Goal: Obtain resource: Download file/media

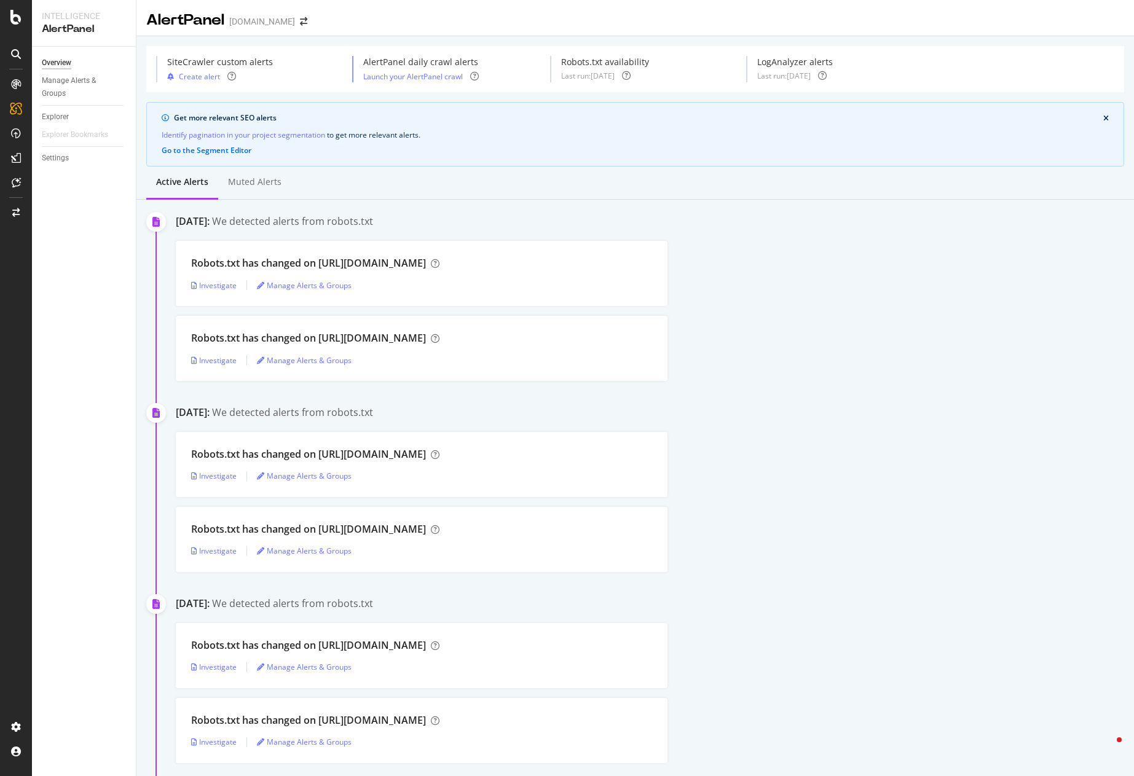
click at [819, 296] on div "Robots.txt has changed on [URL][DOMAIN_NAME] Investigate Manage Alerts & Groups" at bounding box center [655, 273] width 958 height 65
click at [295, 25] on span at bounding box center [303, 21] width 17 height 9
click at [300, 23] on icon "arrow-right-arrow-left" at bounding box center [303, 21] width 7 height 9
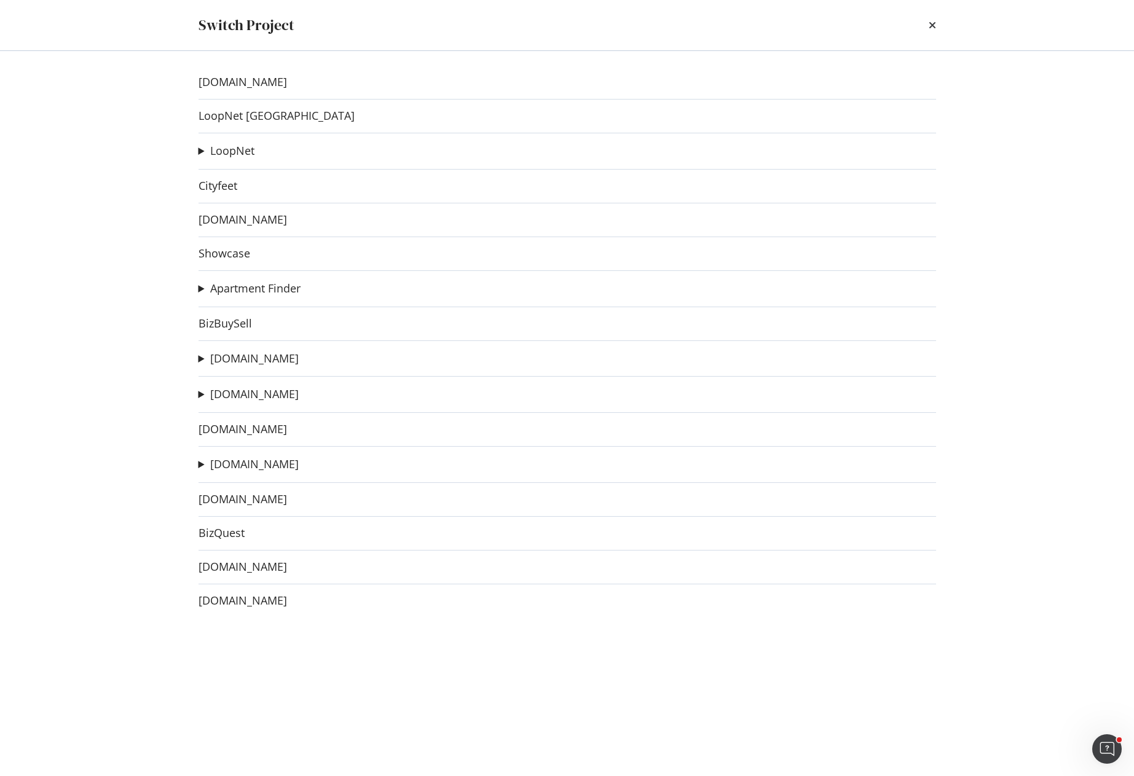
click at [258, 385] on div "landandfarm.com LoopNet Canada LoopNet BizBuySell on LoopNet Ad-Hoc Project Cit…" at bounding box center [567, 413] width 787 height 725
click at [261, 392] on link "Apartments.com" at bounding box center [254, 394] width 88 height 13
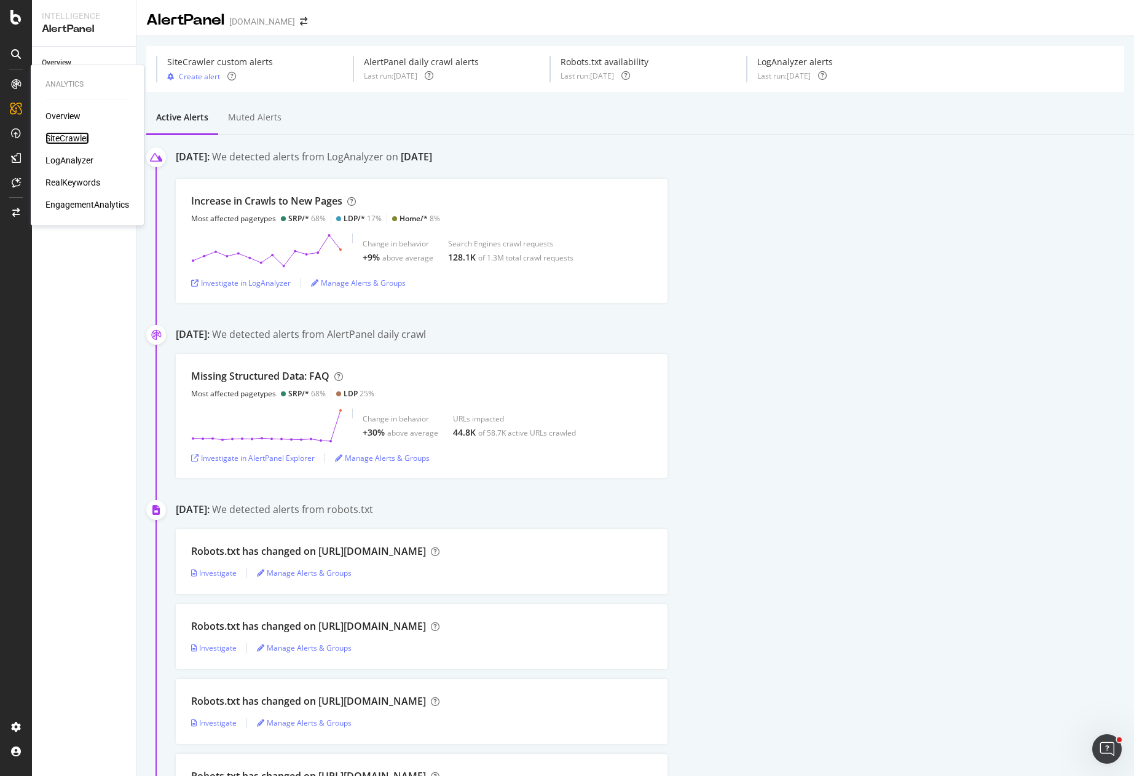
click at [65, 140] on div "SiteCrawler" at bounding box center [67, 138] width 44 height 12
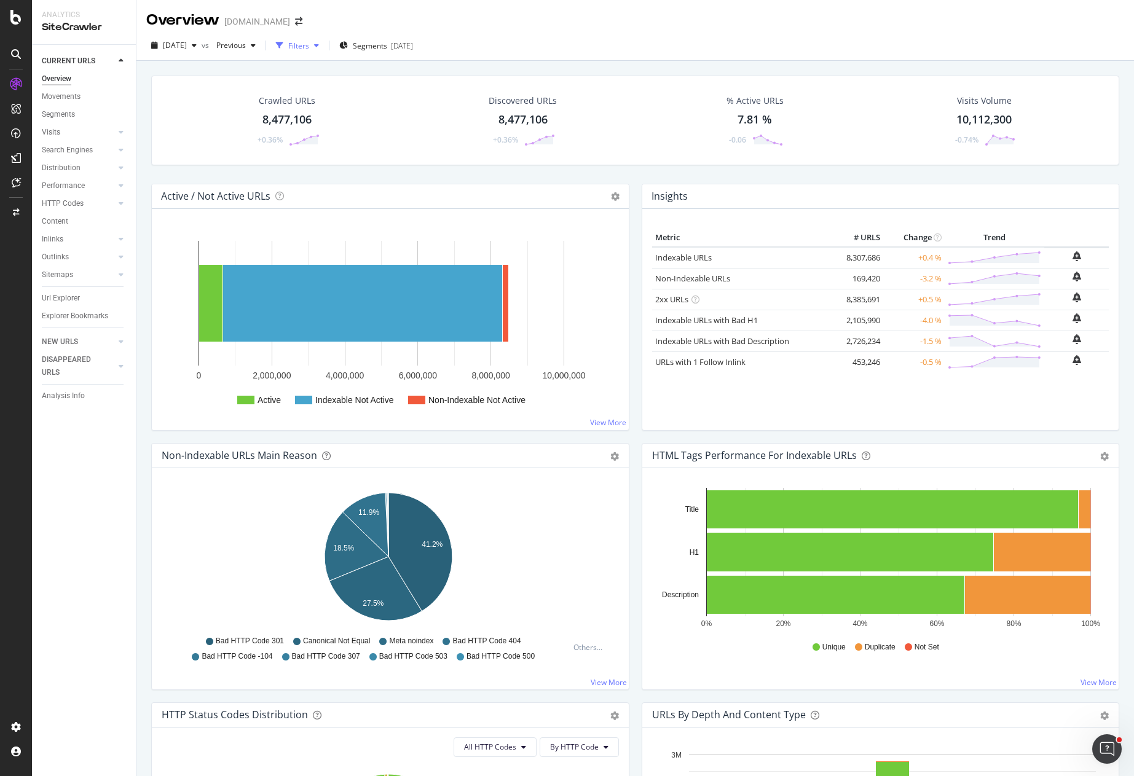
click at [288, 45] on div "button" at bounding box center [279, 45] width 17 height 17
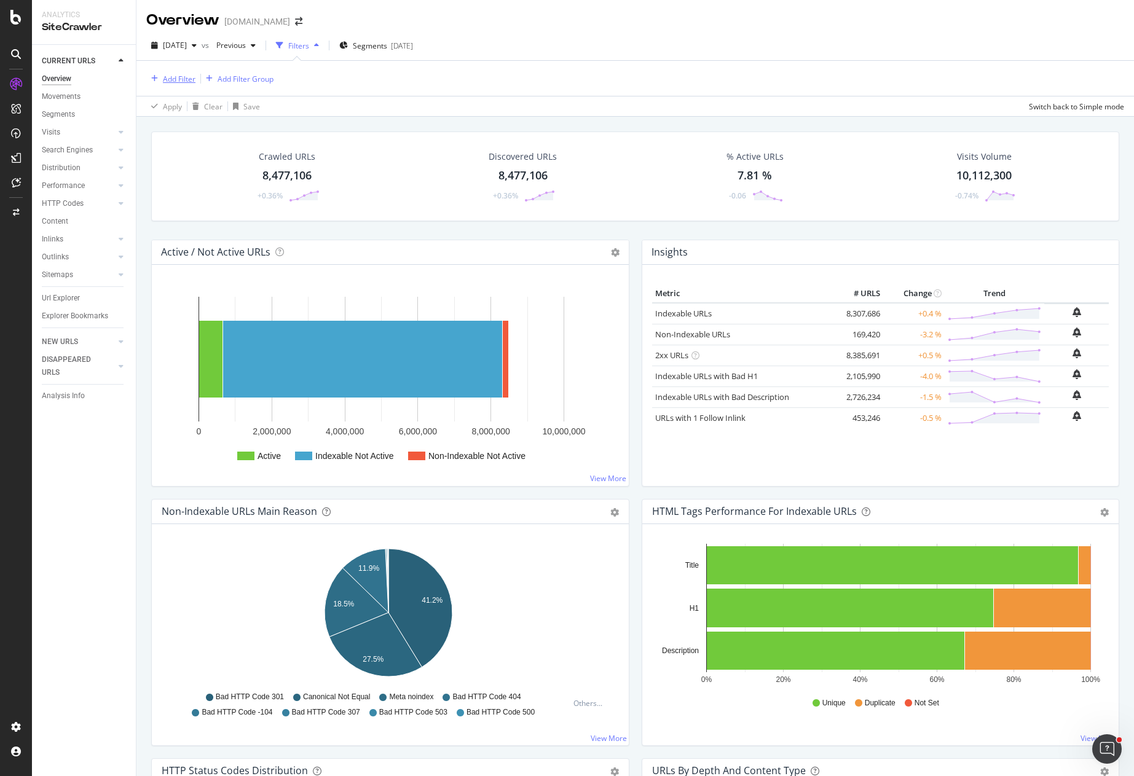
click at [178, 82] on div "Add Filter" at bounding box center [179, 79] width 33 height 10
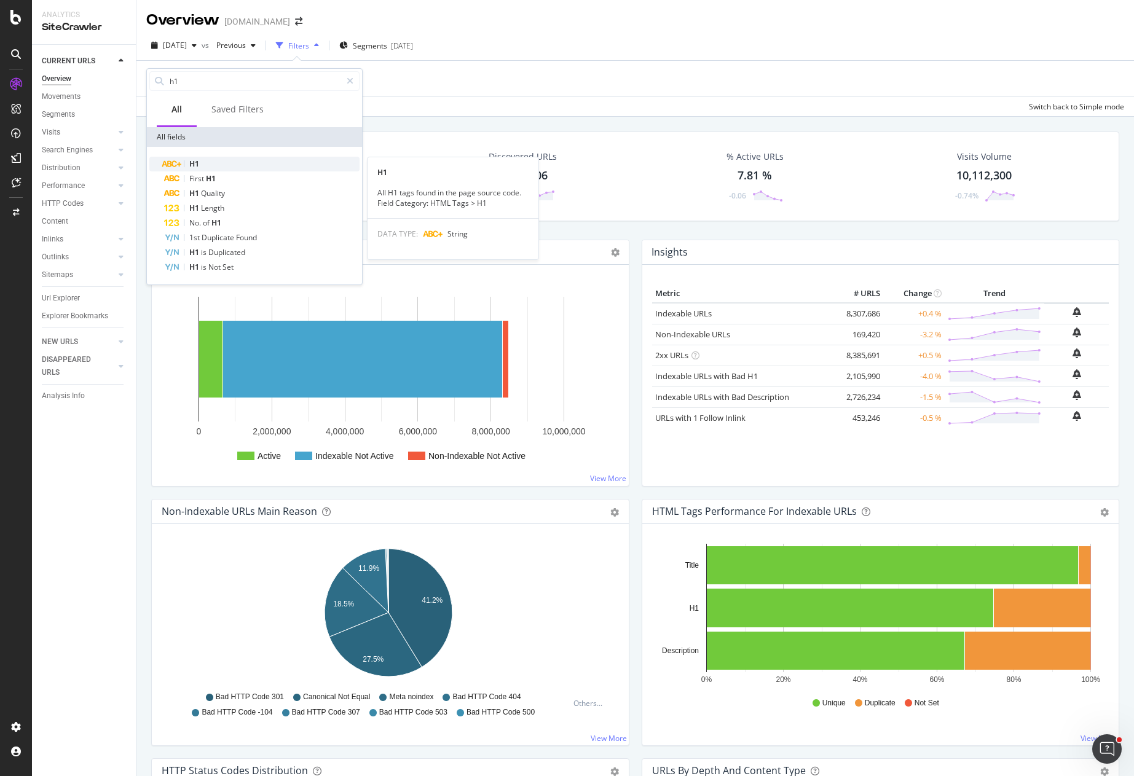
type input "h1"
click at [222, 163] on div "H1" at bounding box center [261, 164] width 195 height 15
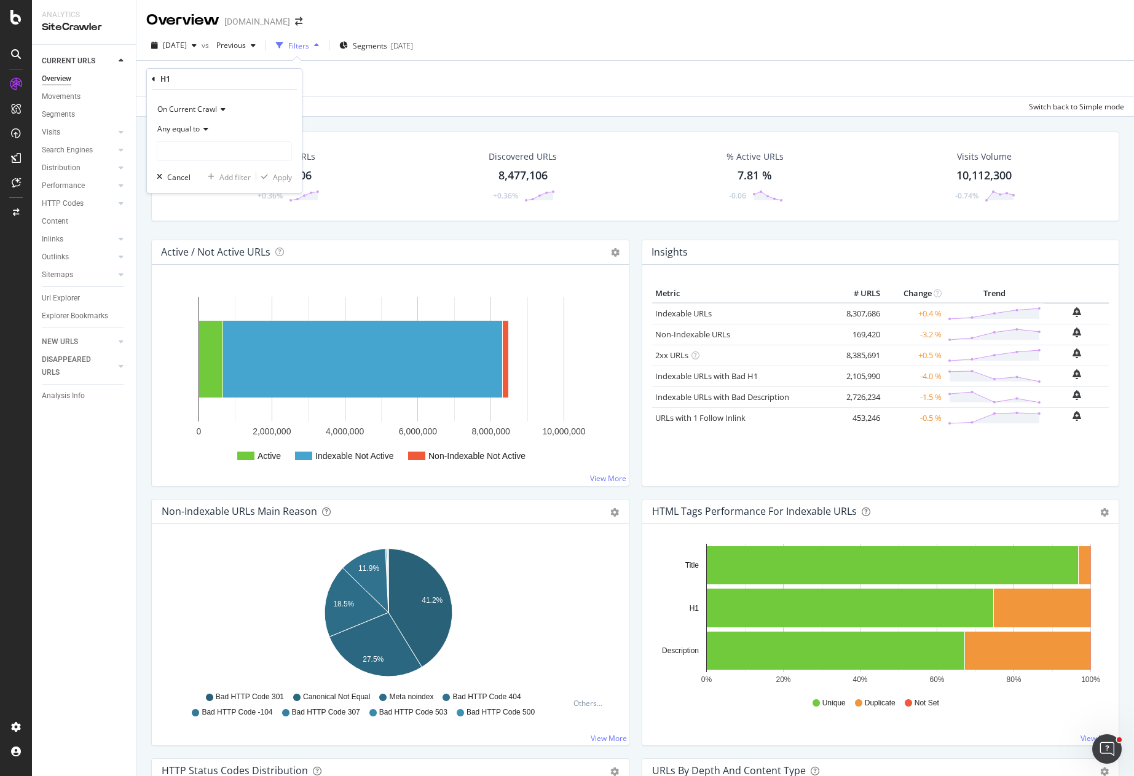
click at [175, 80] on div "H1" at bounding box center [224, 79] width 145 height 21
click at [154, 79] on icon at bounding box center [154, 79] width 4 height 7
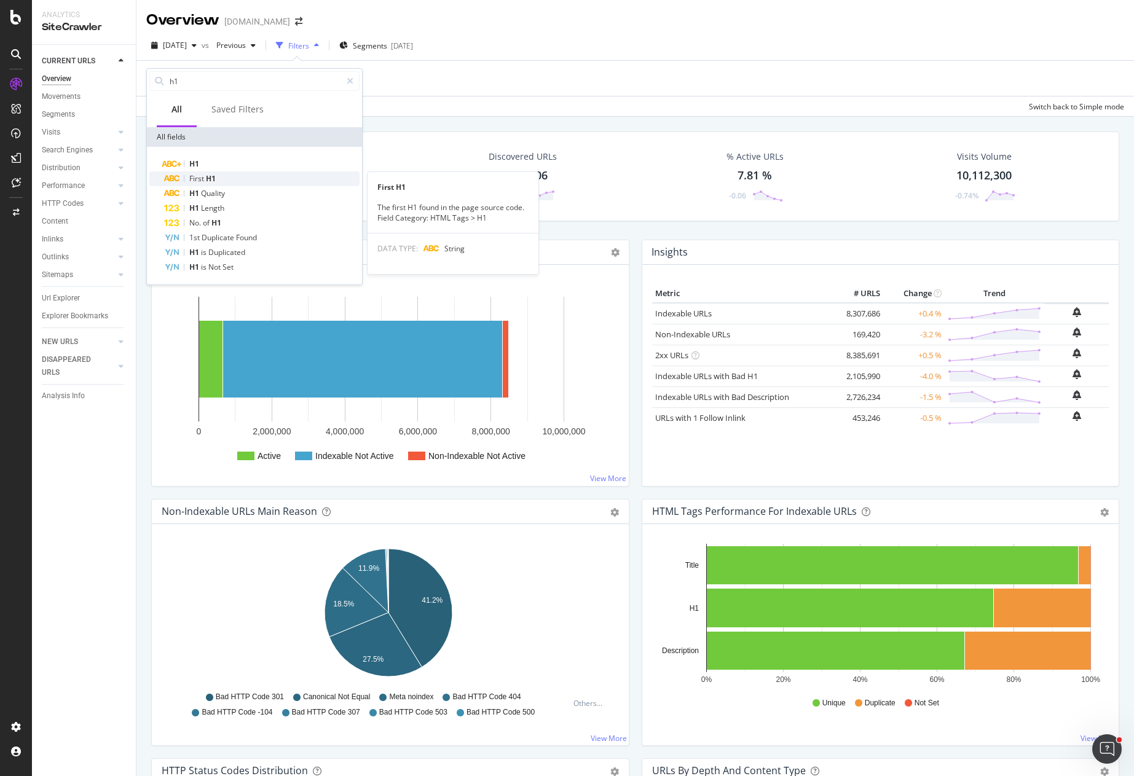
click at [209, 176] on span "H1" at bounding box center [211, 178] width 10 height 10
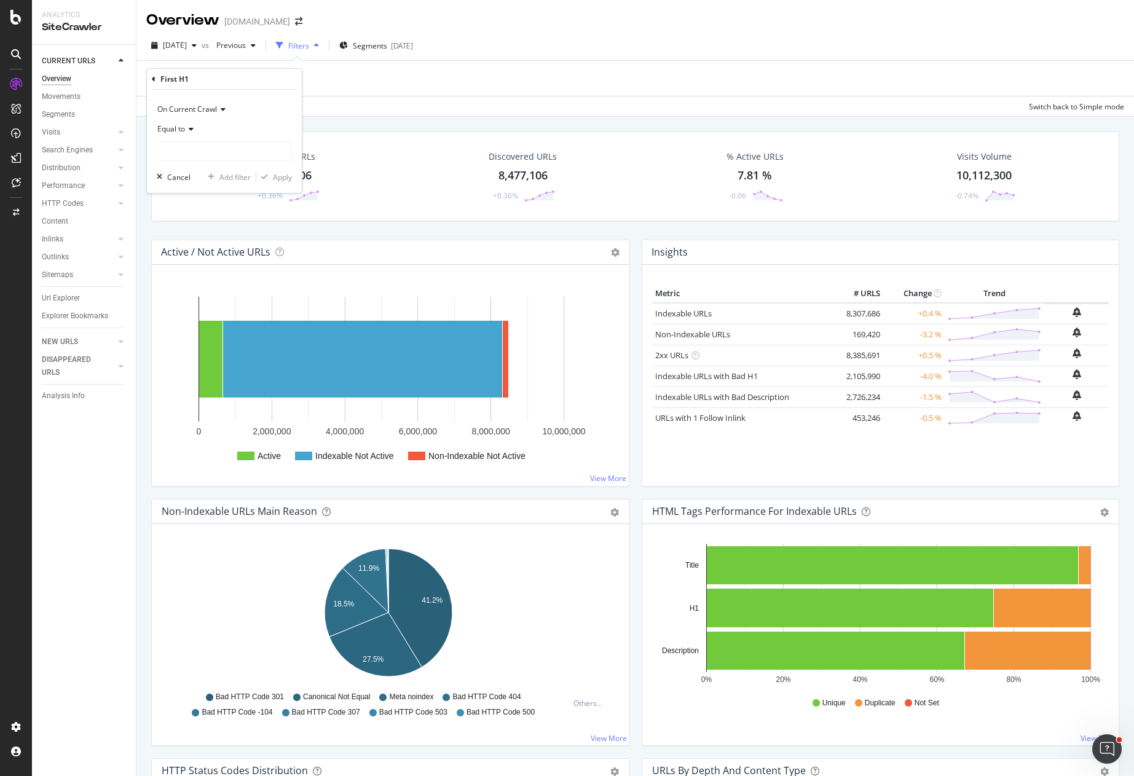
click at [182, 129] on span "Equal to" at bounding box center [171, 129] width 28 height 10
click at [205, 280] on span "Matches regex" at bounding box center [188, 282] width 51 height 10
click at [216, 155] on input "text" at bounding box center [224, 151] width 134 height 20
paste input "[À-ÖØ-öø-ÿœŒ]"
type input "[À-ÖØ-öø-ÿœŒ]"
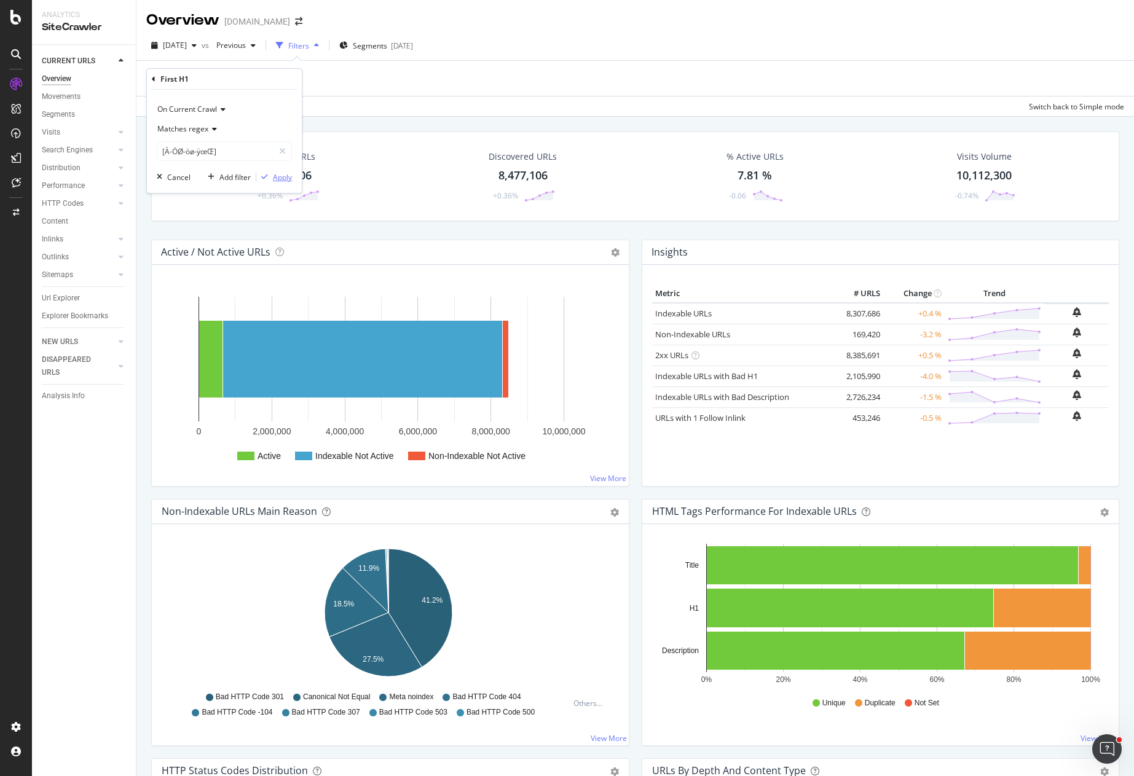
click at [288, 180] on div "Apply" at bounding box center [282, 177] width 19 height 10
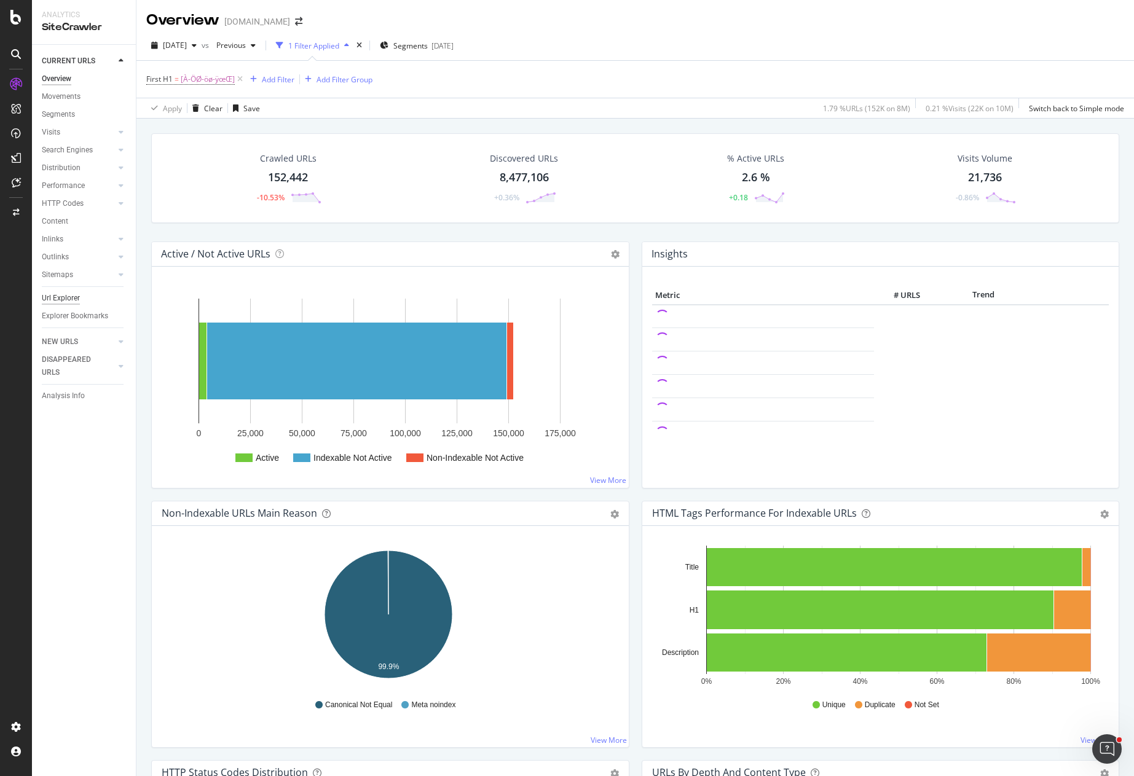
click at [56, 299] on div "Url Explorer" at bounding box center [61, 298] width 38 height 13
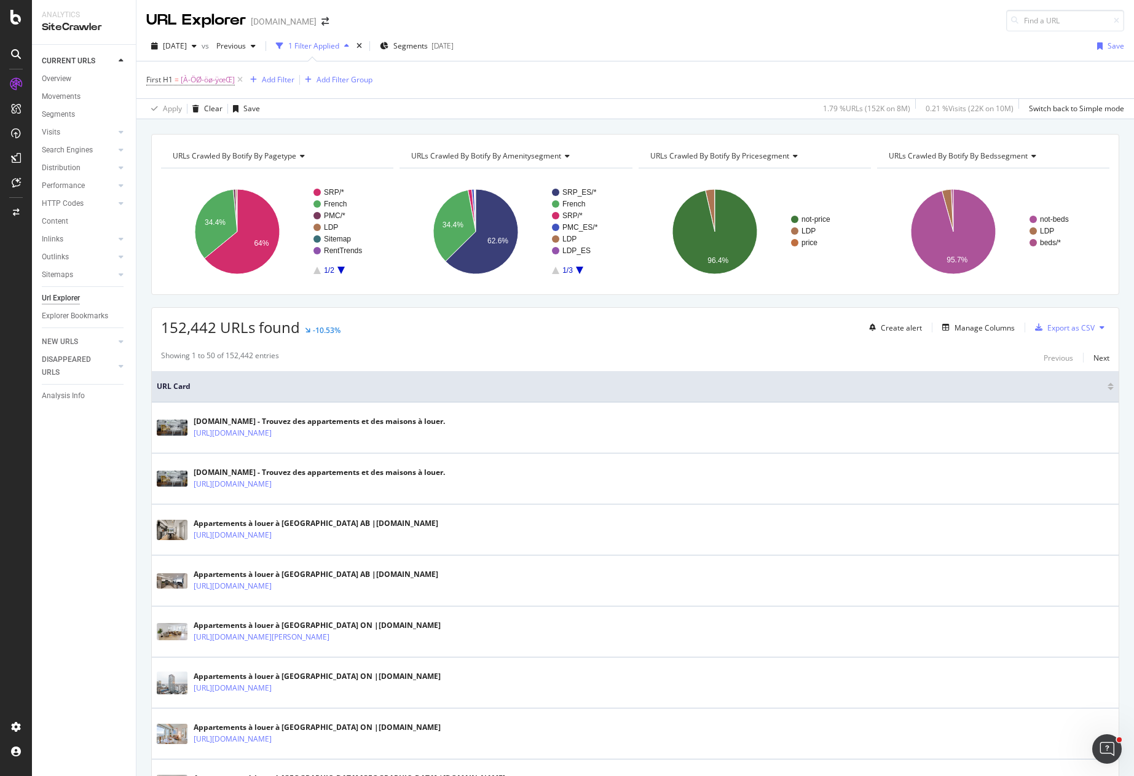
click at [712, 318] on div "152,442 URLs found -10.53% Create alert Manage Columns Export as CSV" at bounding box center [635, 323] width 967 height 30
click at [500, 338] on div "152,442 URLs found -10.53% Create alert Manage Columns Export as CSV" at bounding box center [635, 323] width 967 height 30
click at [1016, 153] on span "URLs Crawled By Botify By bedssegment" at bounding box center [958, 156] width 139 height 10
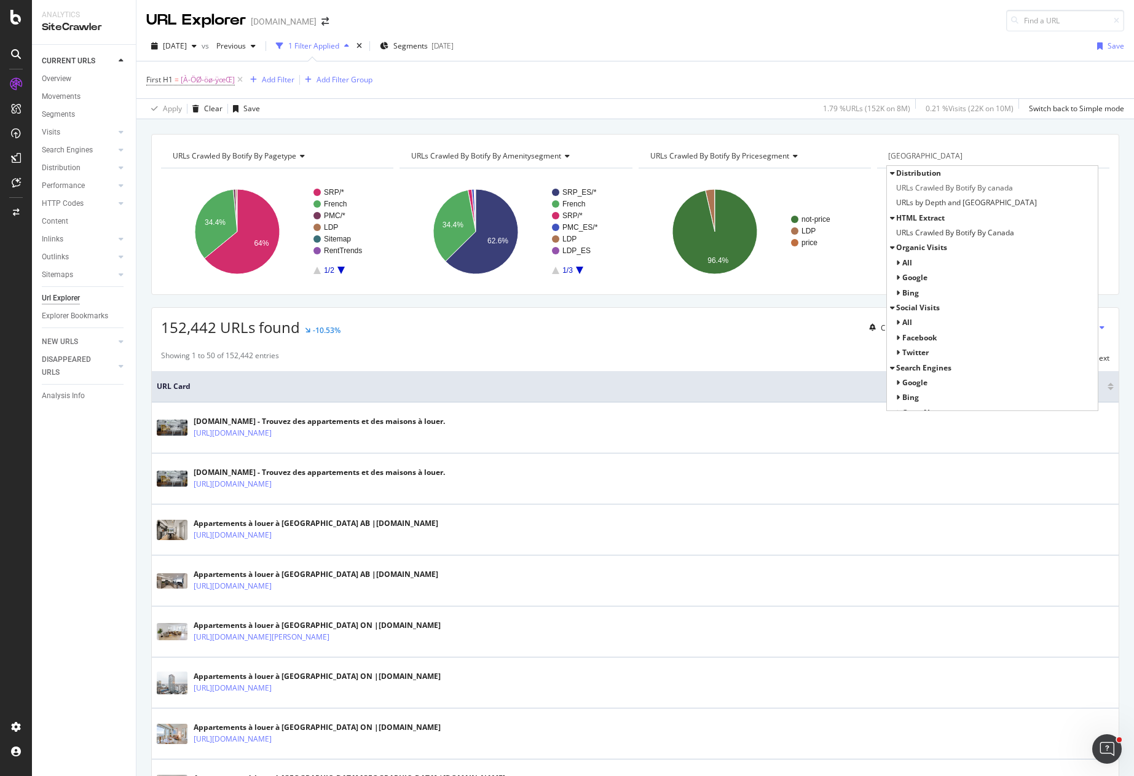
drag, startPoint x: 925, startPoint y: 156, endPoint x: 845, endPoint y: 153, distance: 79.9
click at [845, 153] on div "URLs Crawled By Botify By pagetype Chart (by Value) Table Expand Export as CSV …" at bounding box center [635, 214] width 954 height 141
type input "canada"
click at [972, 190] on span "URLs Crawled By Botify By canada" at bounding box center [954, 188] width 117 height 12
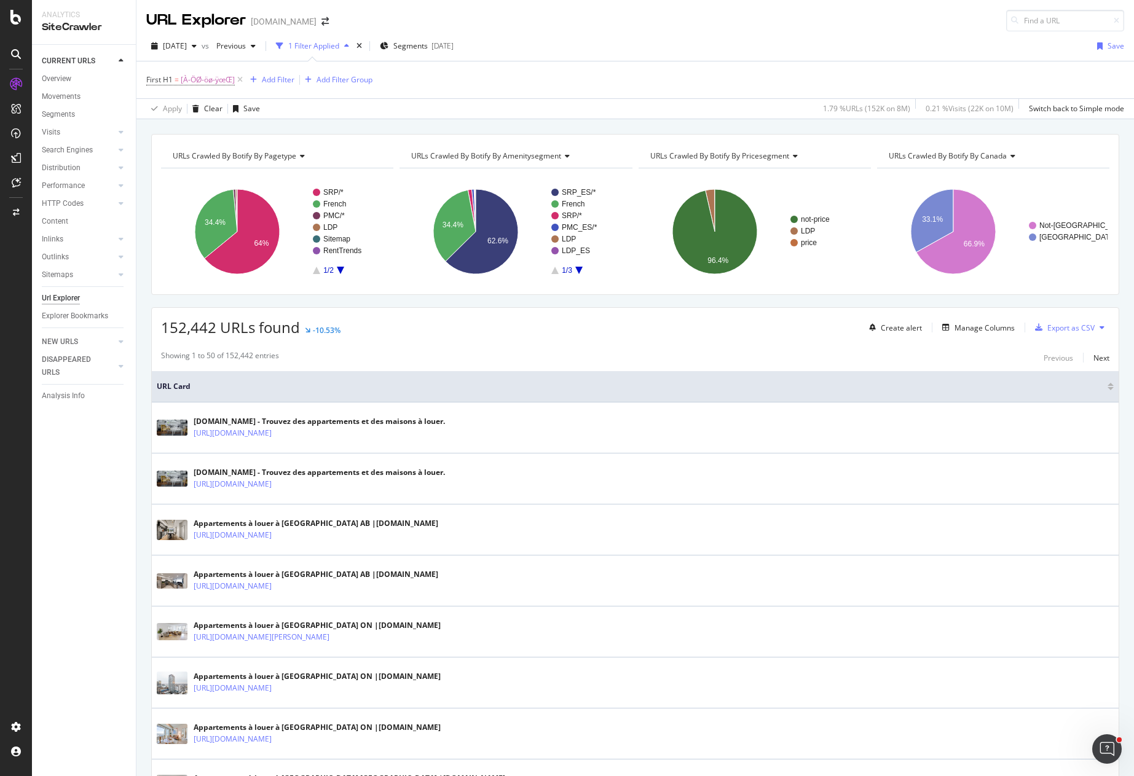
click at [107, 567] on div "CURRENT URLS Overview Movements Segments Visits Analysis Orphan URLs Search Eng…" at bounding box center [84, 410] width 104 height 731
click at [749, 52] on div "2025 Aug. 15th vs Previous 1 Filter Applied Segments 2025-07-14 Save" at bounding box center [634, 48] width 997 height 25
click at [774, 60] on div "2025 Aug. 15th vs Previous 1 Filter Applied Segments 2025-07-14 Save" at bounding box center [634, 48] width 997 height 25
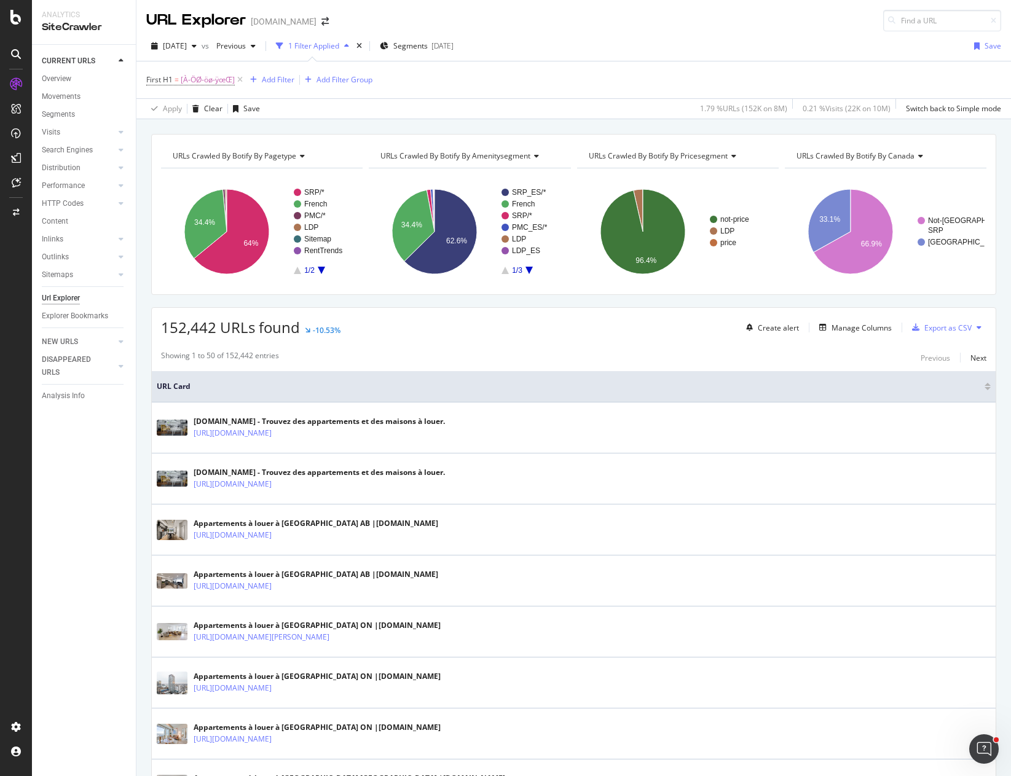
click at [851, 246] on icon "A chart." at bounding box center [853, 231] width 79 height 85
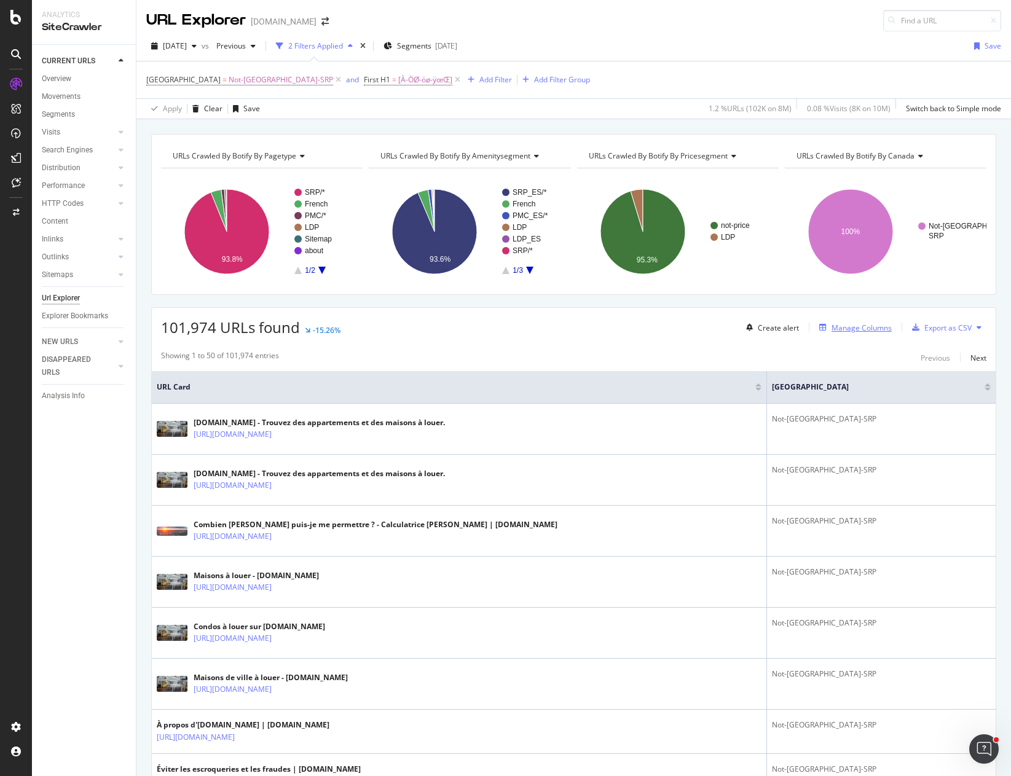
click at [836, 331] on div "Manage Columns" at bounding box center [861, 328] width 60 height 10
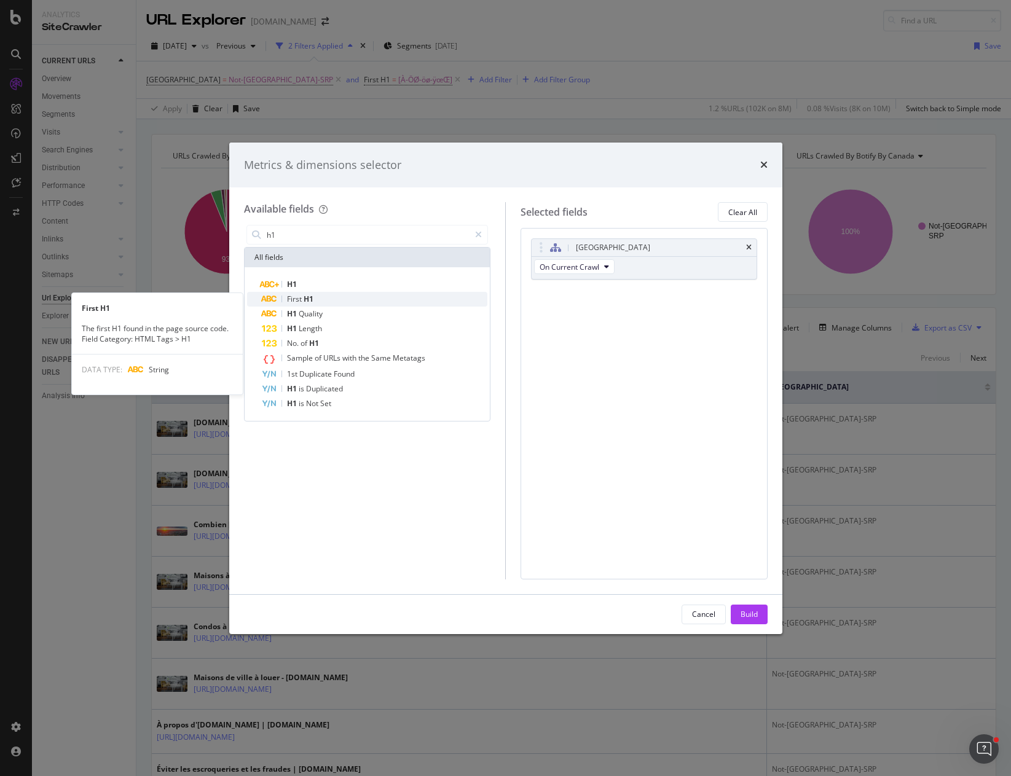
type input "h1"
click at [339, 299] on div "First H1" at bounding box center [375, 299] width 226 height 15
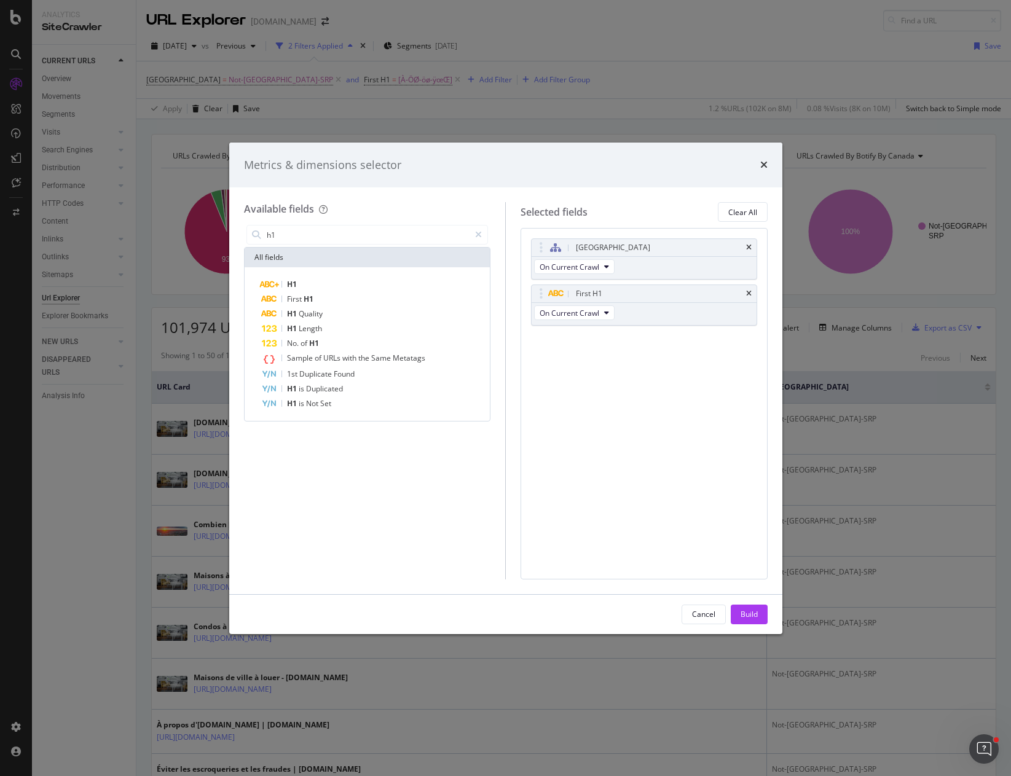
click at [747, 616] on div "Build" at bounding box center [748, 614] width 17 height 10
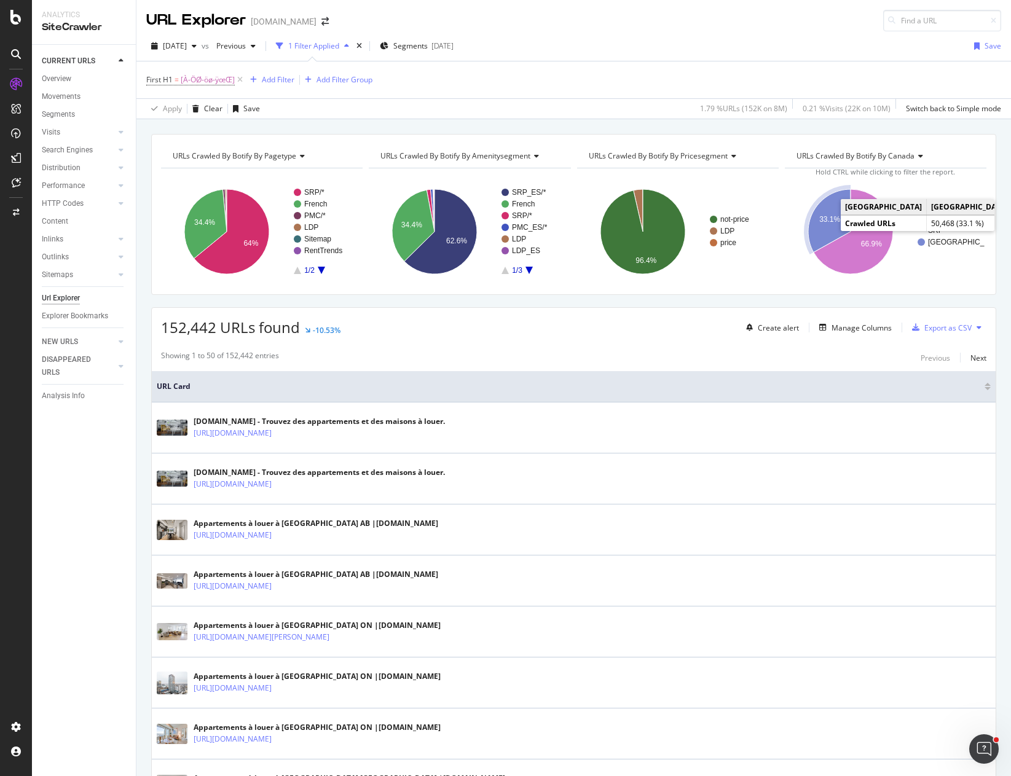
click at [814, 214] on icon "A chart." at bounding box center [829, 220] width 42 height 63
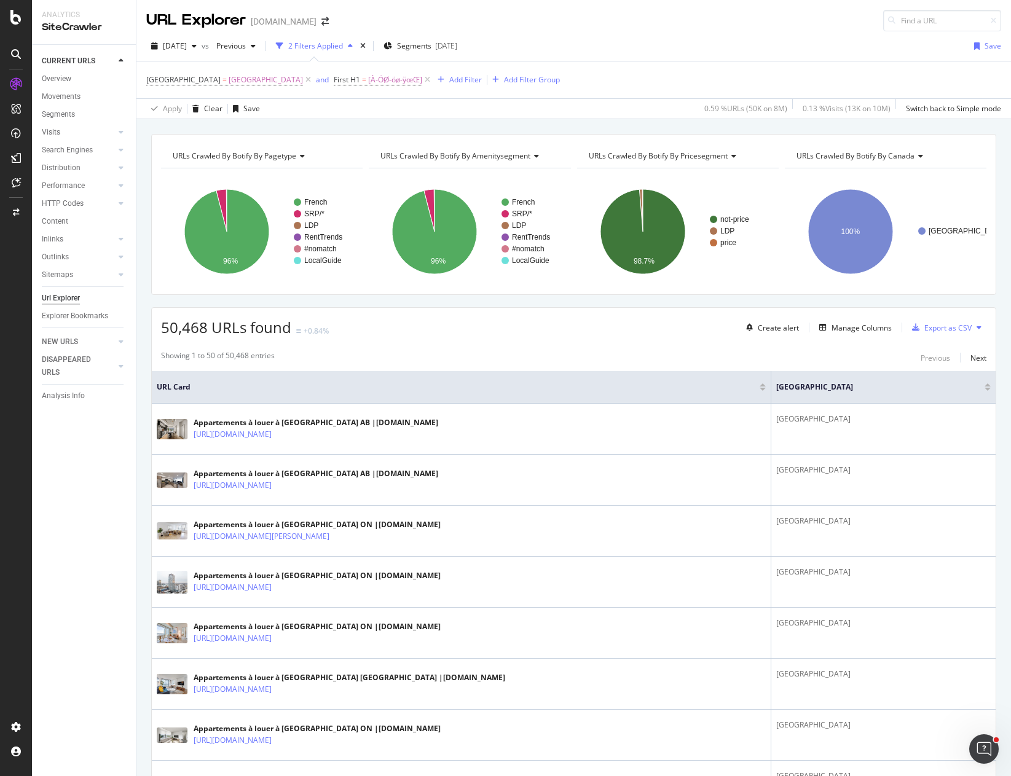
drag, startPoint x: 638, startPoint y: 353, endPoint x: 611, endPoint y: 356, distance: 27.2
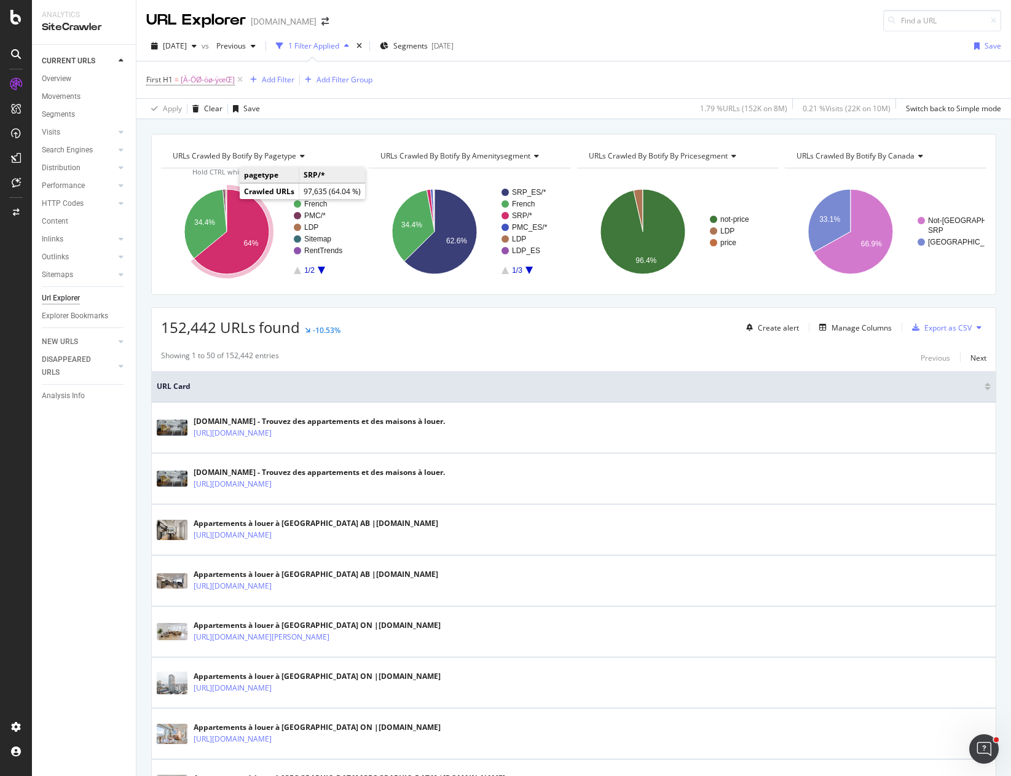
click at [237, 238] on icon "A chart." at bounding box center [231, 231] width 75 height 85
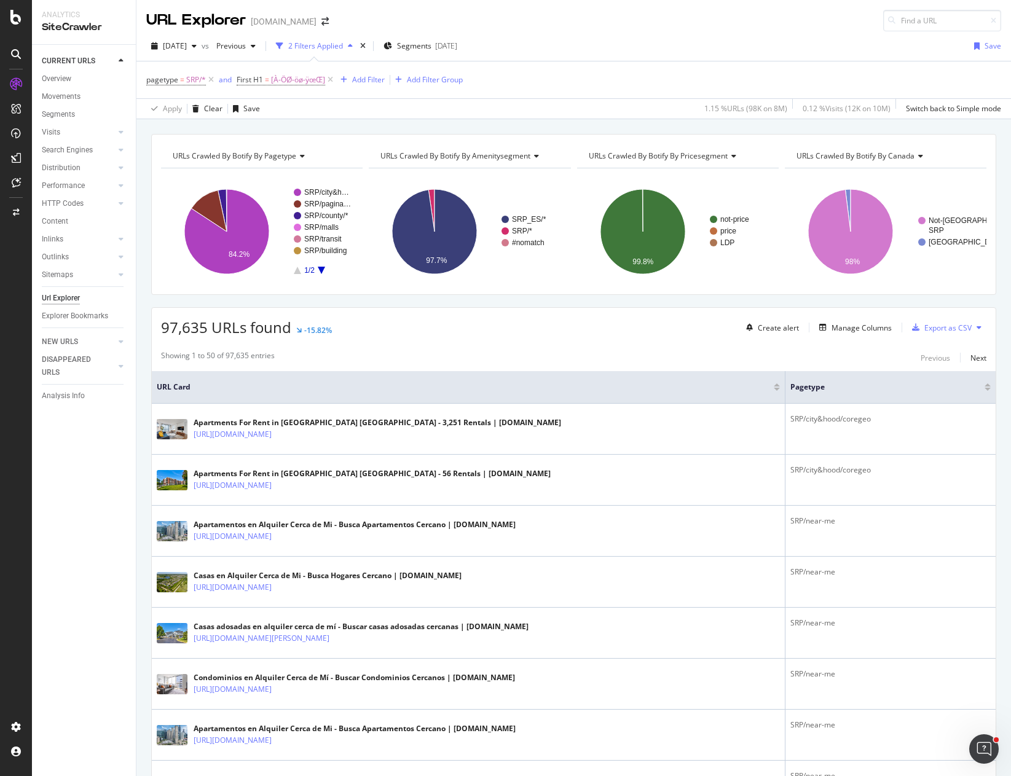
drag, startPoint x: 627, startPoint y: 310, endPoint x: 597, endPoint y: 300, distance: 32.5
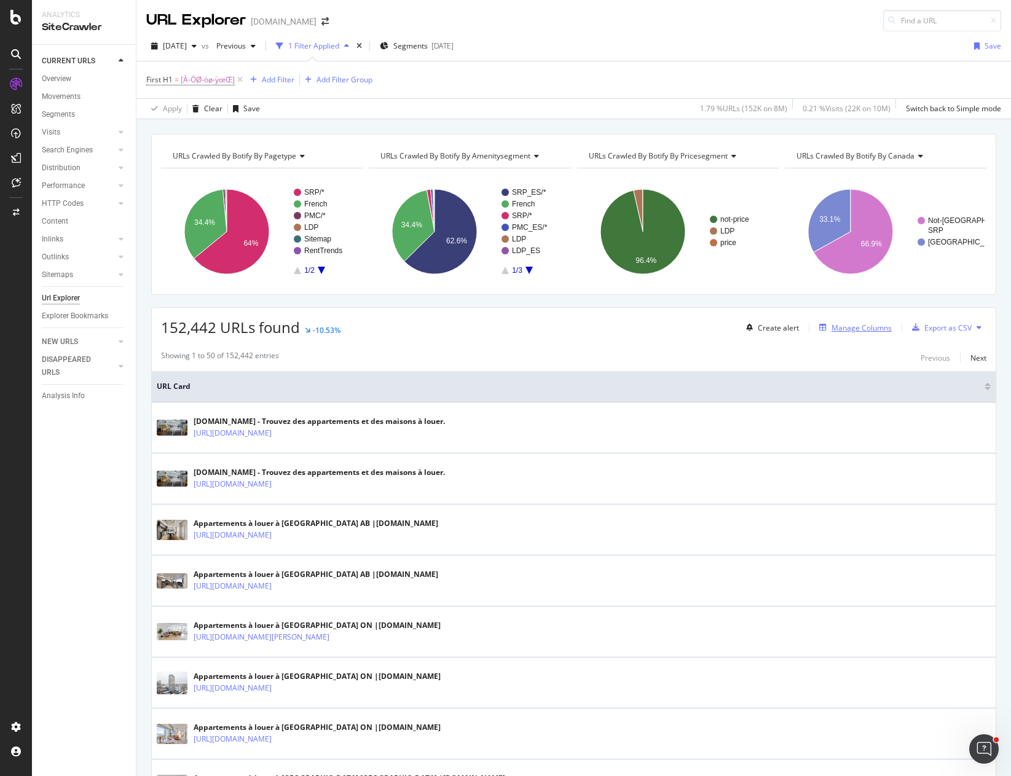
click at [846, 329] on div "Manage Columns" at bounding box center [861, 328] width 60 height 10
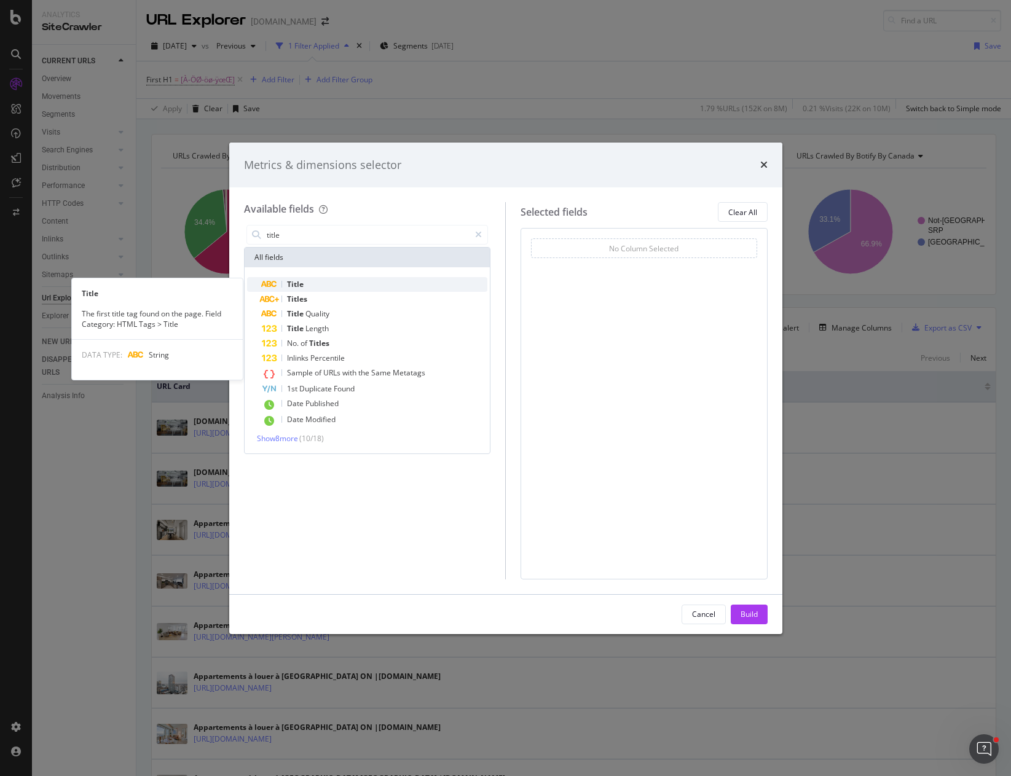
click at [302, 285] on span "Title" at bounding box center [295, 284] width 17 height 10
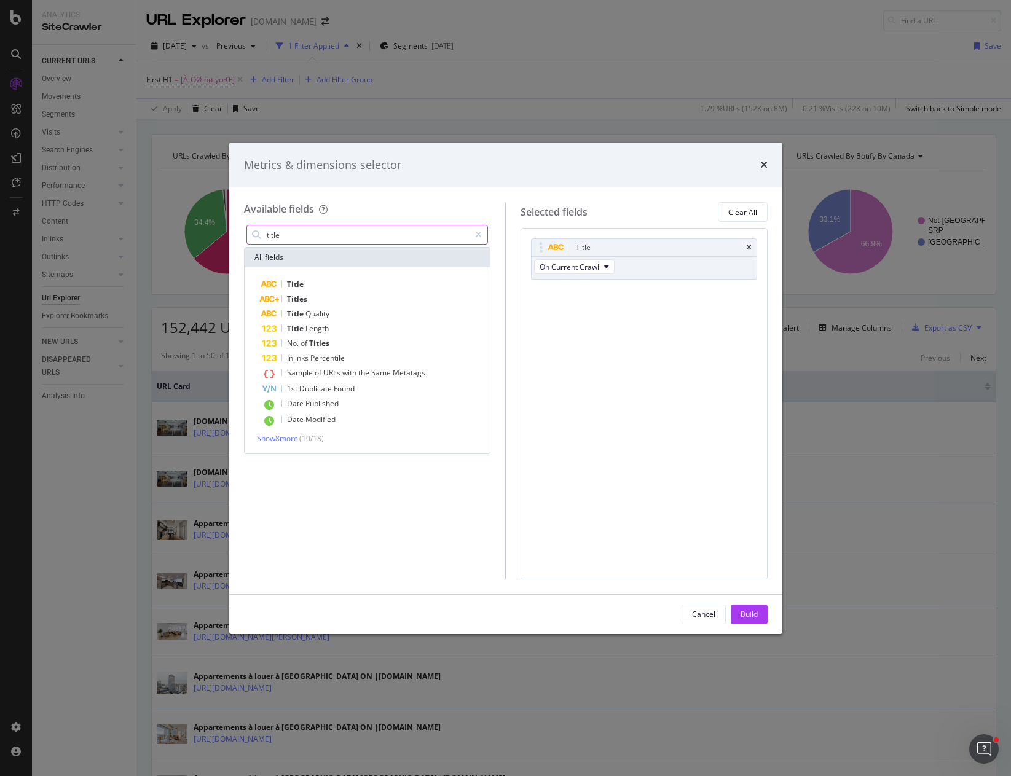
click at [337, 238] on input "title" at bounding box center [367, 235] width 205 height 18
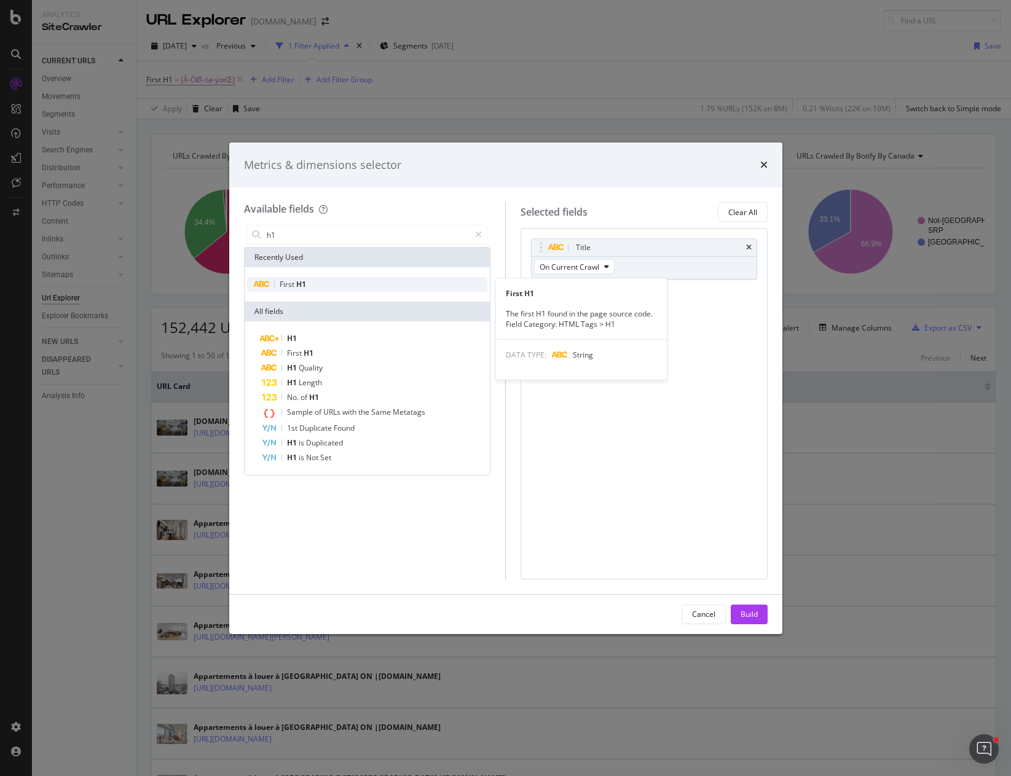
click at [302, 285] on span "H1" at bounding box center [301, 284] width 10 height 10
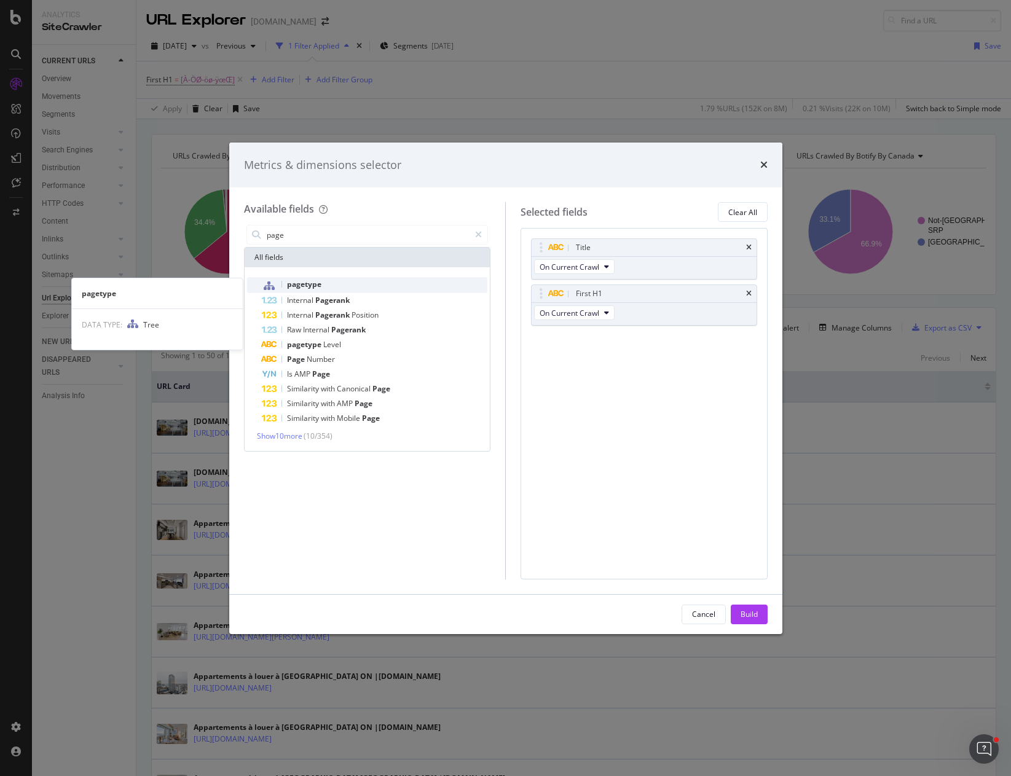
click at [307, 288] on span "pagetype" at bounding box center [304, 284] width 34 height 10
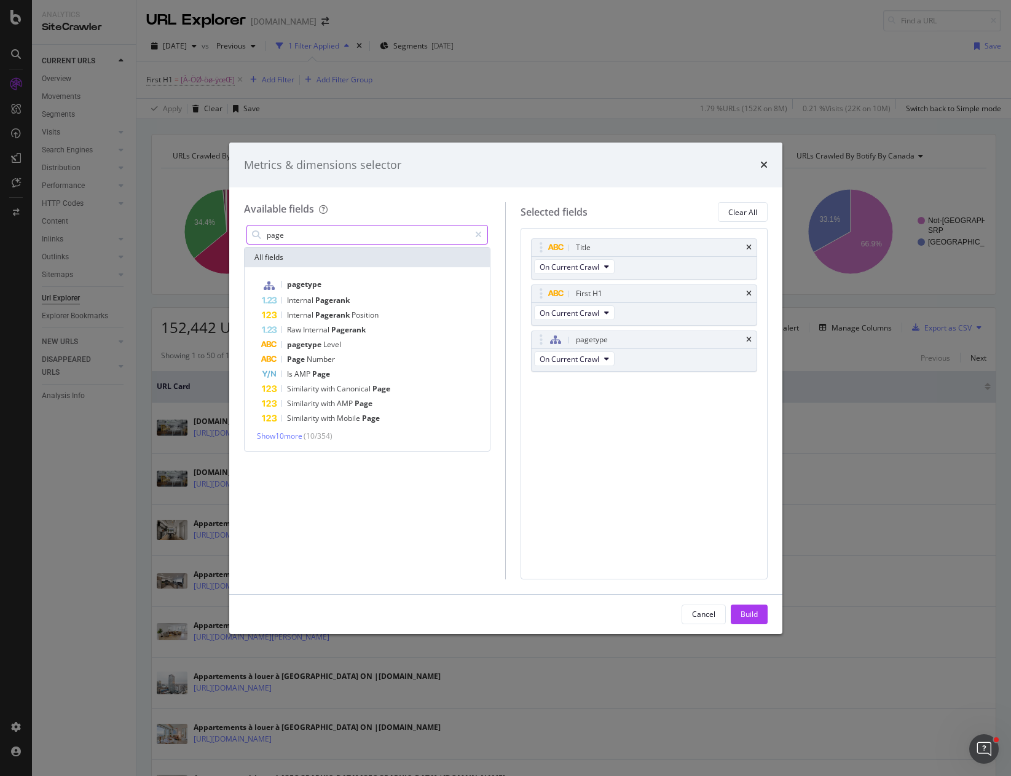
click at [301, 235] on input "page" at bounding box center [367, 235] width 205 height 18
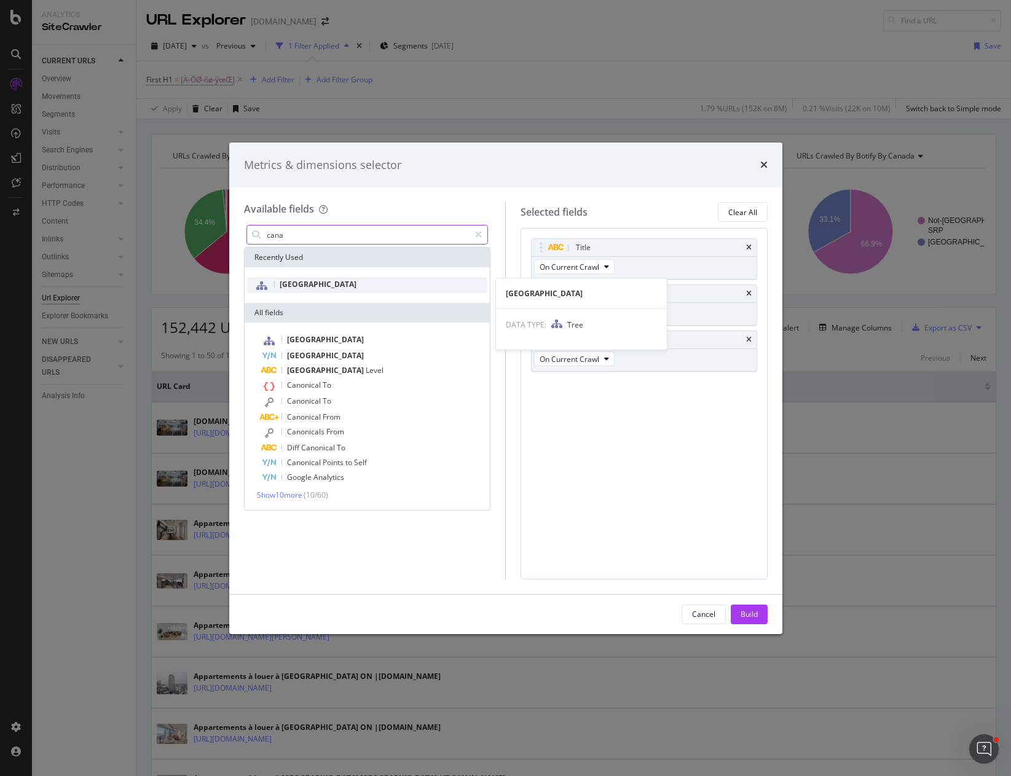
type input "cana"
click at [294, 283] on span "[GEOGRAPHIC_DATA]" at bounding box center [318, 284] width 77 height 10
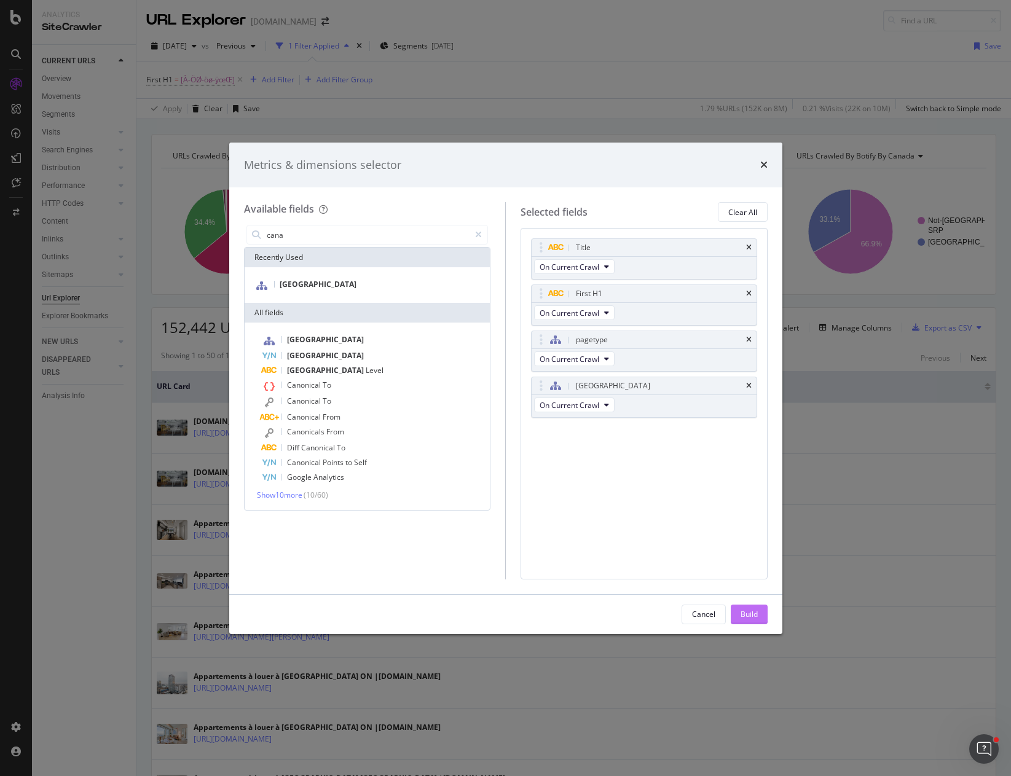
click at [749, 614] on div "Build" at bounding box center [748, 614] width 17 height 10
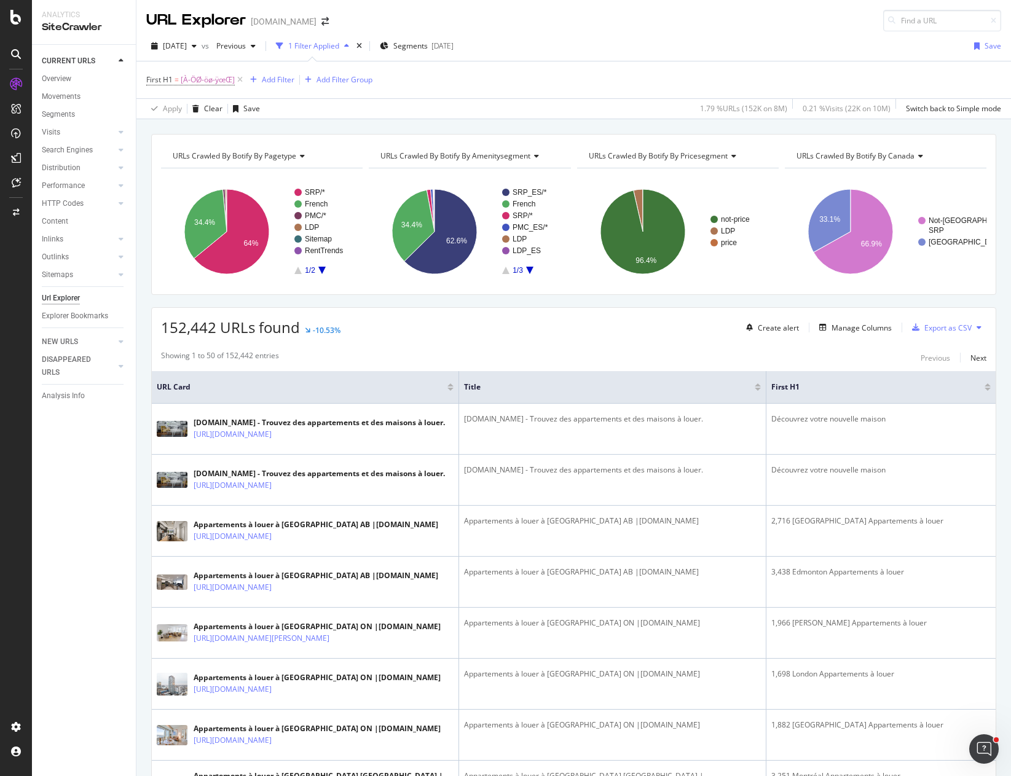
click at [638, 23] on div "URL Explorer Apartments.com" at bounding box center [573, 15] width 874 height 31
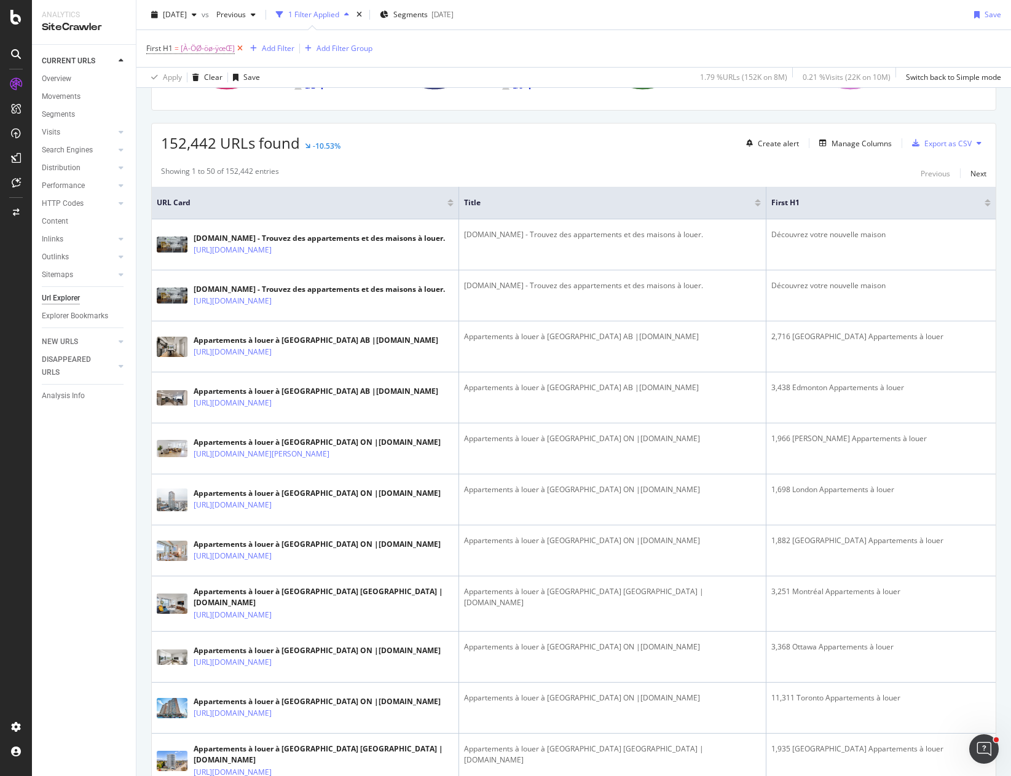
click at [241, 48] on icon at bounding box center [240, 48] width 10 height 12
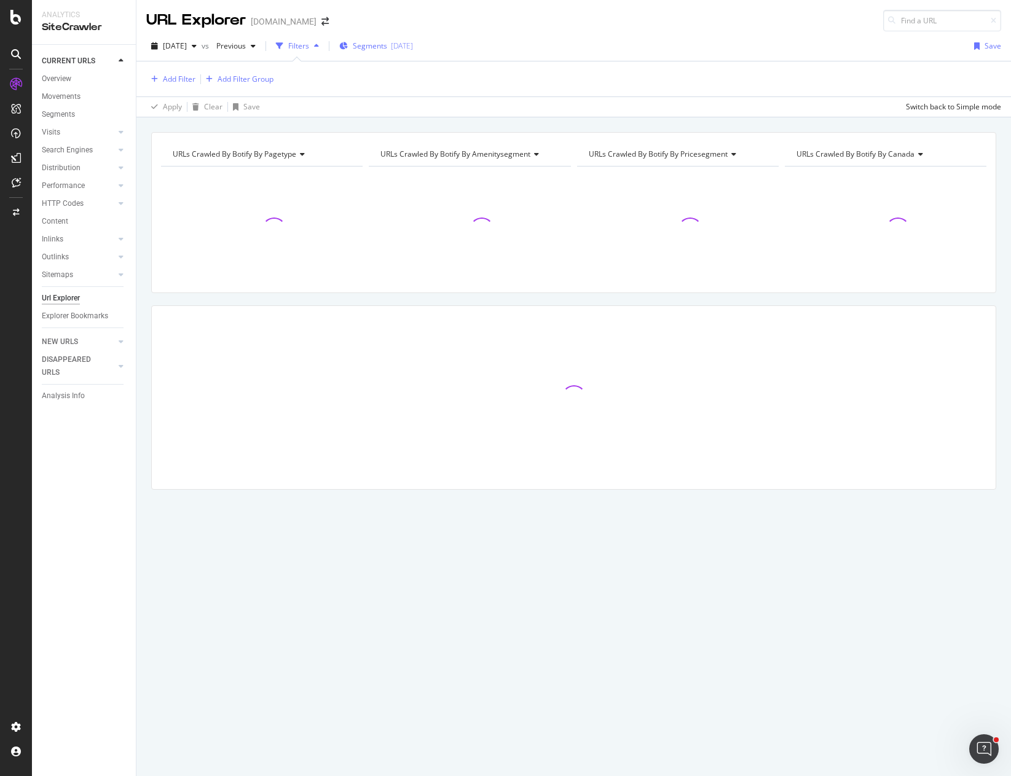
click at [382, 50] on span "Segments" at bounding box center [370, 46] width 34 height 10
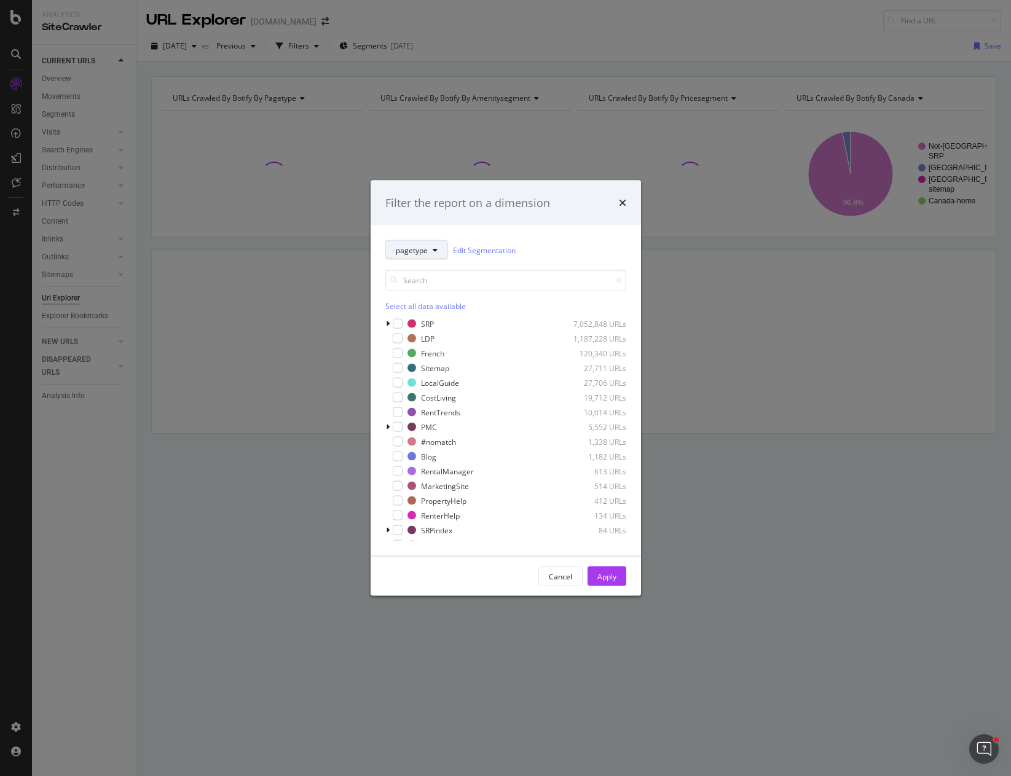
click at [428, 249] on button "pagetype" at bounding box center [416, 250] width 63 height 20
click at [434, 385] on span "[GEOGRAPHIC_DATA]" at bounding box center [435, 385] width 79 height 11
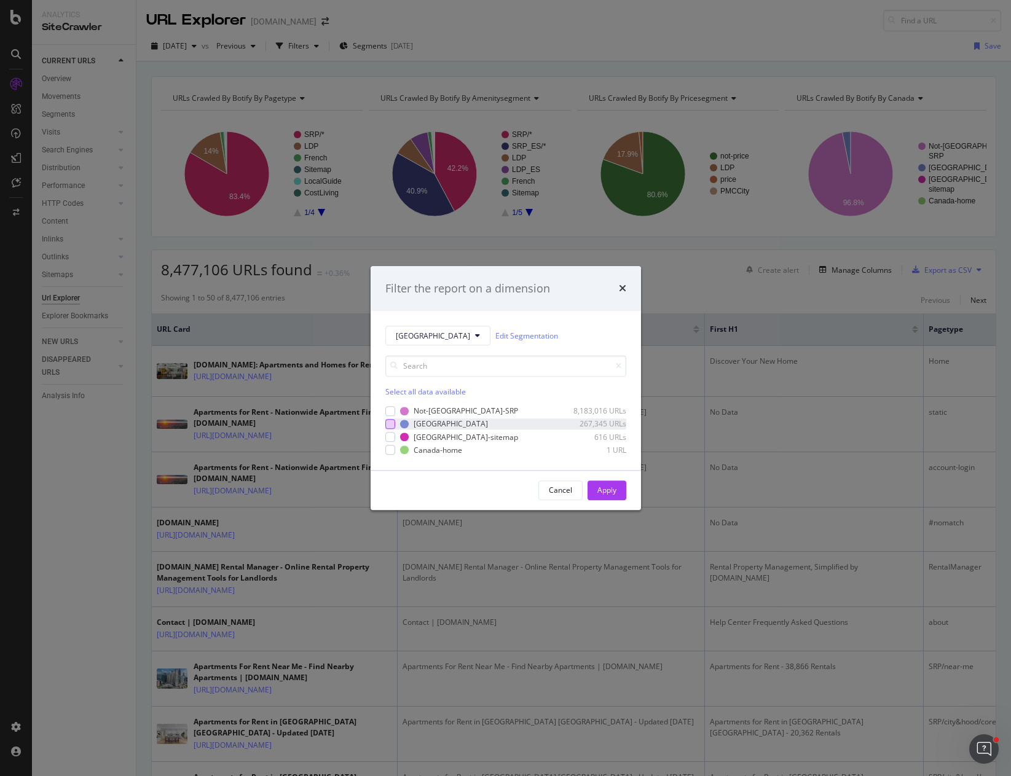
click at [391, 423] on div "modal" at bounding box center [390, 424] width 10 height 10
click at [608, 492] on div "Apply" at bounding box center [606, 490] width 19 height 10
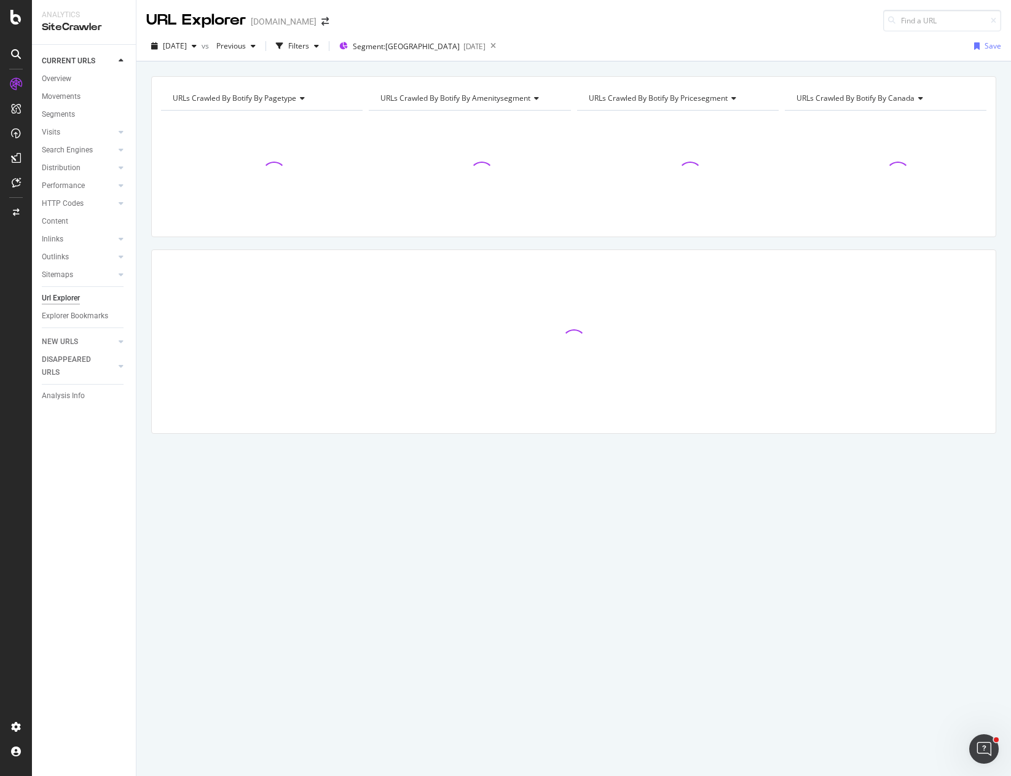
click at [344, 67] on div "URLs Crawled By Botify By pagetype Chart (by Value) Table Expand Export as CSV …" at bounding box center [573, 75] width 874 height 29
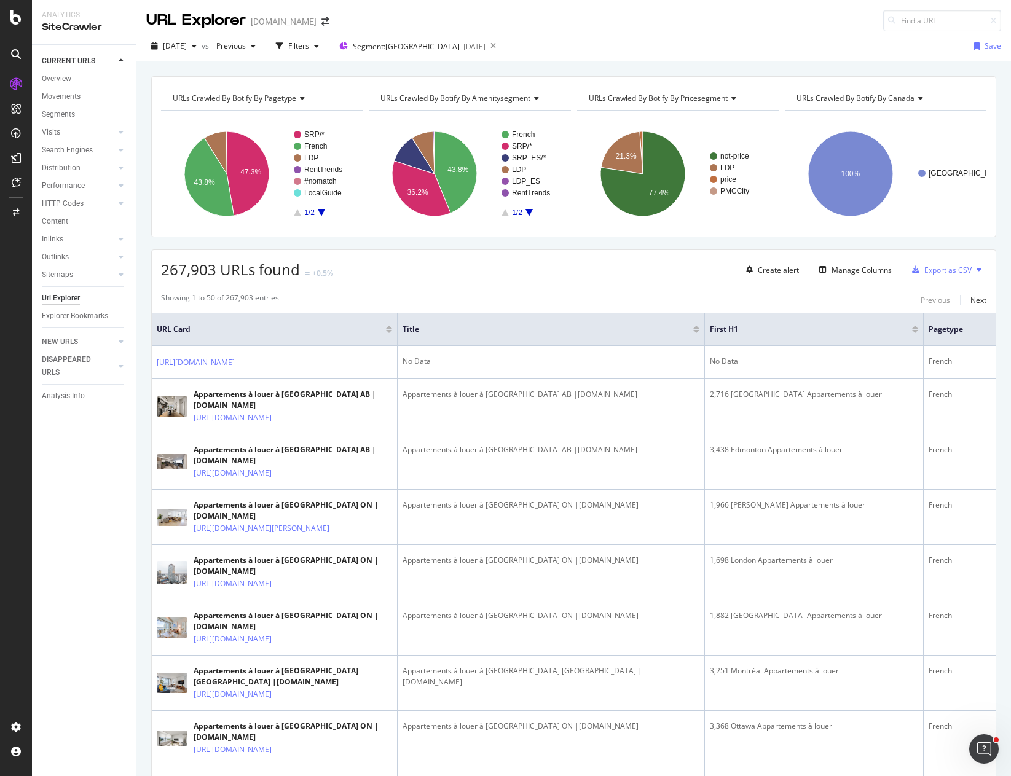
click at [59, 222] on div "Content" at bounding box center [55, 221] width 26 height 13
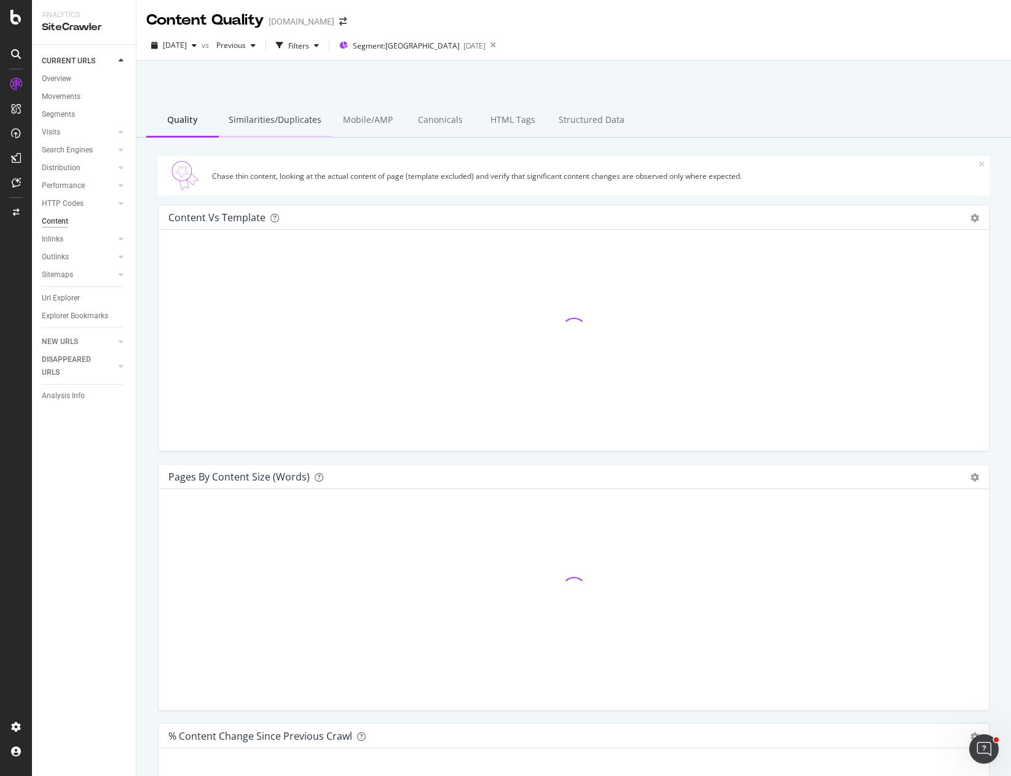
click at [303, 117] on div "Similarities/Duplicates" at bounding box center [275, 121] width 112 height 34
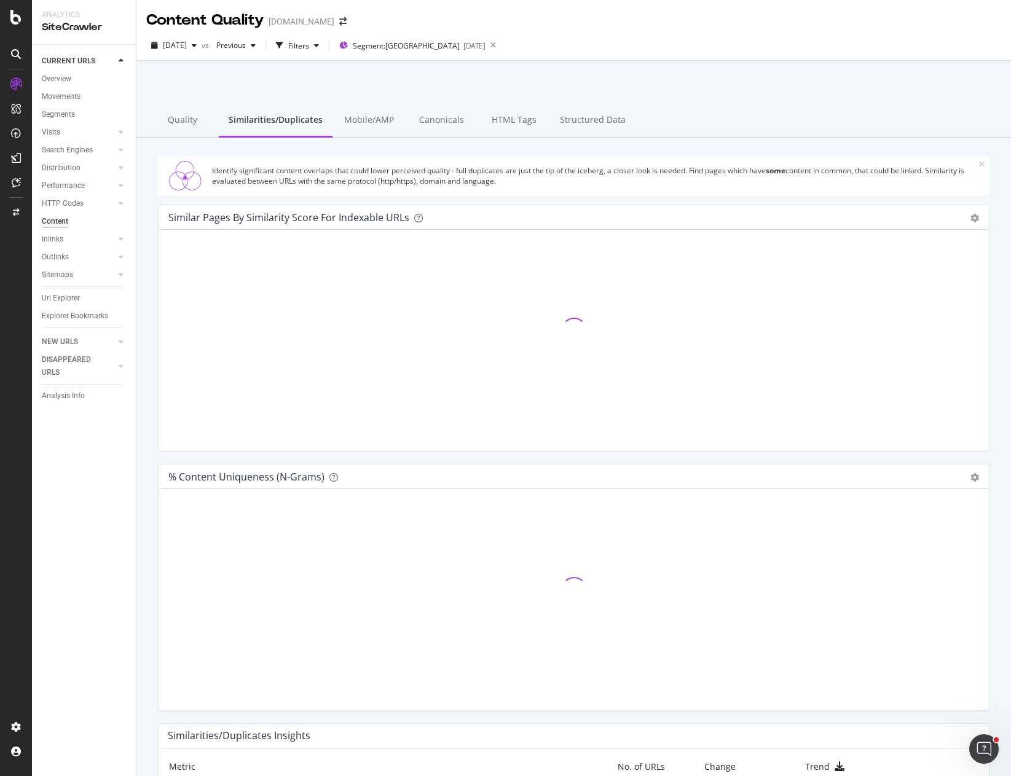
click at [145, 203] on div "Identify significant content overlaps that could lower perceived quality - full…" at bounding box center [573, 563] width 874 height 851
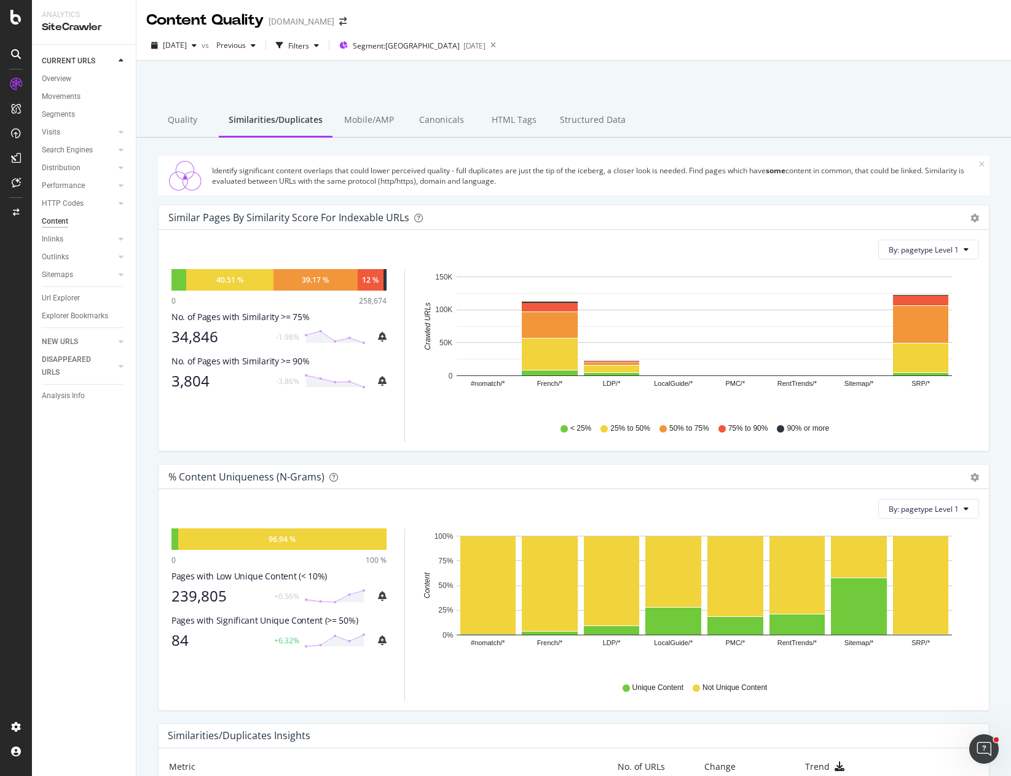
click at [919, 117] on div "Quality Similarities/Duplicates Mobile/AMP Canonicals HTML Tags Structured Data" at bounding box center [573, 121] width 874 height 34
click at [642, 81] on div at bounding box center [573, 92] width 845 height 52
click at [385, 280] on div at bounding box center [384, 280] width 3 height 22
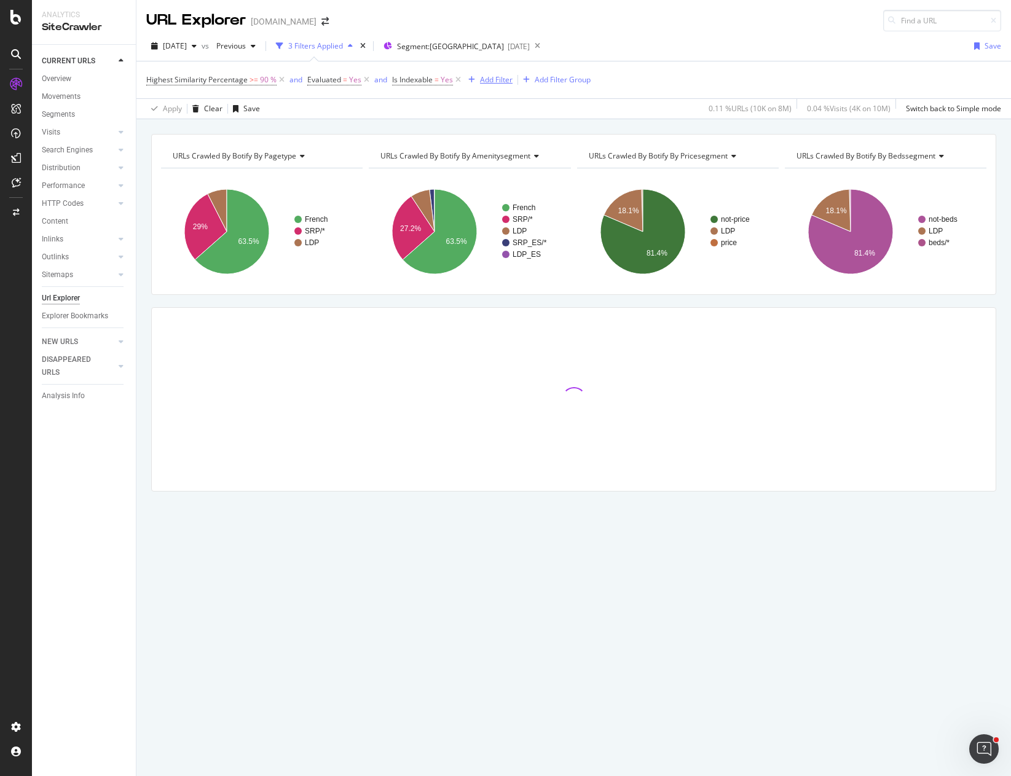
click at [489, 81] on div "Add Filter" at bounding box center [496, 79] width 33 height 10
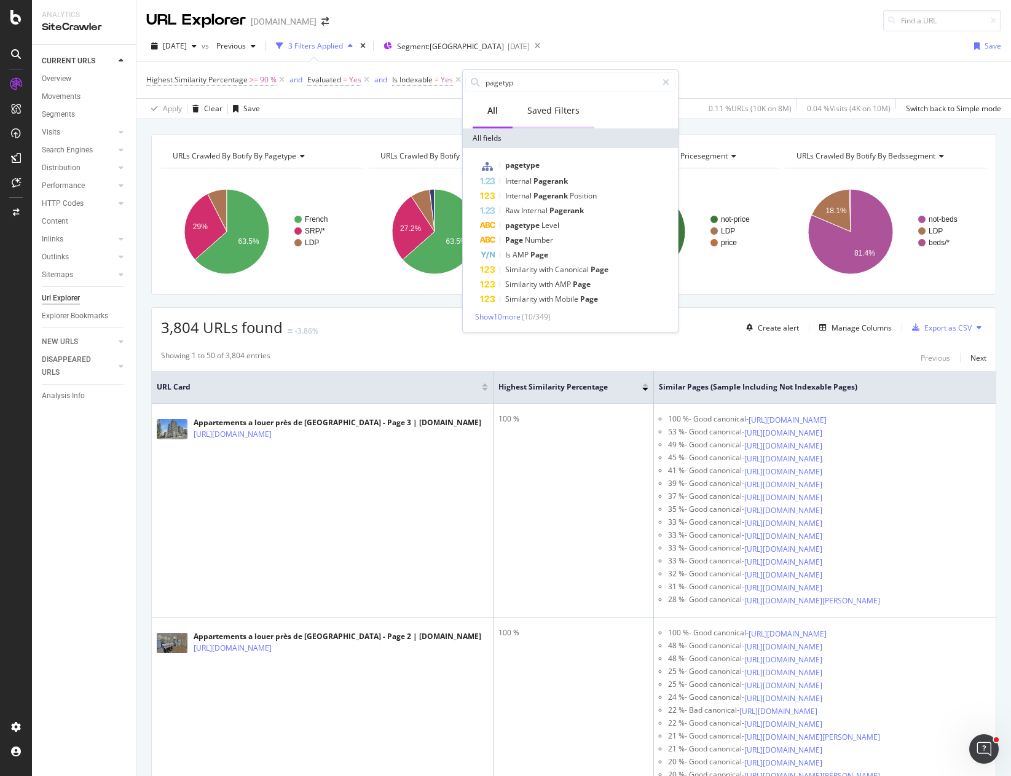
type input "pagetype"
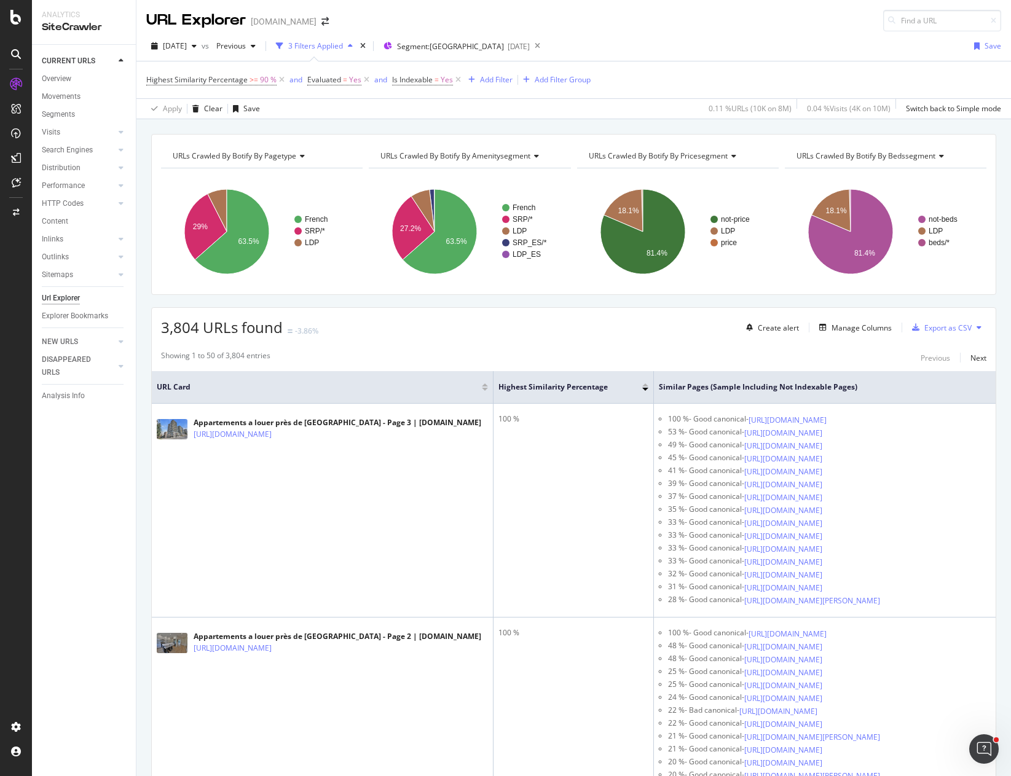
click at [506, 79] on div "Add Filter" at bounding box center [496, 79] width 33 height 10
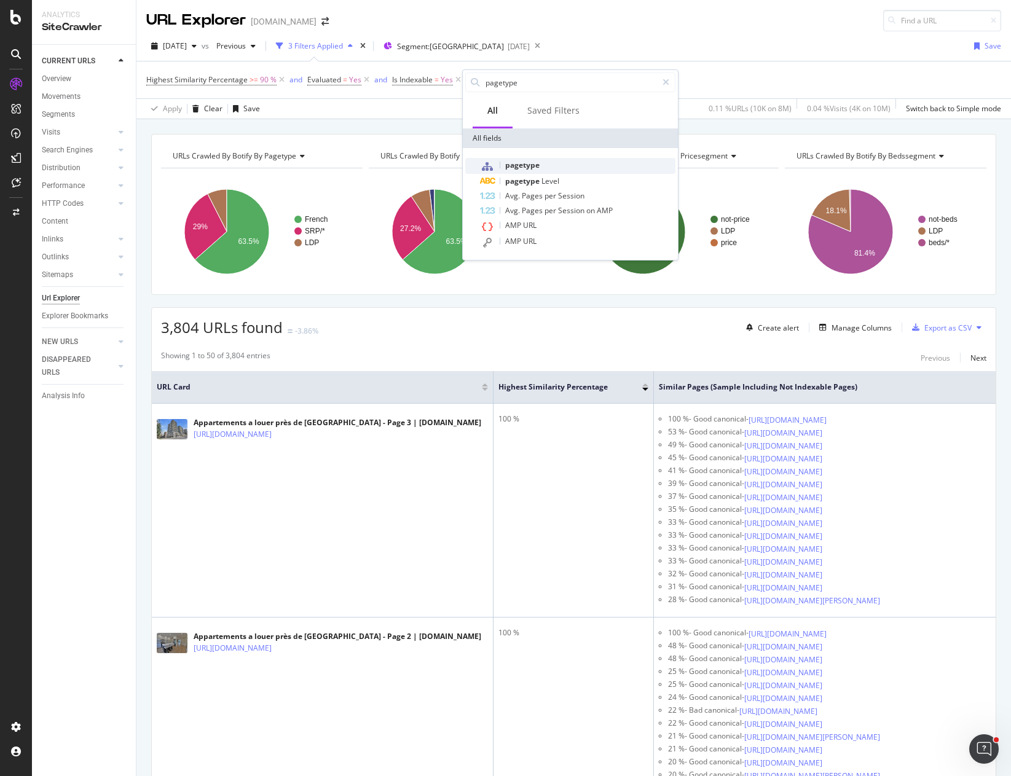
click at [511, 162] on span "pagetype" at bounding box center [522, 165] width 34 height 10
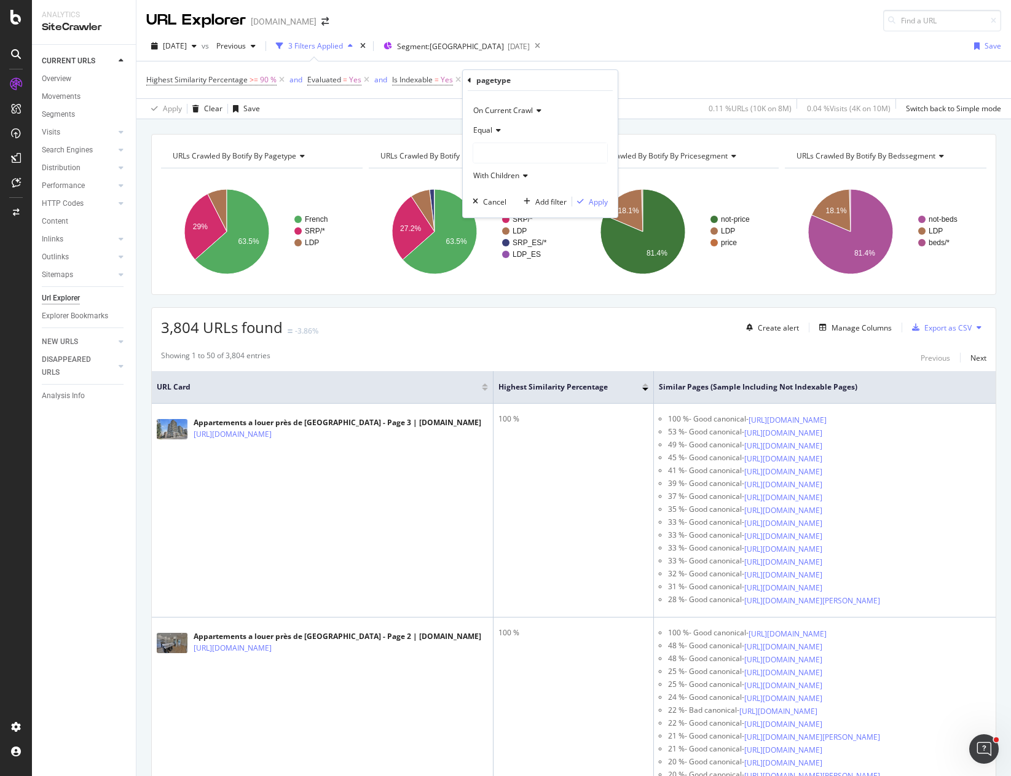
click at [497, 155] on div at bounding box center [540, 153] width 134 height 20
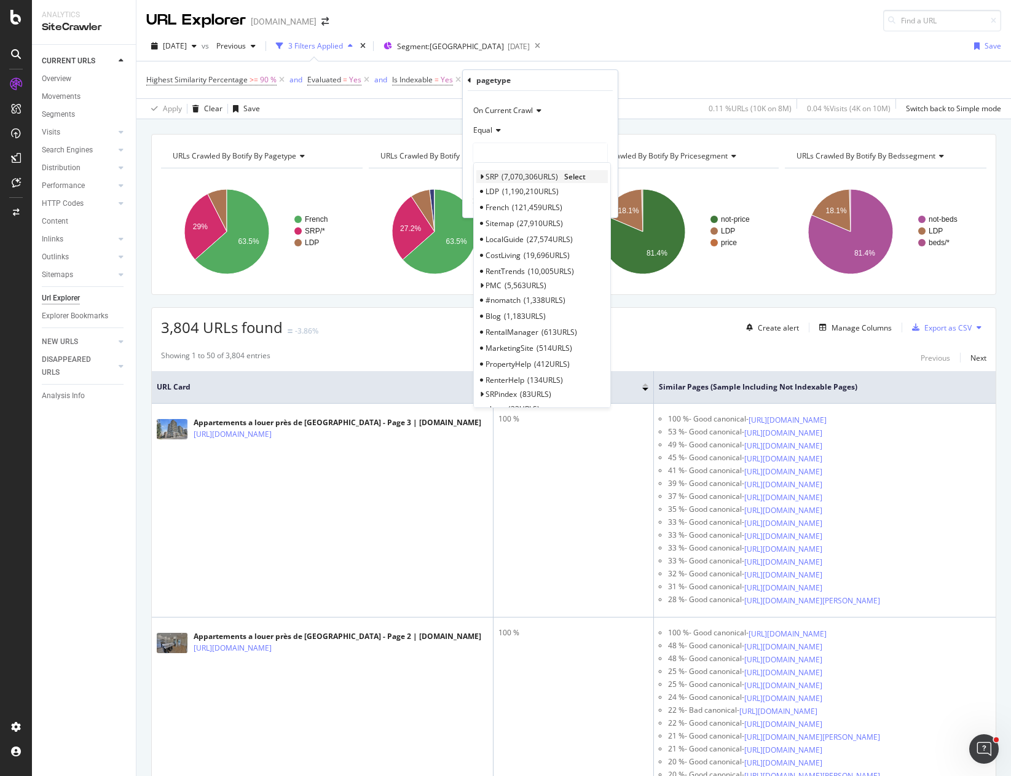
click at [482, 176] on icon at bounding box center [481, 176] width 4 height 7
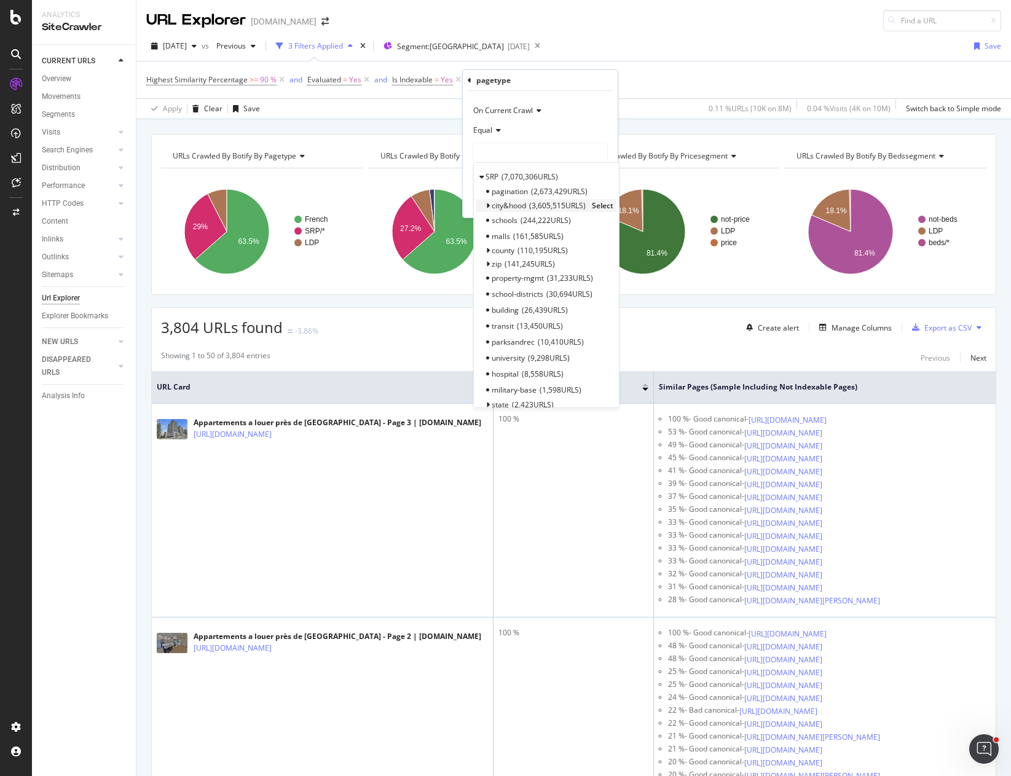
click at [487, 203] on icon at bounding box center [487, 205] width 4 height 7
click at [517, 283] on span "coregeo" at bounding box center [515, 284] width 28 height 10
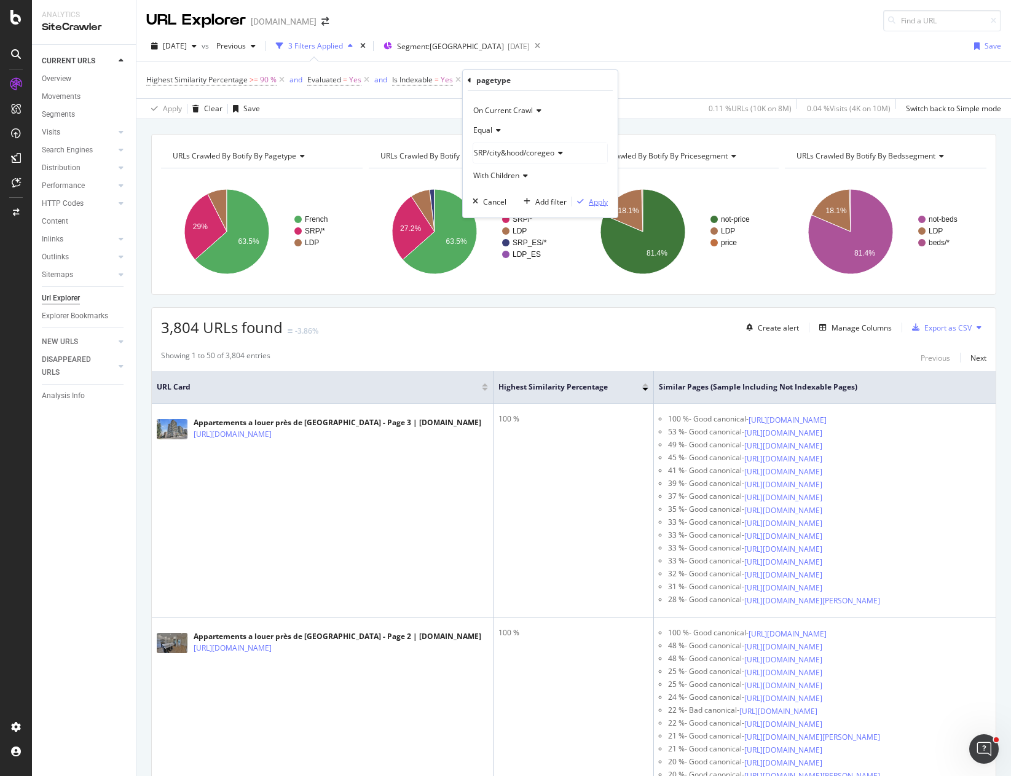
click at [597, 202] on div "Apply" at bounding box center [598, 202] width 19 height 10
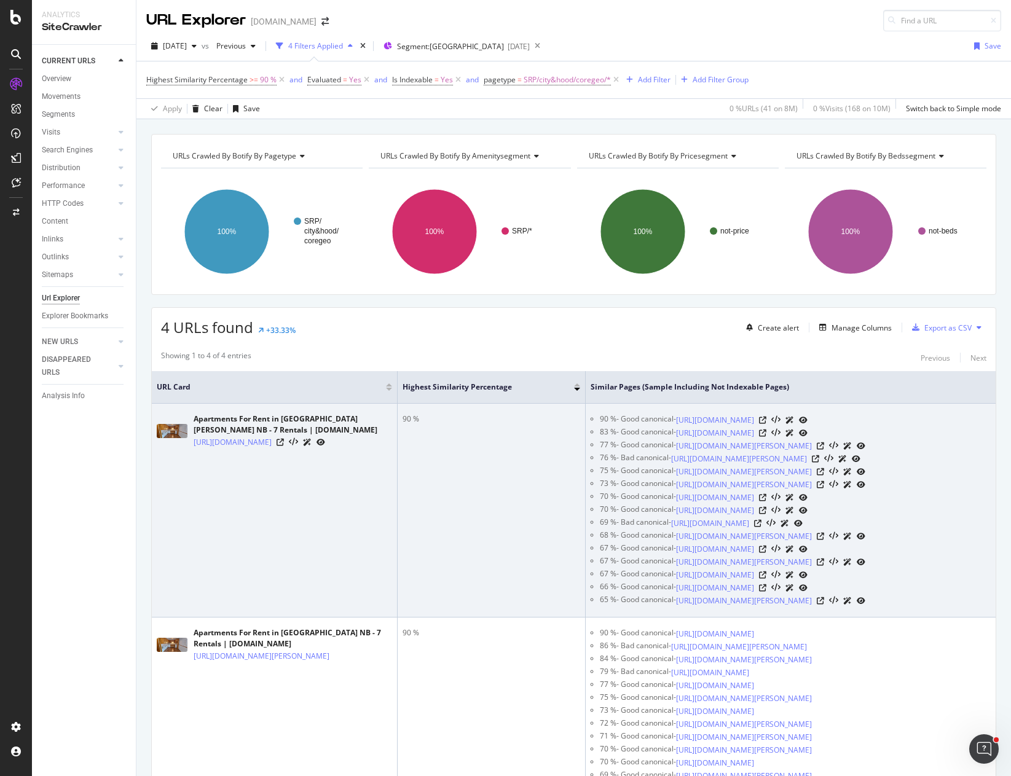
click at [524, 459] on td "90 %" at bounding box center [492, 511] width 188 height 214
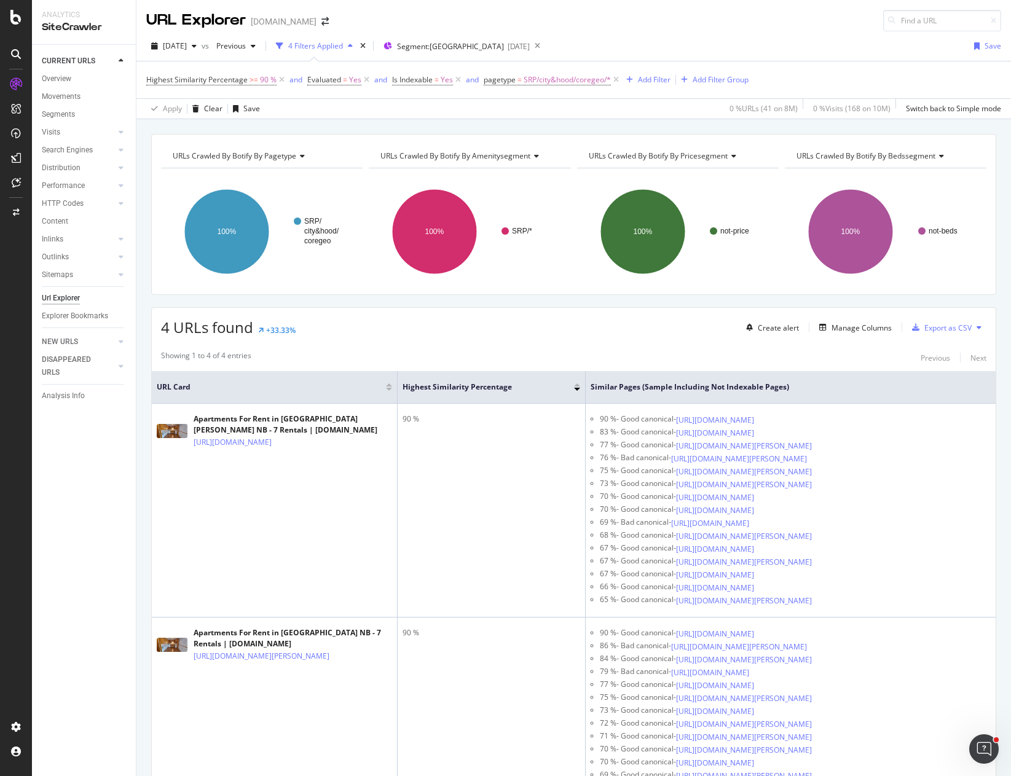
click at [498, 313] on div "4 URLs found +33.33% Create alert Manage Columns Export as CSV" at bounding box center [574, 323] width 844 height 30
click at [616, 78] on icon at bounding box center [616, 80] width 10 height 12
click at [576, 302] on div "URLs Crawled By Botify By pagetype Chart (by Value) Table Expand Export as CSV …" at bounding box center [573, 732] width 874 height 1196
click at [517, 318] on div "4 URLs found +33.33% Create alert Manage Columns Export as CSV" at bounding box center [574, 323] width 844 height 30
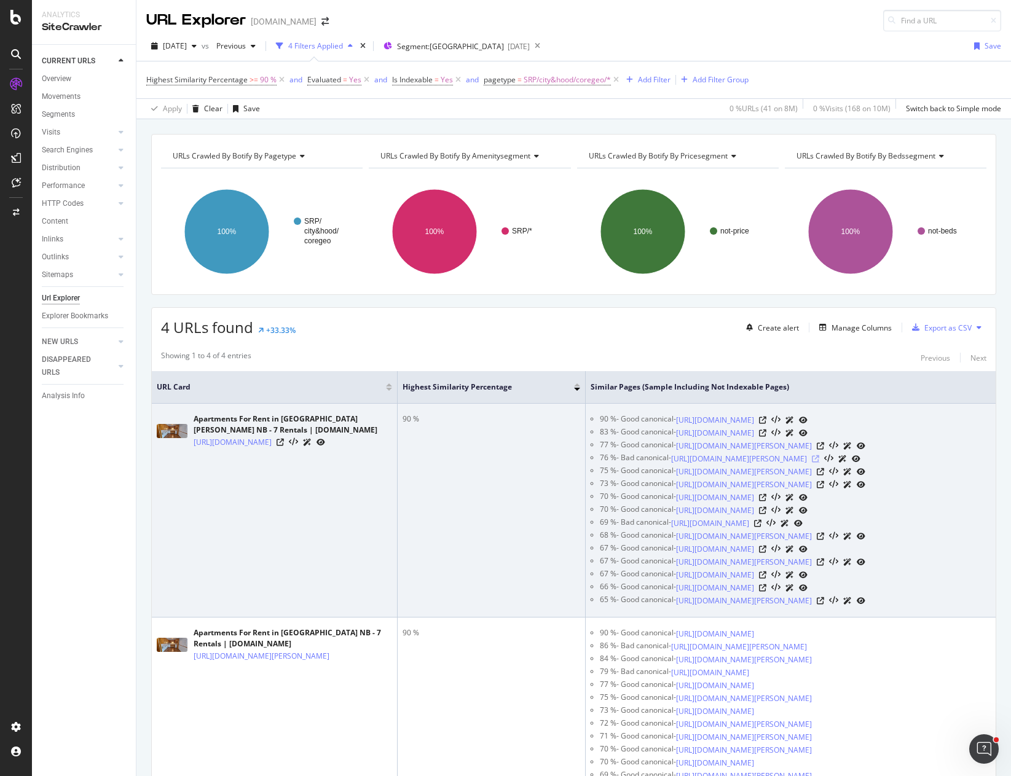
click at [819, 458] on icon at bounding box center [815, 458] width 7 height 7
click at [284, 446] on icon at bounding box center [280, 442] width 7 height 7
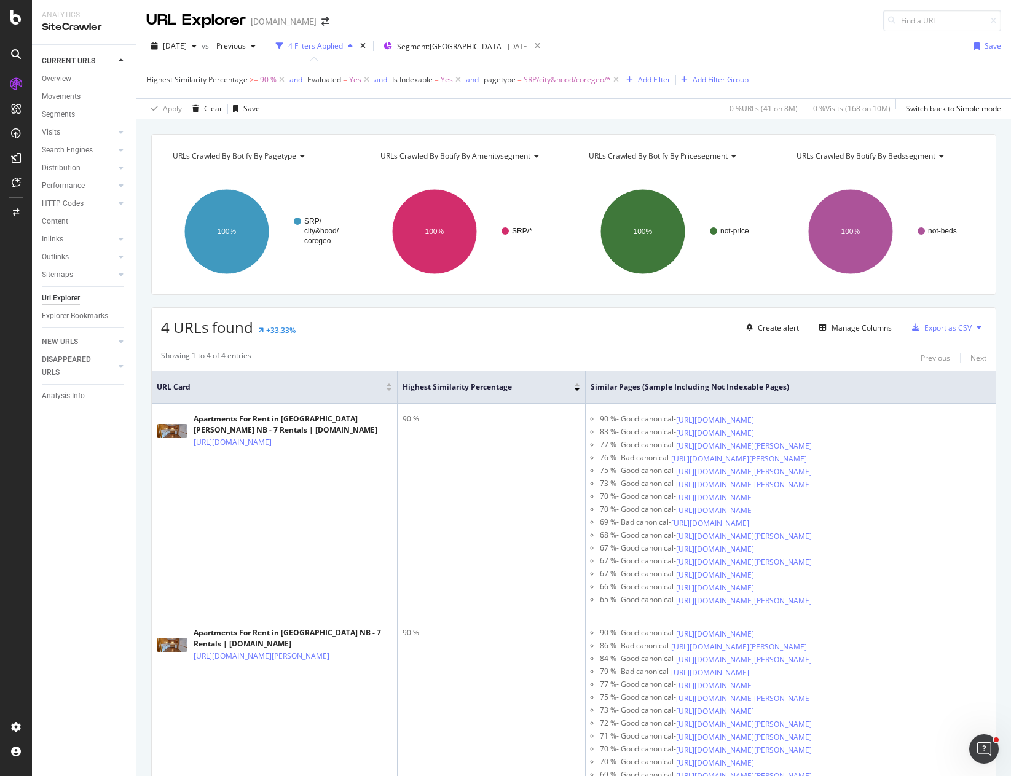
click at [689, 29] on div "URL Explorer Apartments.com" at bounding box center [573, 15] width 874 height 31
click at [643, 15] on div "URL Explorer Apartments.com" at bounding box center [573, 15] width 874 height 31
click at [390, 329] on div "4 URLs found +33.33% Create alert Manage Columns Export as CSV" at bounding box center [574, 323] width 844 height 30
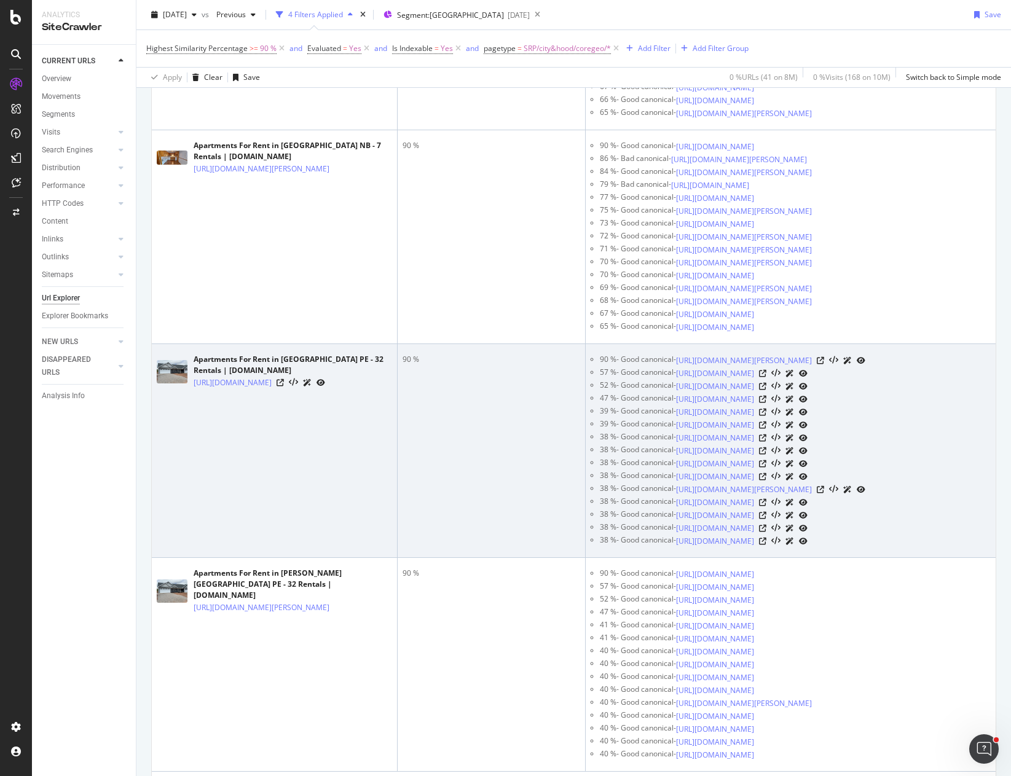
scroll to position [554, 0]
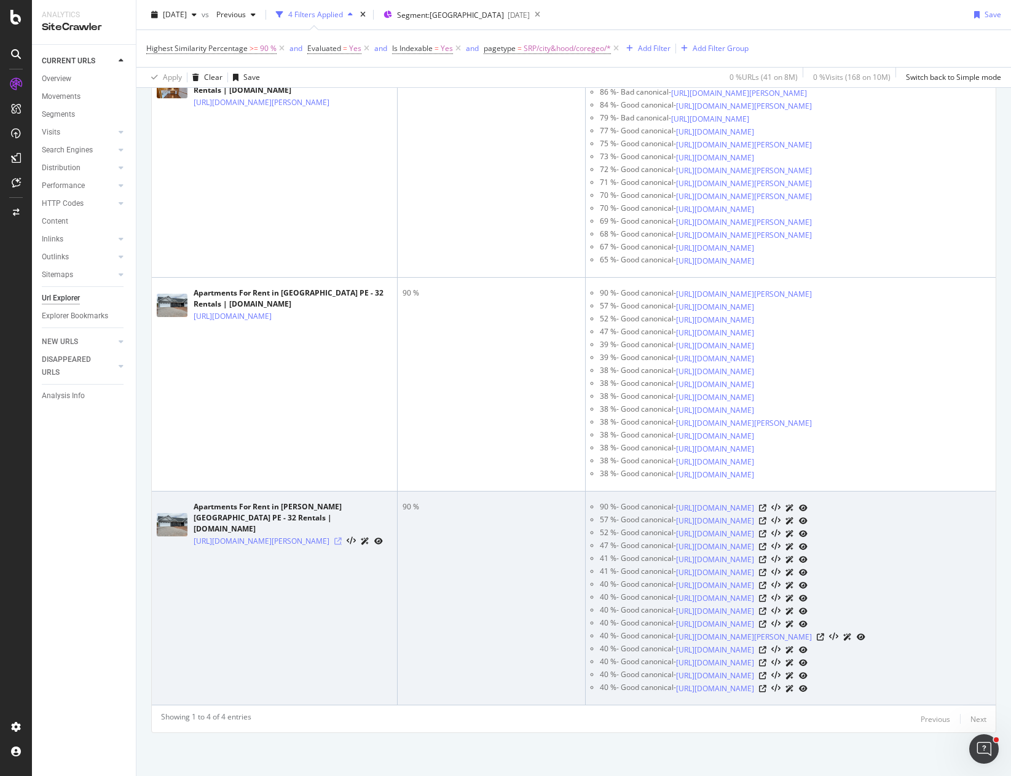
click at [342, 538] on icon at bounding box center [337, 541] width 7 height 7
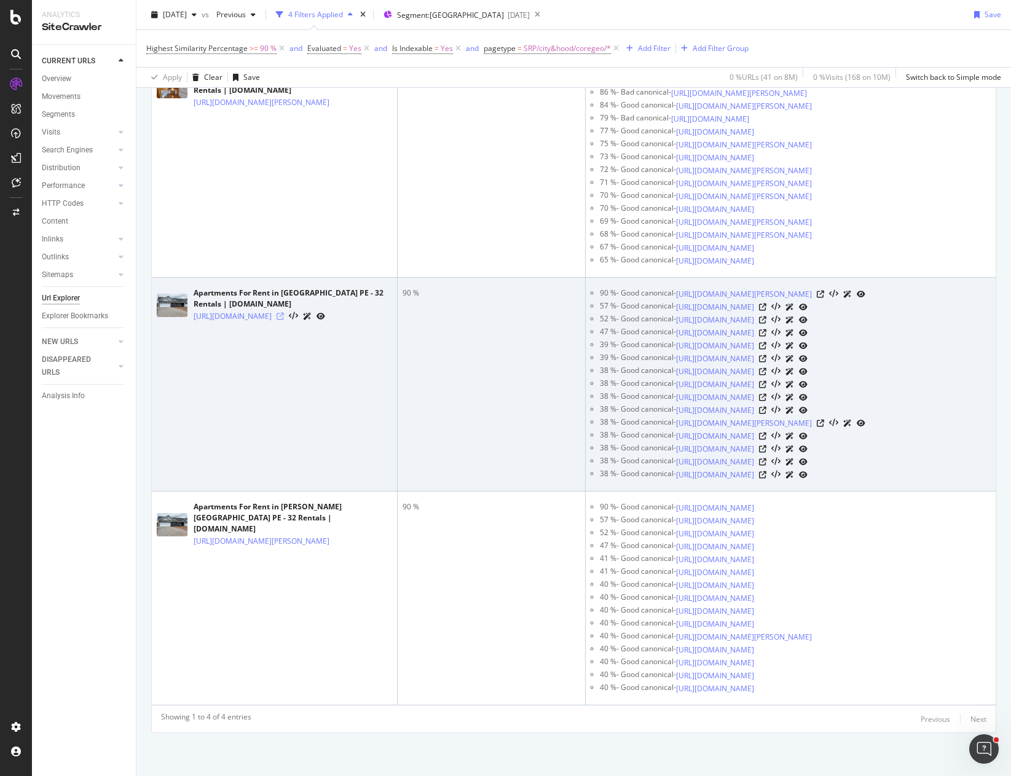
click at [284, 320] on icon at bounding box center [280, 316] width 7 height 7
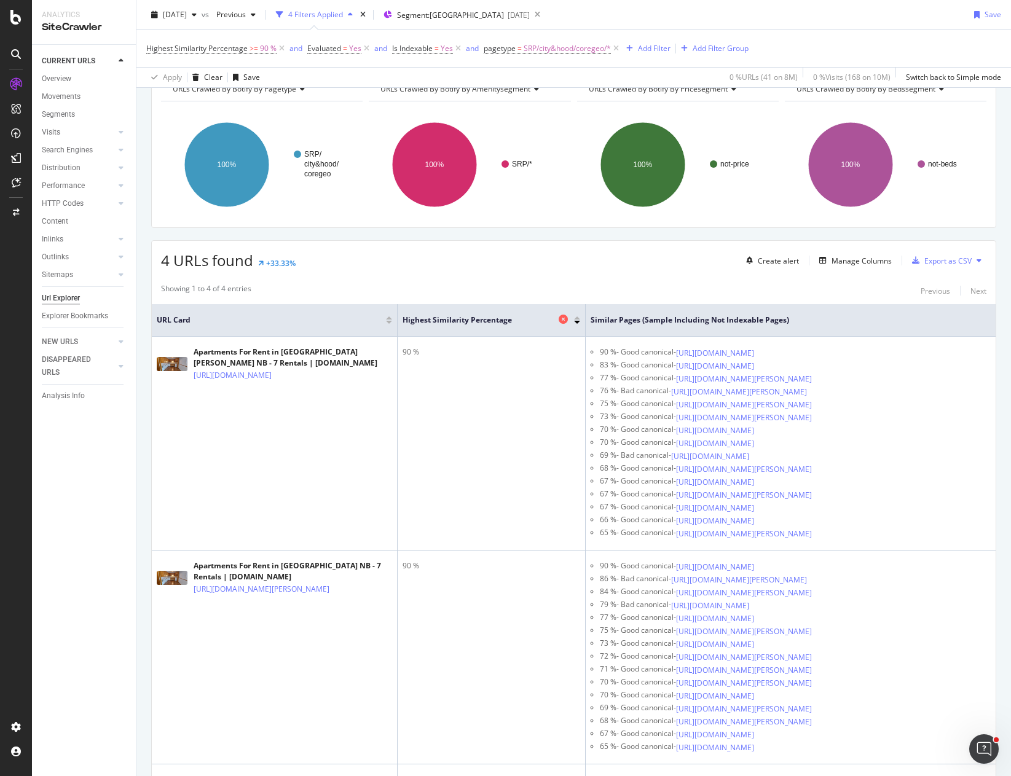
scroll to position [0, 0]
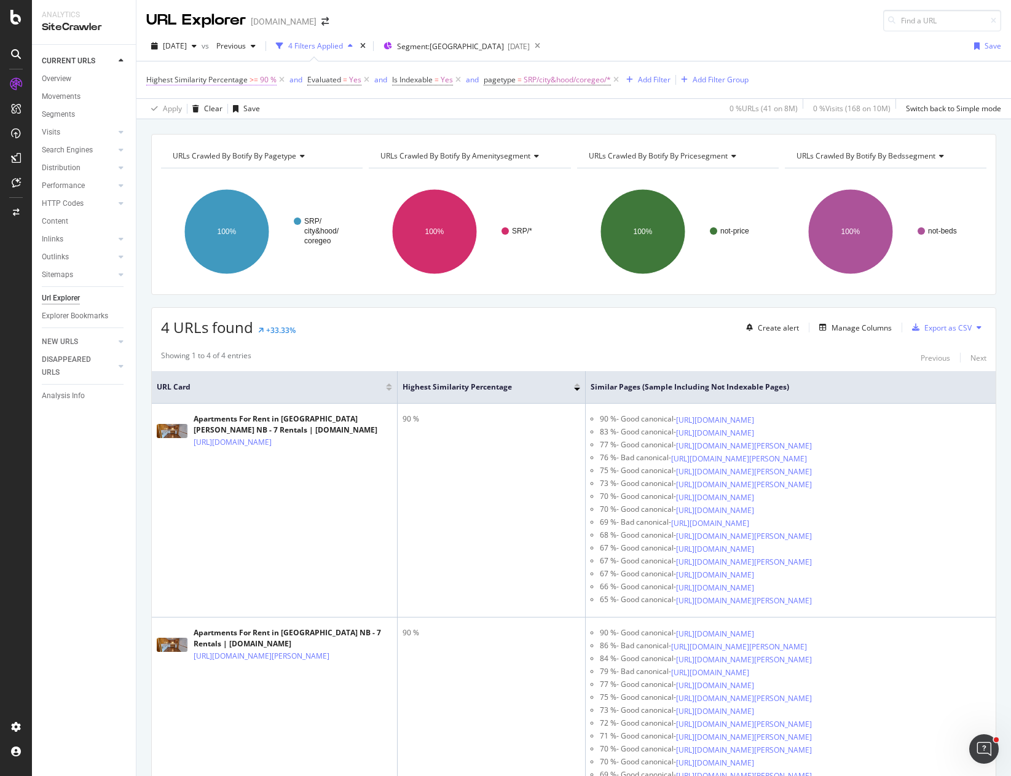
click at [267, 80] on span "90 %" at bounding box center [268, 79] width 17 height 17
drag, startPoint x: 176, startPoint y: 147, endPoint x: 145, endPoint y: 145, distance: 31.4
click at [145, 145] on body "Analytics SiteCrawler CURRENT URLS Overview Movements Segments Visits Analysis …" at bounding box center [505, 388] width 1011 height 776
drag, startPoint x: 181, startPoint y: 149, endPoint x: 145, endPoint y: 142, distance: 36.3
click at [145, 142] on body "Analytics SiteCrawler CURRENT URLS Overview Movements Segments Visits Analysis …" at bounding box center [505, 388] width 1011 height 776
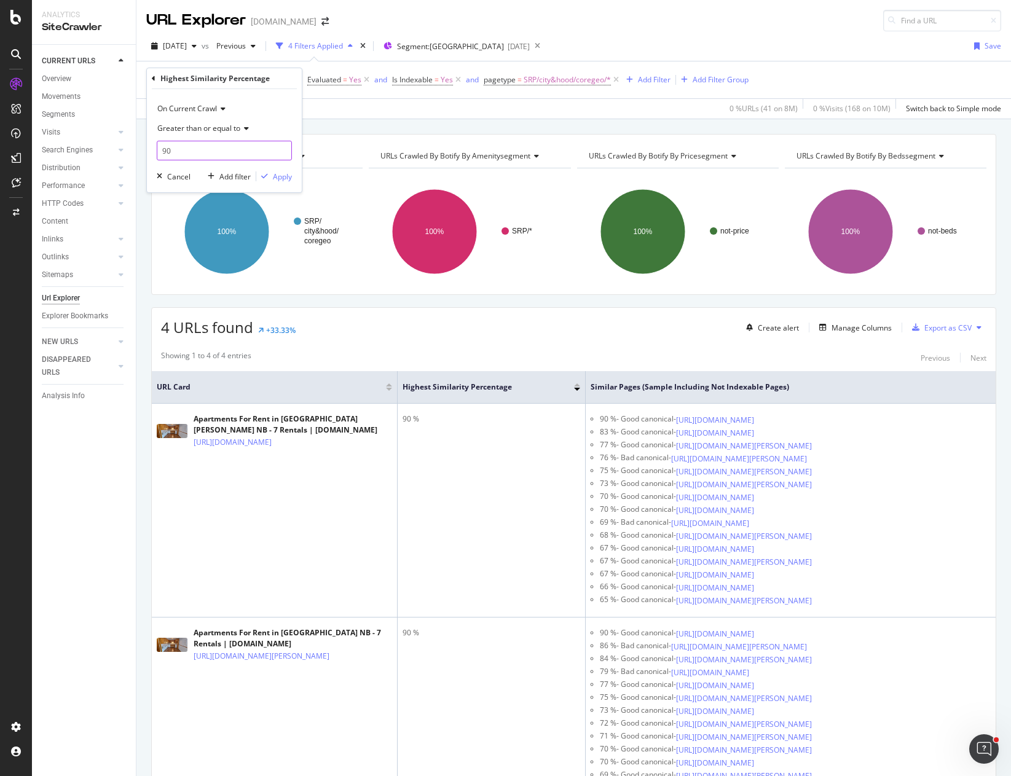
click at [165, 147] on input "90" at bounding box center [224, 151] width 135 height 20
type input "85"
click at [285, 176] on div "Apply" at bounding box center [282, 176] width 19 height 10
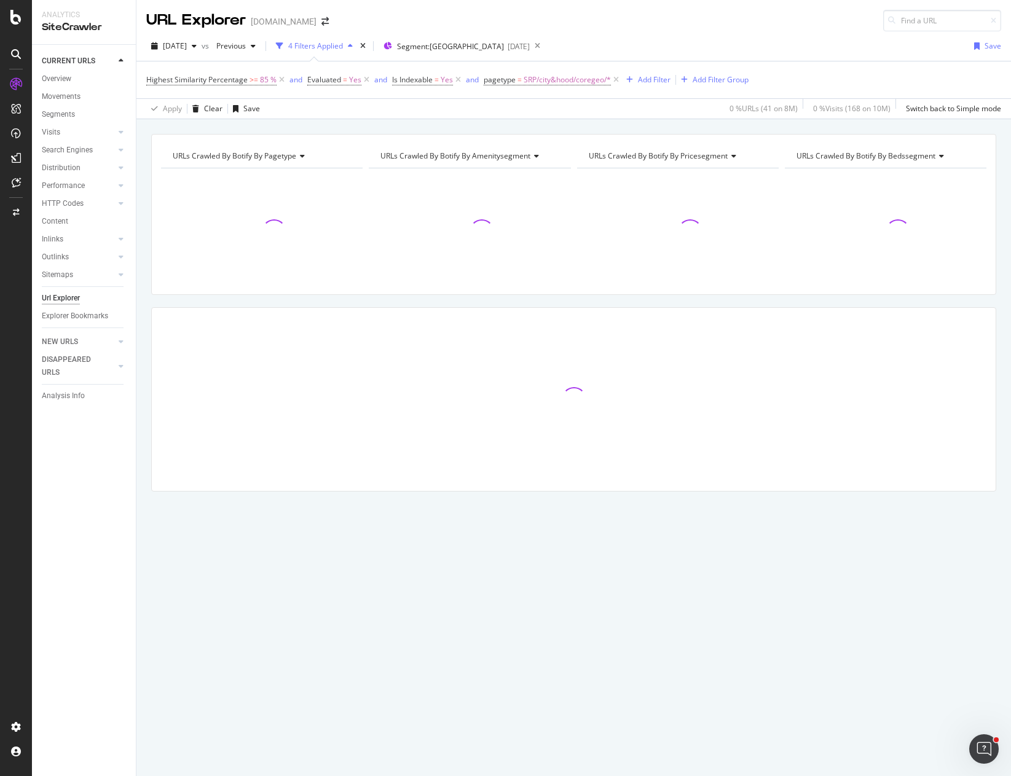
click at [476, 130] on div "URLs Crawled By Botify By pagetype Chart (by Value) Table Expand Export as CSV …" at bounding box center [573, 133] width 874 height 29
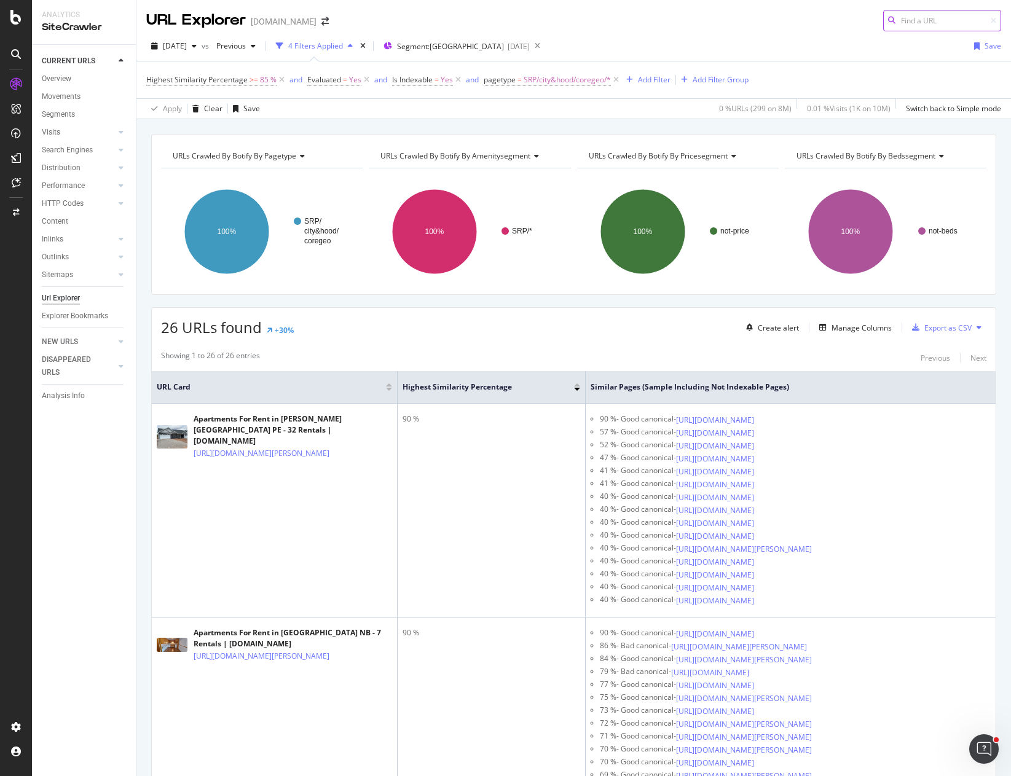
click at [910, 22] on input at bounding box center [942, 21] width 118 height 22
click at [338, 111] on div "Apply Clear Save 0 % URLs ( 299 on 8M ) 0.01 % Visits ( 1K on 10M ) Switch back…" at bounding box center [573, 108] width 874 height 20
click at [280, 80] on icon at bounding box center [282, 80] width 10 height 12
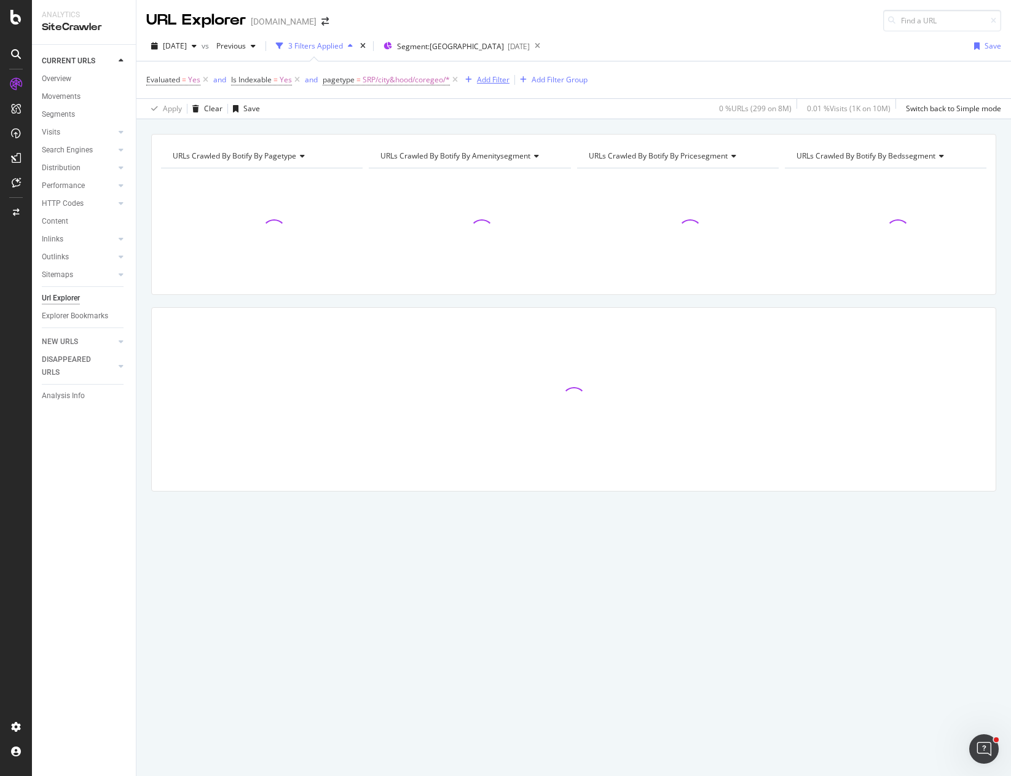
click at [488, 79] on div "Add Filter" at bounding box center [493, 79] width 33 height 10
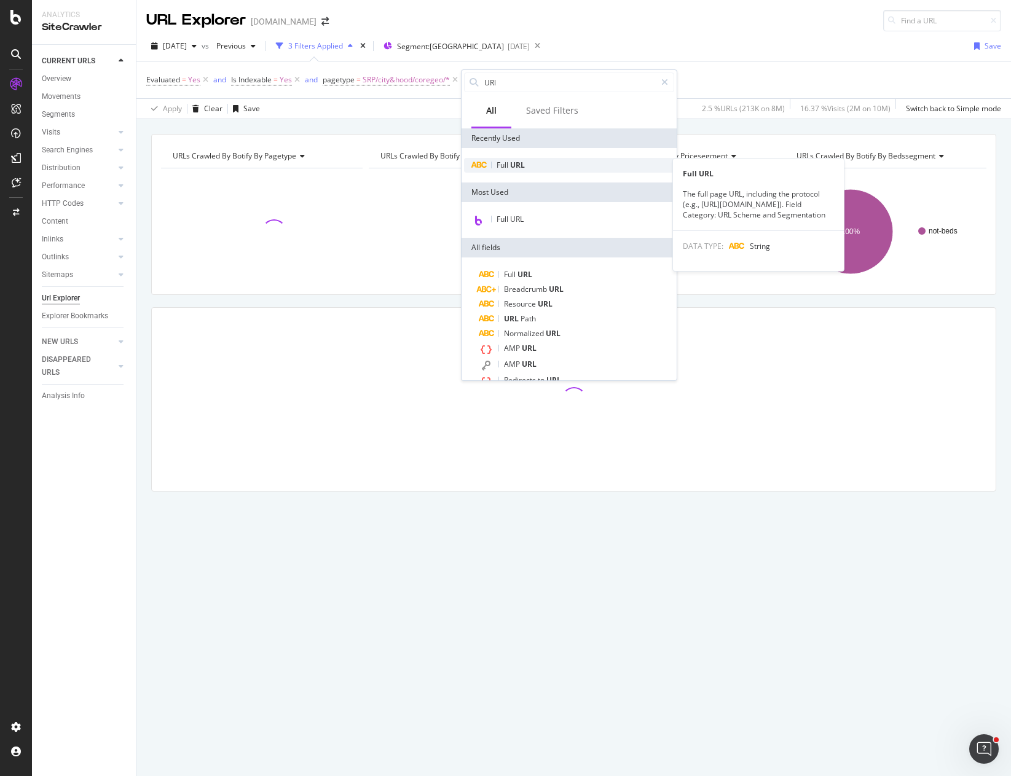
type input "URl"
click at [519, 162] on span "URL" at bounding box center [517, 165] width 15 height 10
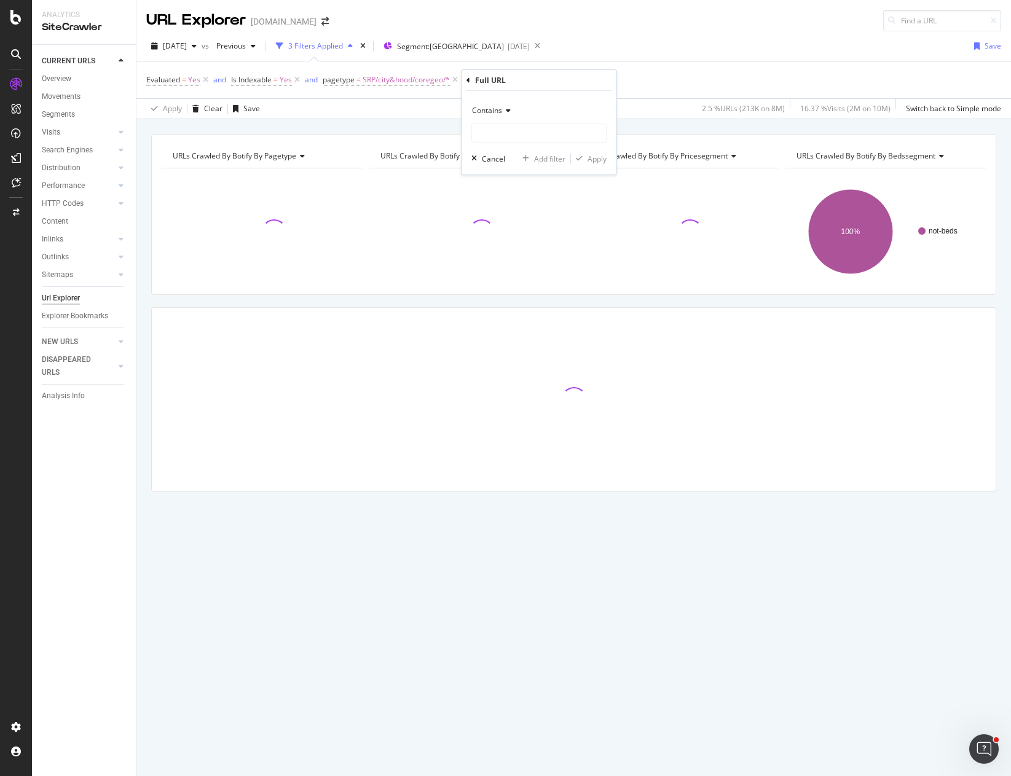
click at [519, 122] on div "Contains" at bounding box center [538, 122] width 135 height 42
click at [519, 128] on input "text" at bounding box center [539, 133] width 134 height 20
paste input "https://www.apartments.com/mont-royal-qc/"
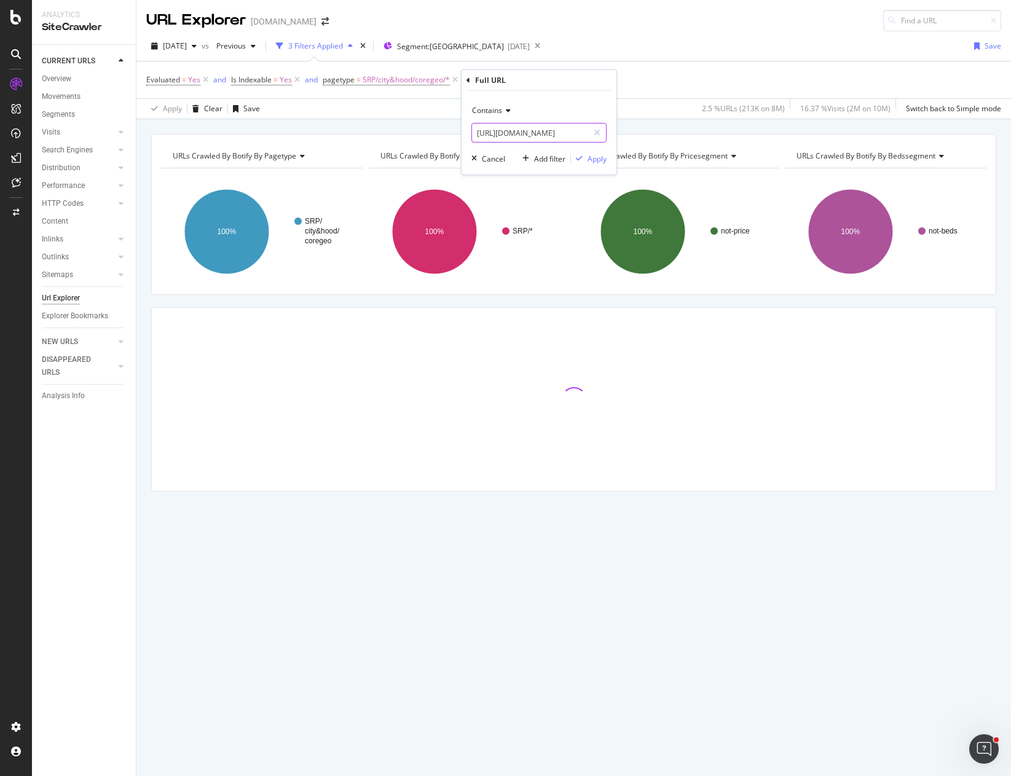
scroll to position [0, 48]
type input "https://www.apartments.com/mont-royal-qc/"
click at [597, 157] on div "Apply" at bounding box center [596, 159] width 19 height 10
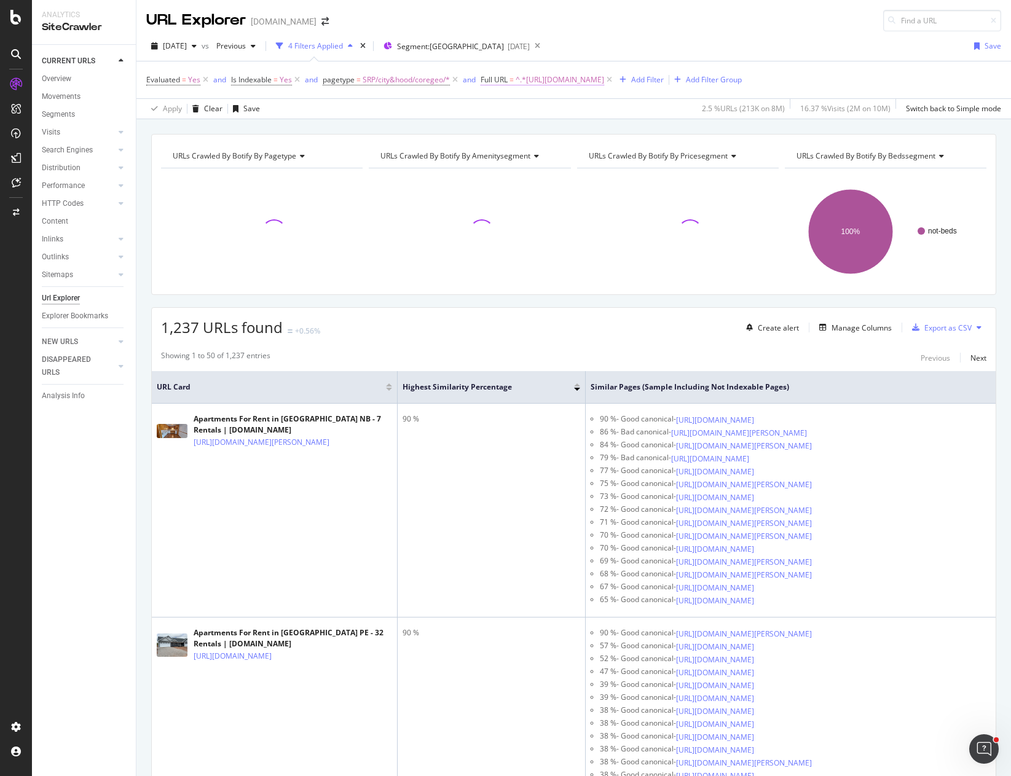
click at [604, 84] on span "^.*https://www.apartments.com/mont-royal-qc/.*$" at bounding box center [560, 79] width 88 height 17
click at [501, 108] on span "Contains" at bounding box center [507, 108] width 30 height 10
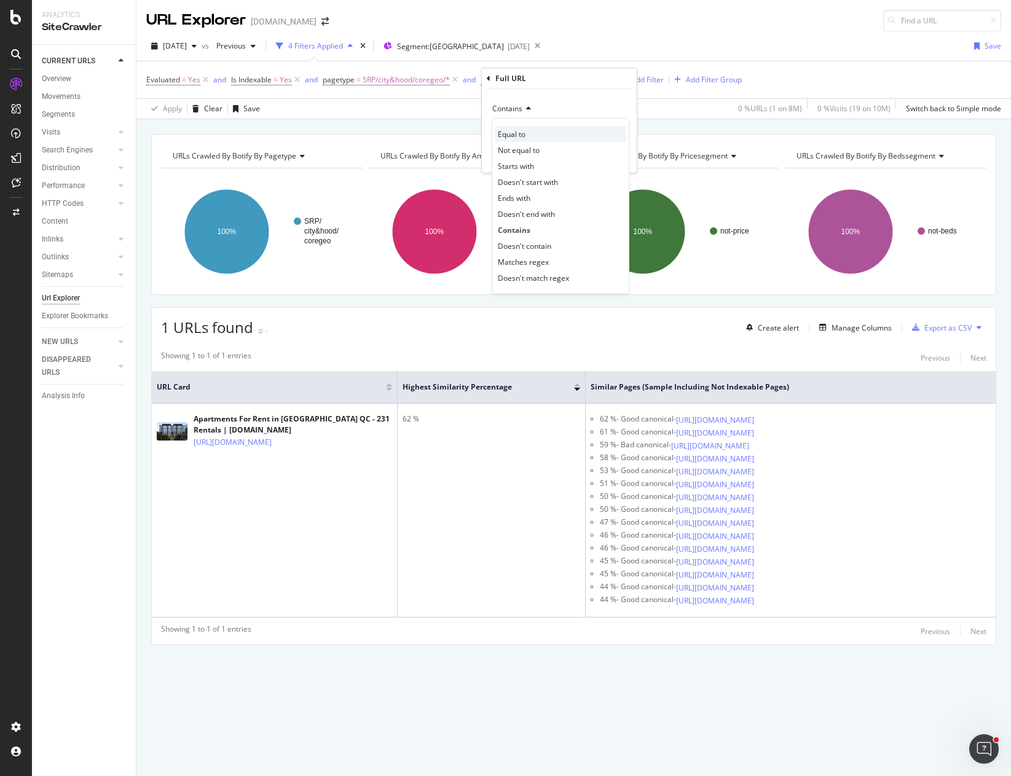
click at [528, 135] on div "Equal to" at bounding box center [561, 134] width 132 height 16
click at [616, 155] on div "Apply" at bounding box center [617, 157] width 19 height 10
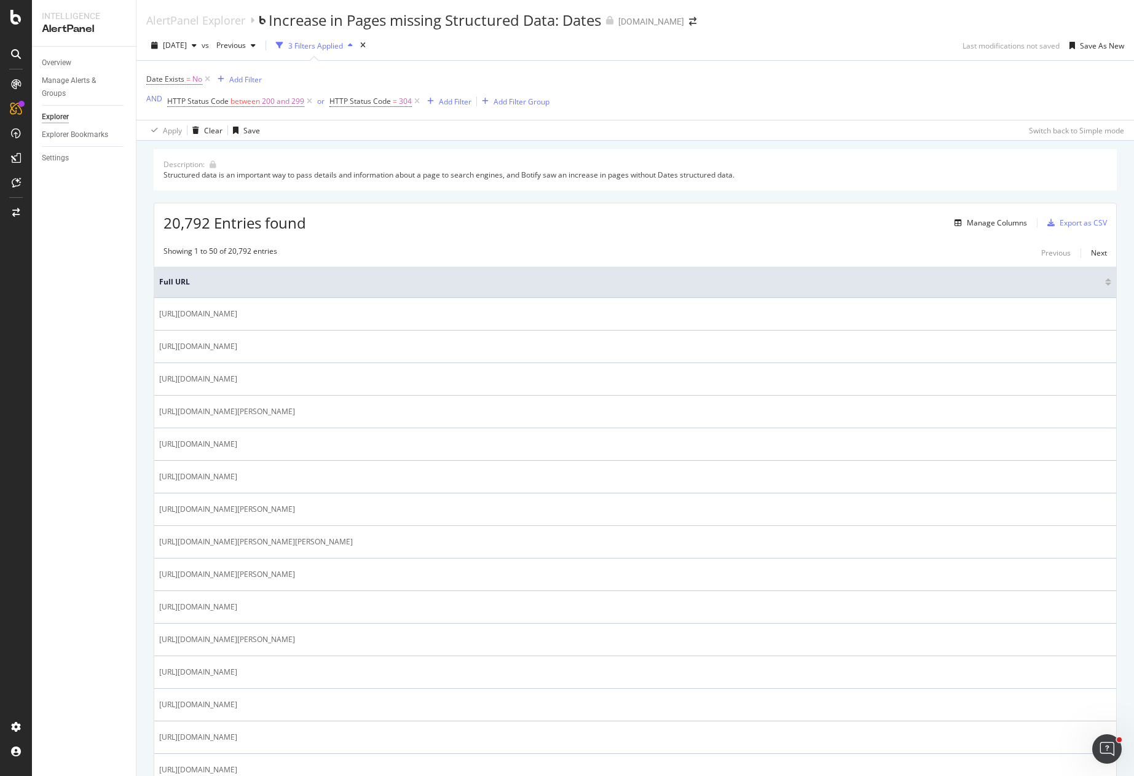
click at [439, 216] on div "20,792 Entries found Manage Columns Export as CSV" at bounding box center [635, 218] width 962 height 30
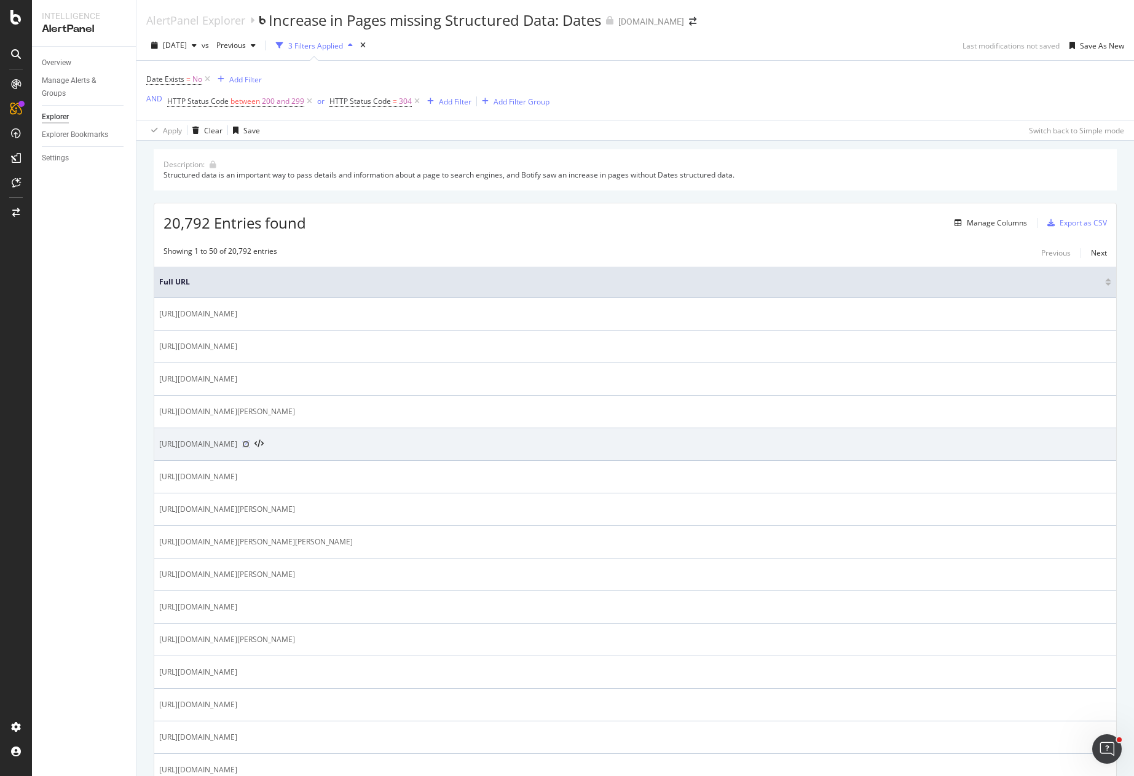
click at [249, 442] on icon at bounding box center [245, 444] width 7 height 7
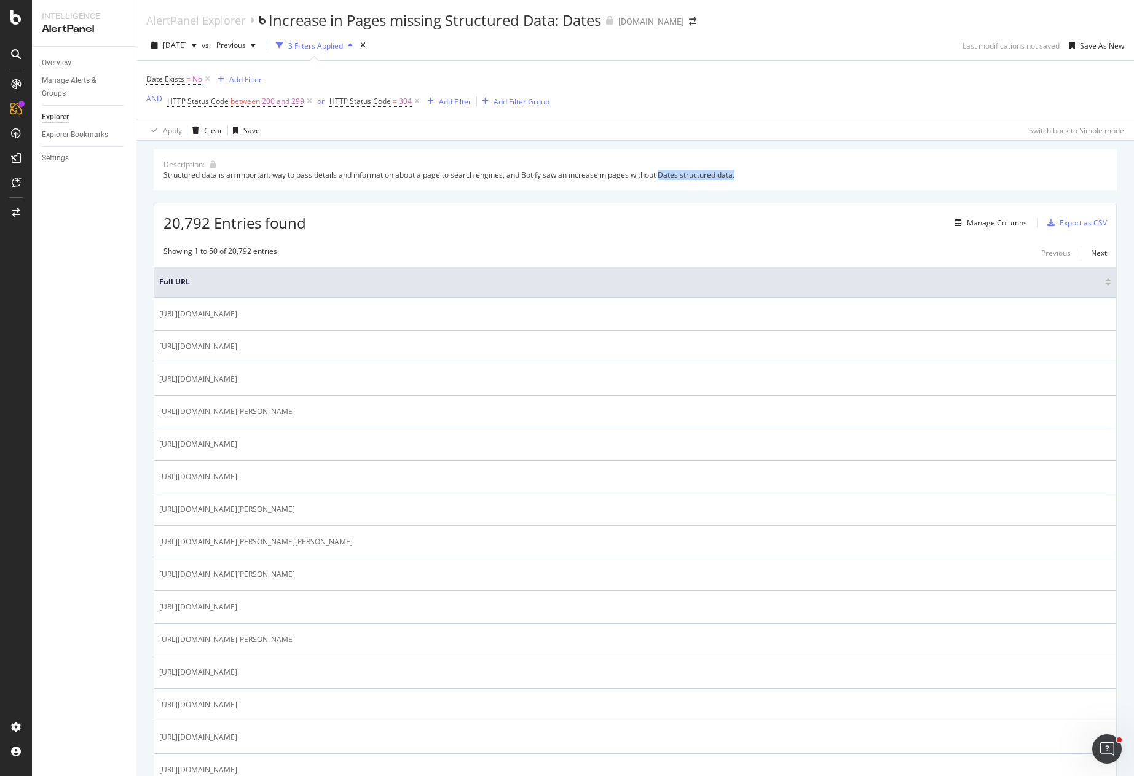
drag, startPoint x: 744, startPoint y: 175, endPoint x: 662, endPoint y: 178, distance: 81.8
click at [662, 178] on div "Structured data is an important way to pass details and information about a pag…" at bounding box center [634, 175] width 943 height 10
copy div "Dates structured data."
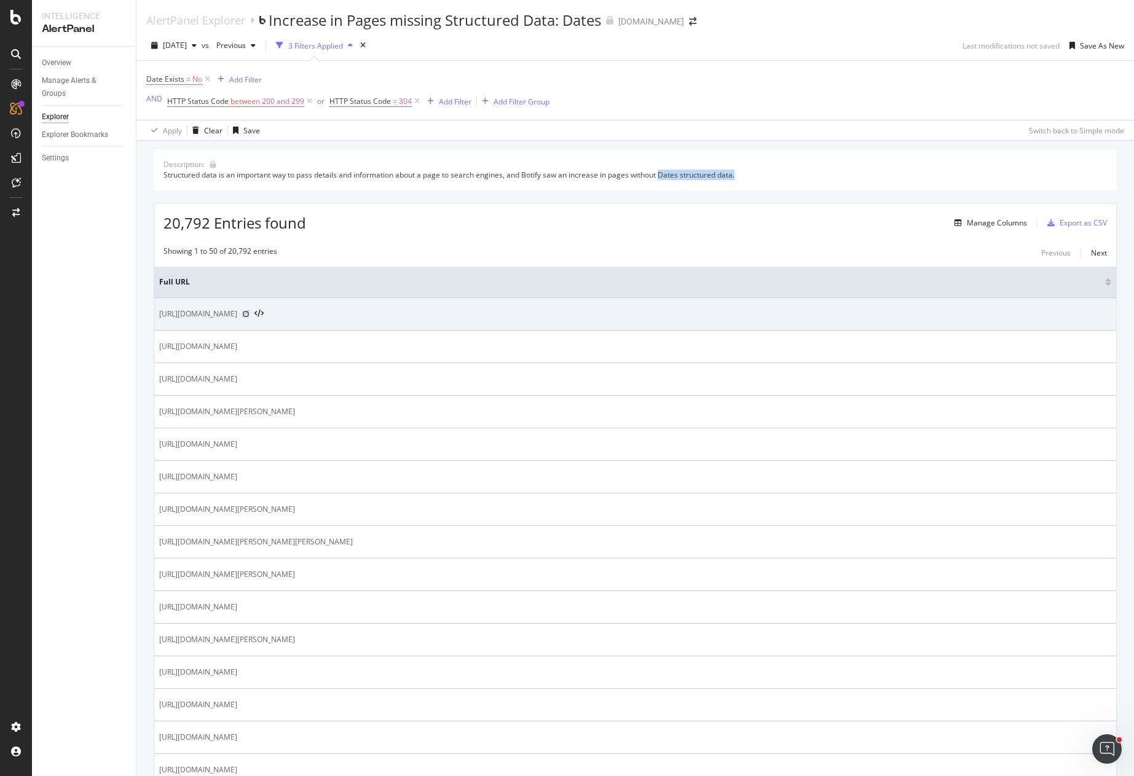
click at [249, 312] on icon at bounding box center [245, 313] width 7 height 7
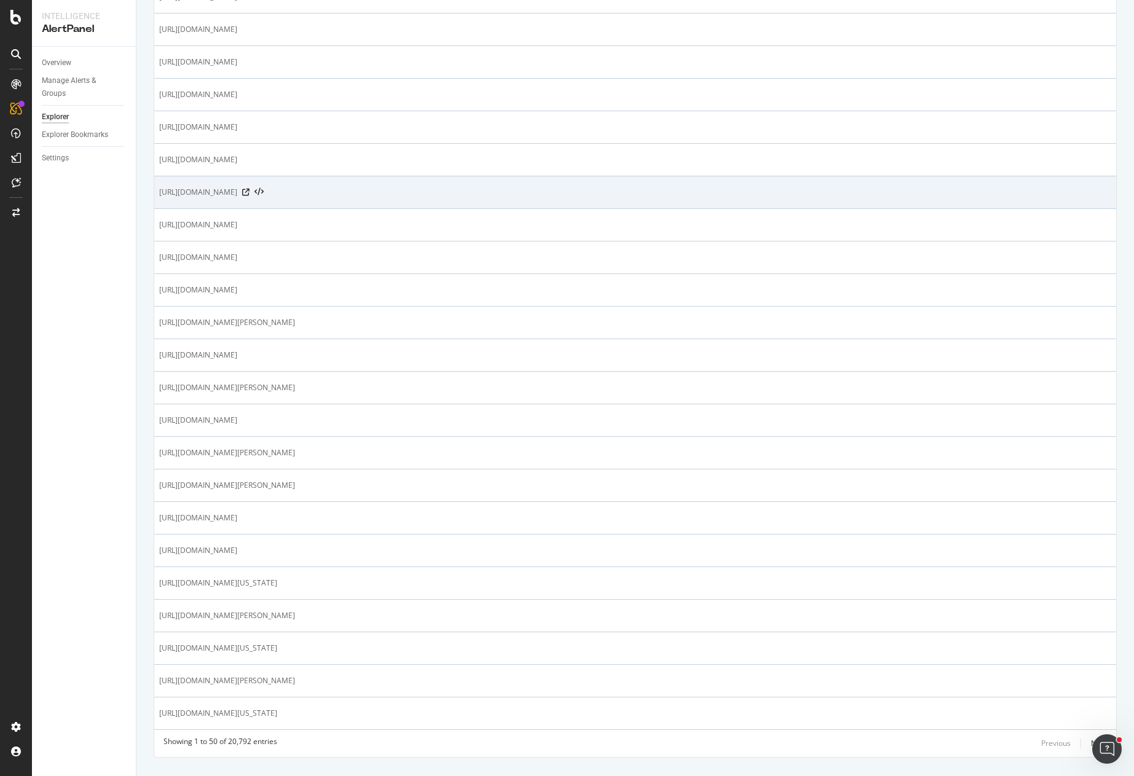
scroll to position [1221, 0]
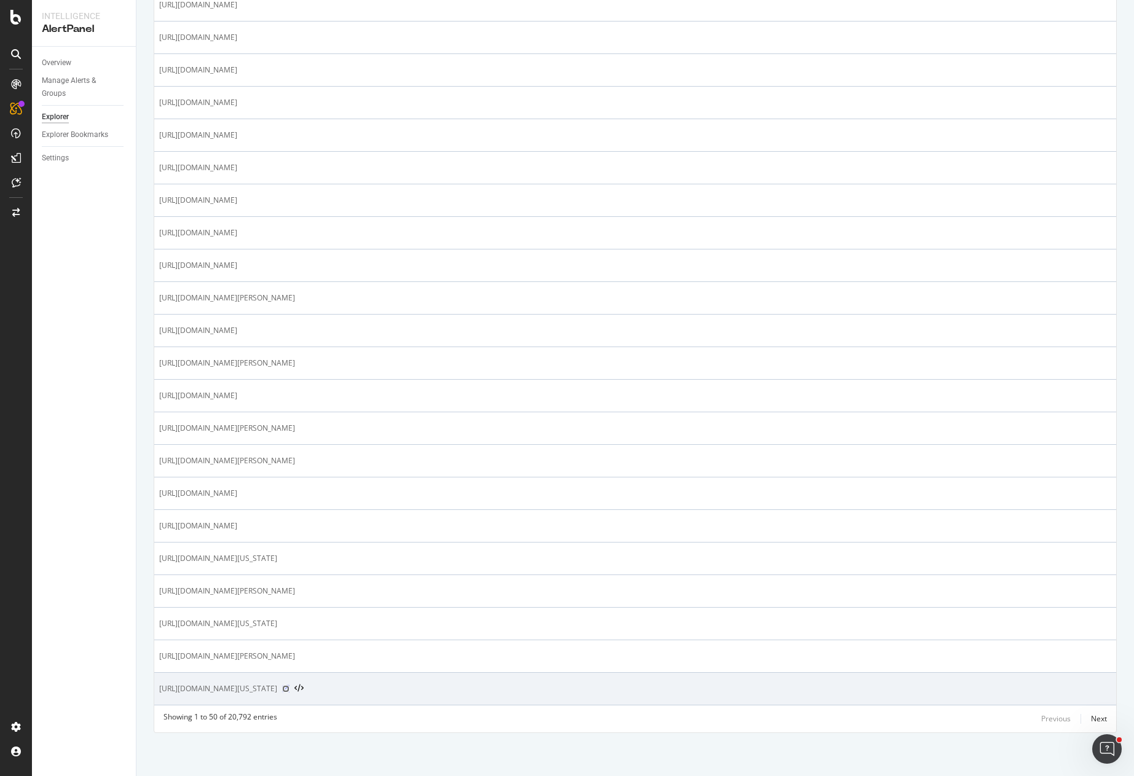
click at [289, 688] on icon at bounding box center [285, 688] width 7 height 7
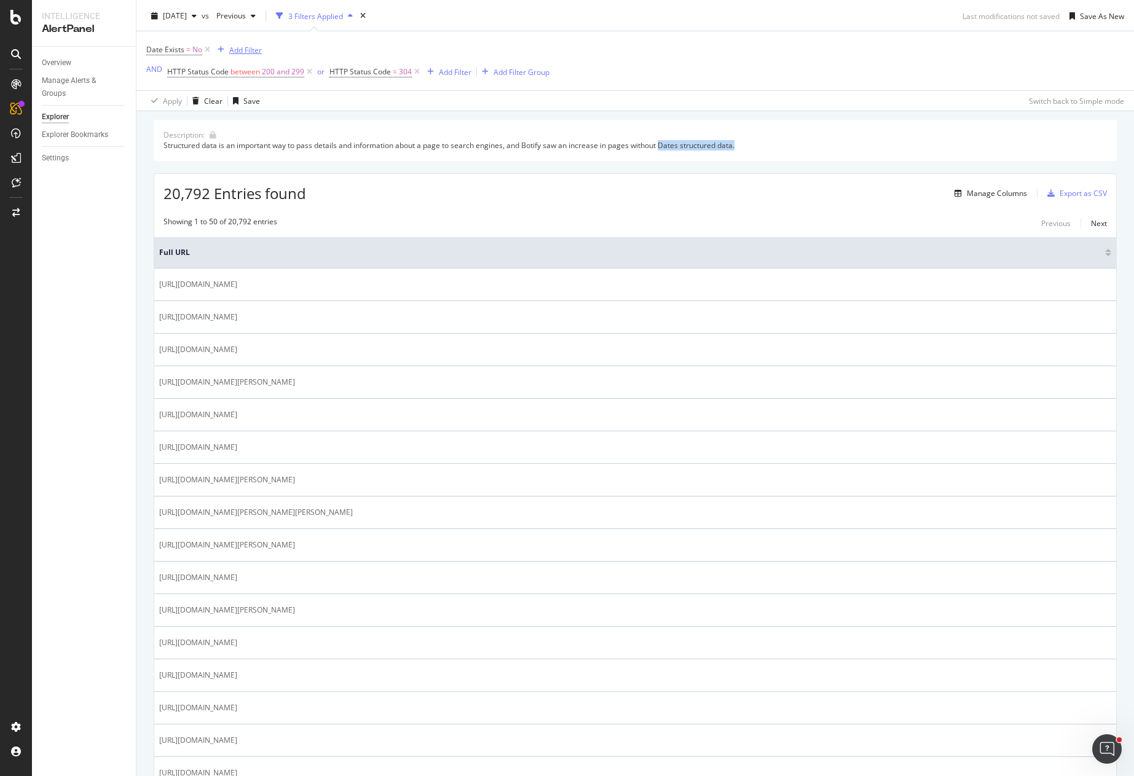
scroll to position [0, 0]
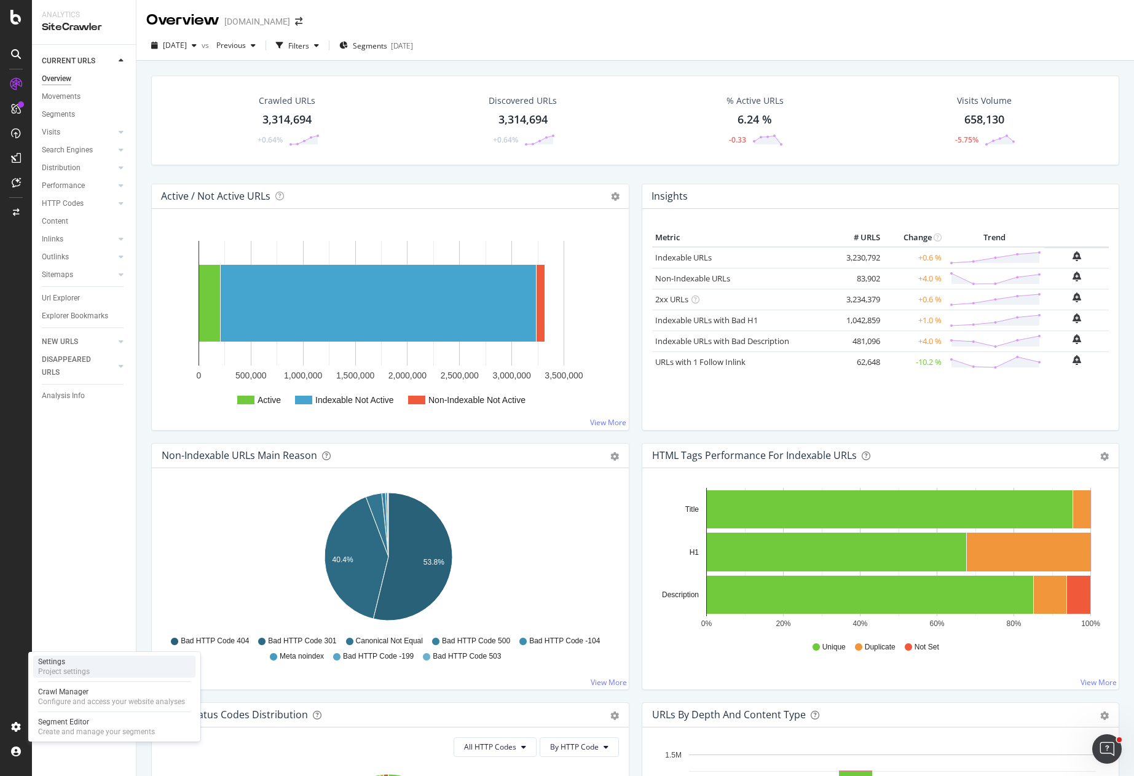
click at [77, 671] on div "Project settings" at bounding box center [64, 672] width 52 height 10
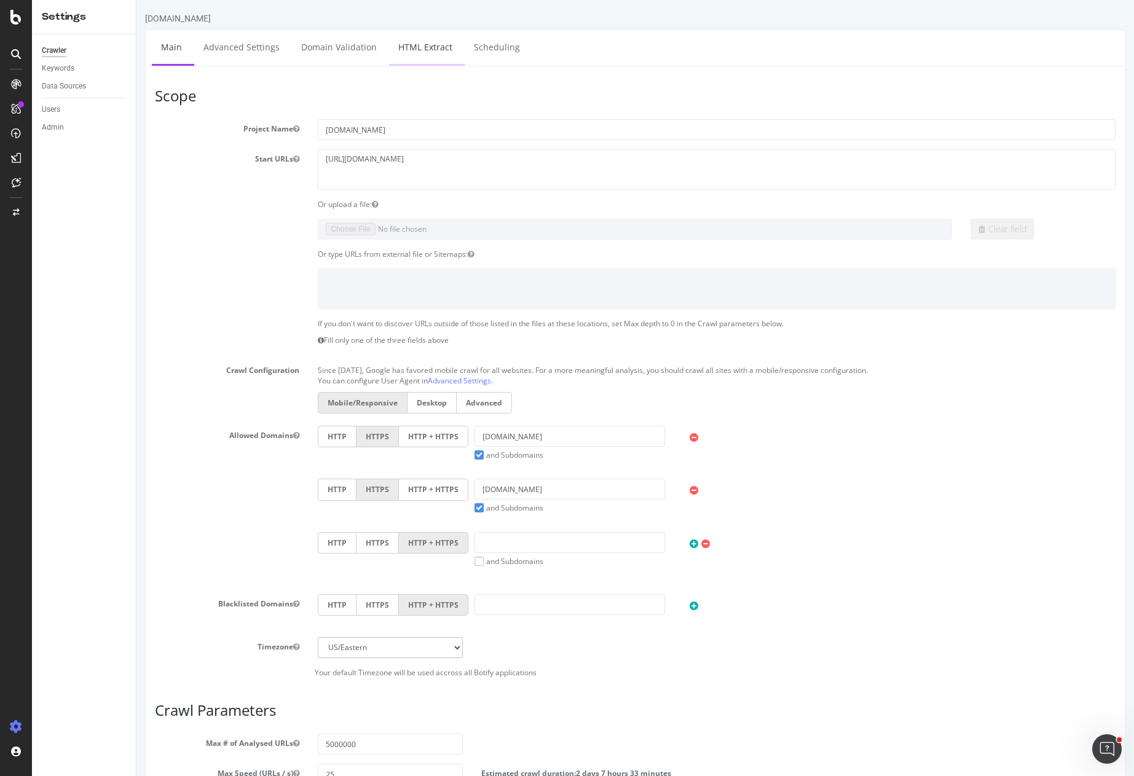
click at [435, 44] on link "HTML Extract" at bounding box center [425, 47] width 73 height 34
select select "exist"
select select "count"
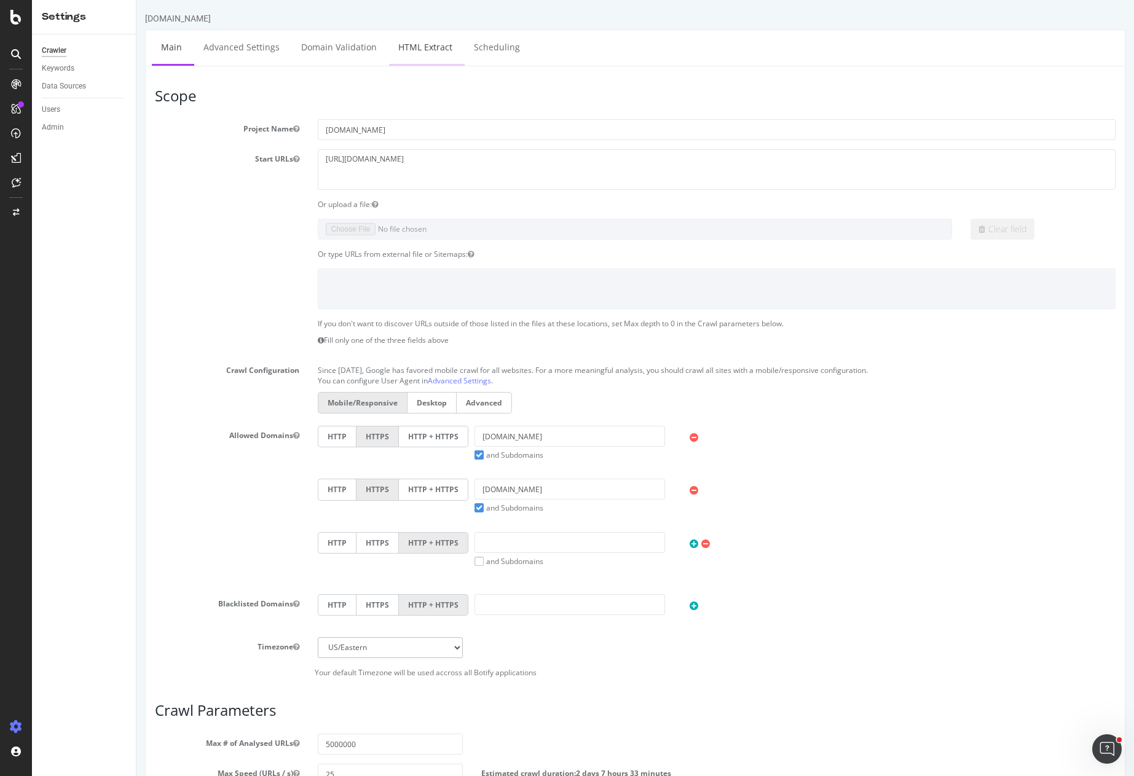
select select "d"
select select "rfc3339"
select select "exist"
select select "count"
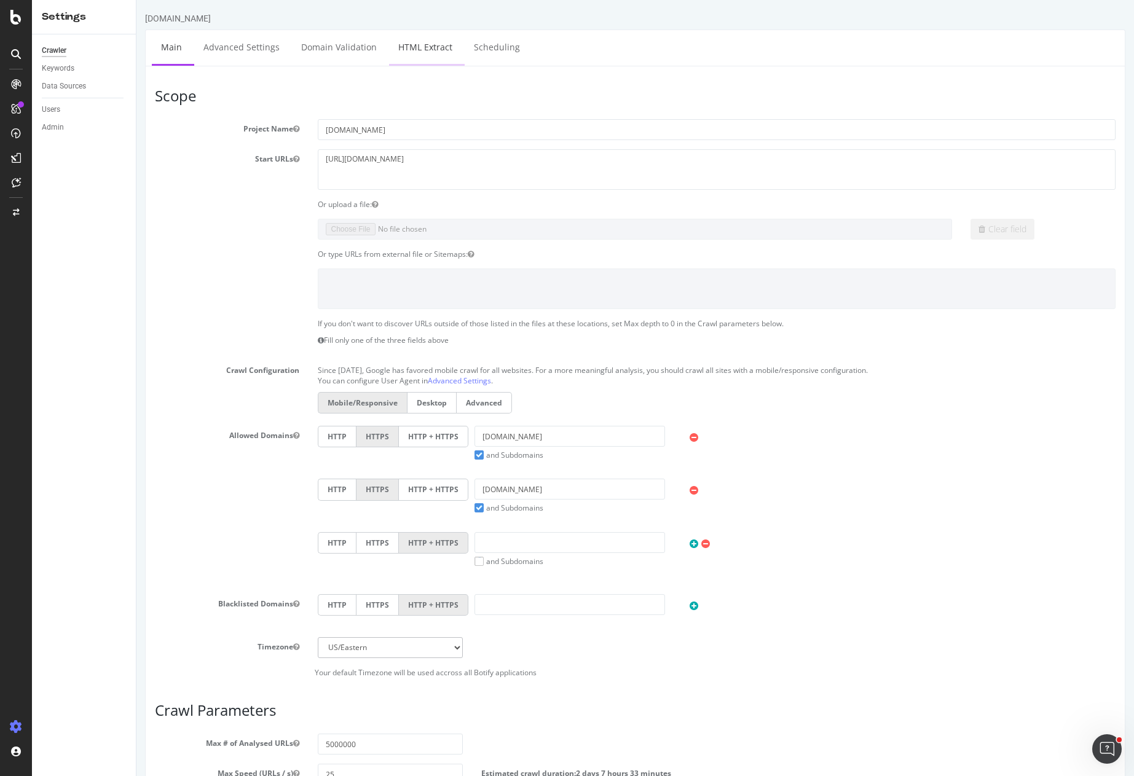
select select "count"
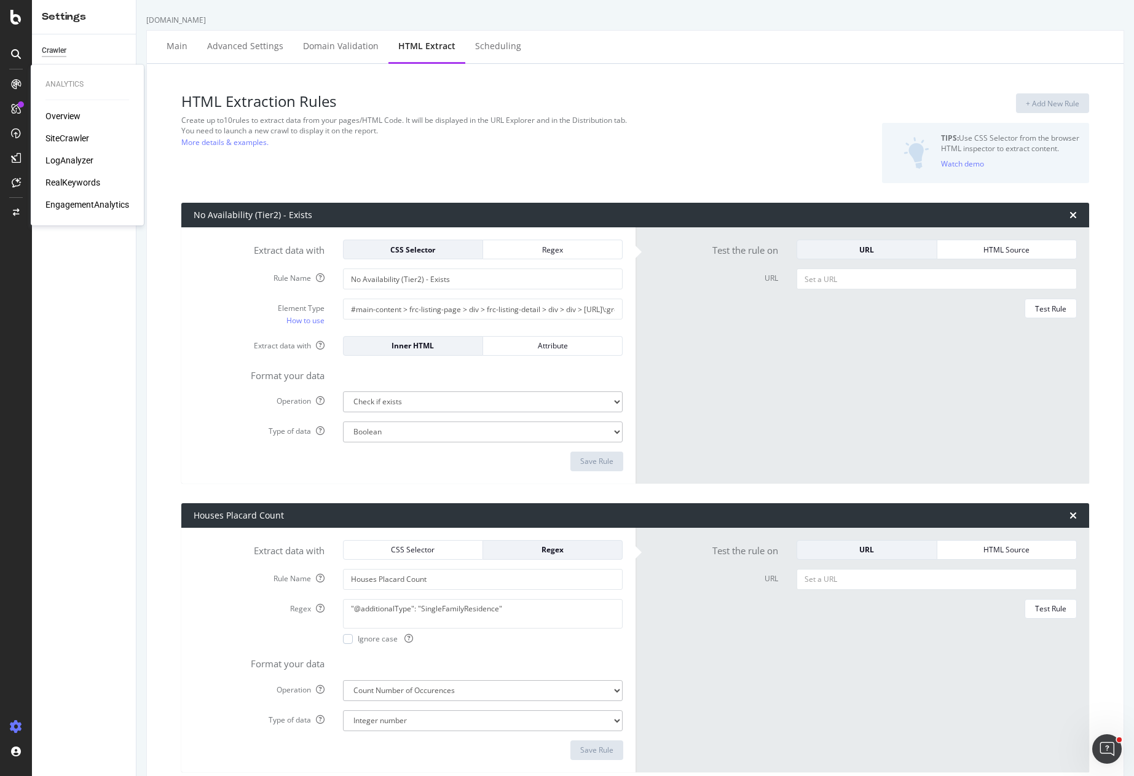
click at [60, 136] on div "SiteCrawler" at bounding box center [67, 138] width 44 height 12
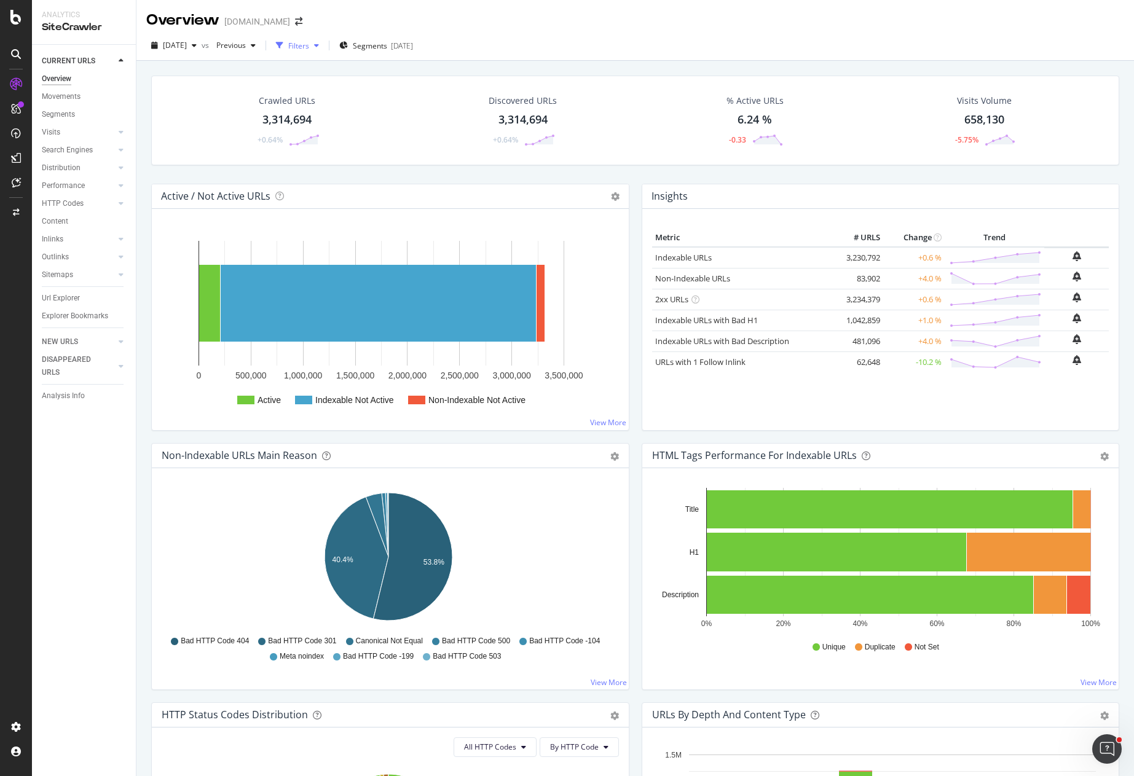
click at [309, 48] on div "Filters" at bounding box center [298, 46] width 21 height 10
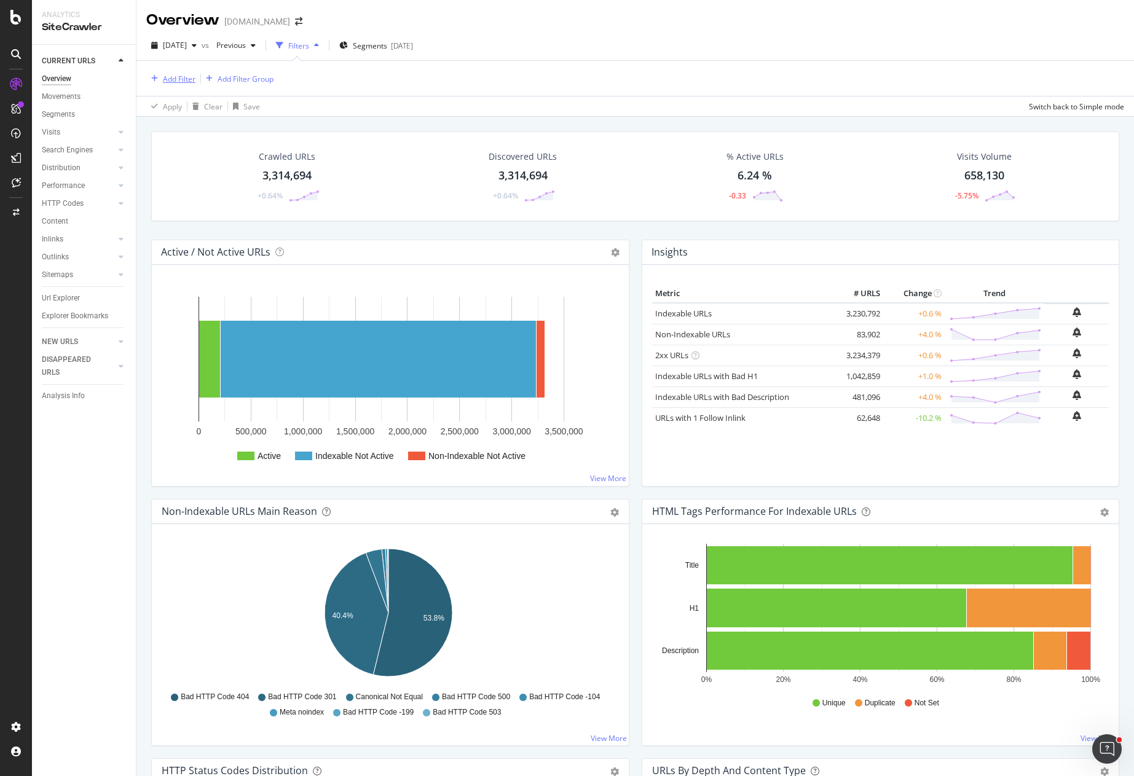
click at [181, 83] on div "Add Filter" at bounding box center [179, 79] width 33 height 10
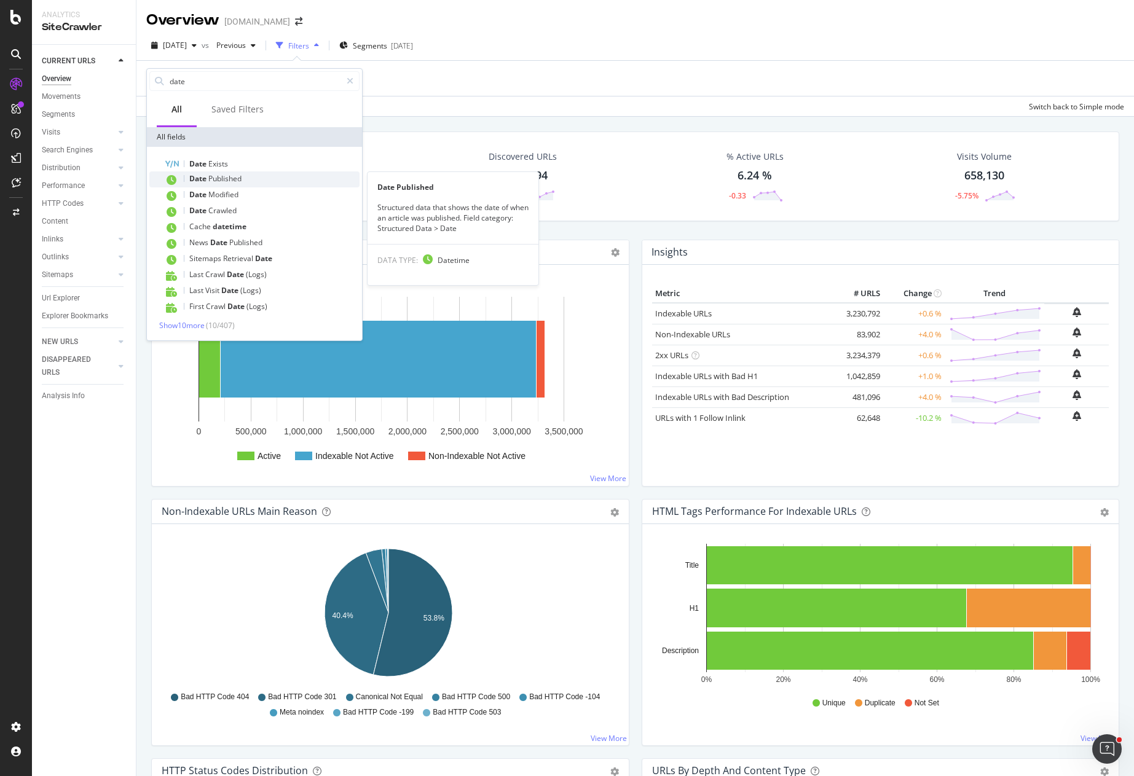
type input "date"
click at [245, 182] on div "Date Published" at bounding box center [261, 179] width 195 height 16
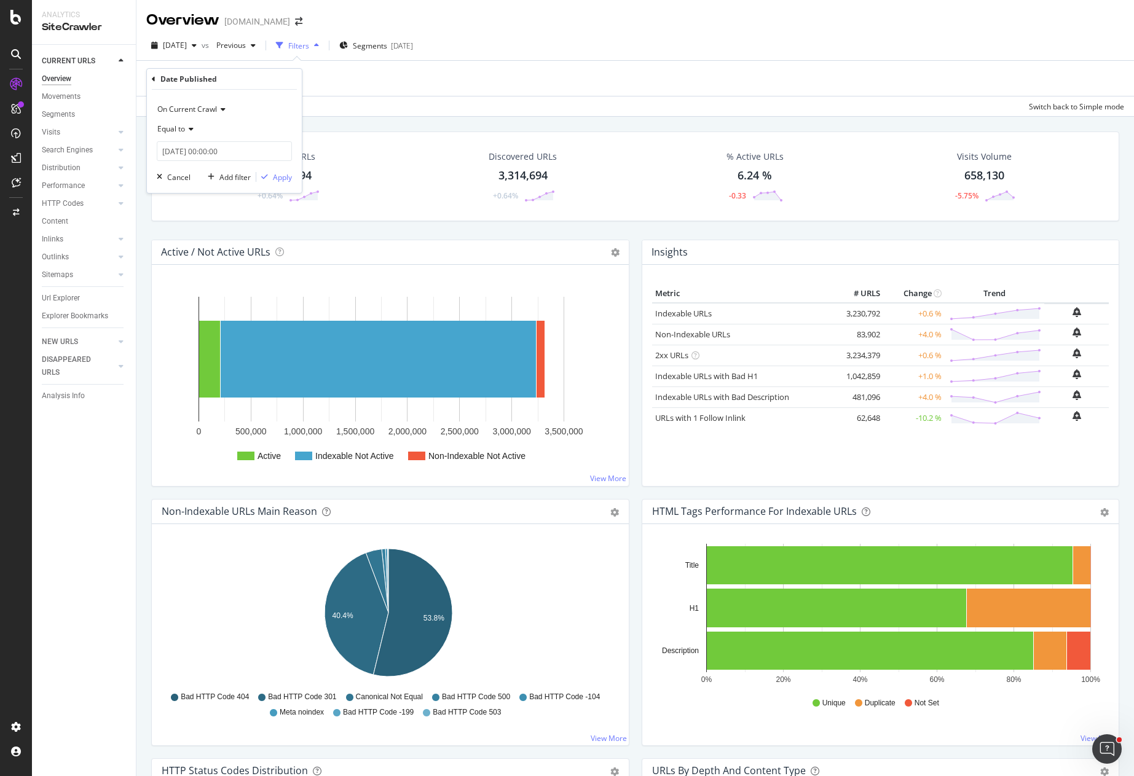
click at [188, 132] on icon at bounding box center [189, 128] width 9 height 7
click at [190, 302] on div "Exists" at bounding box center [226, 298] width 132 height 16
click at [276, 154] on div "Apply" at bounding box center [282, 155] width 19 height 10
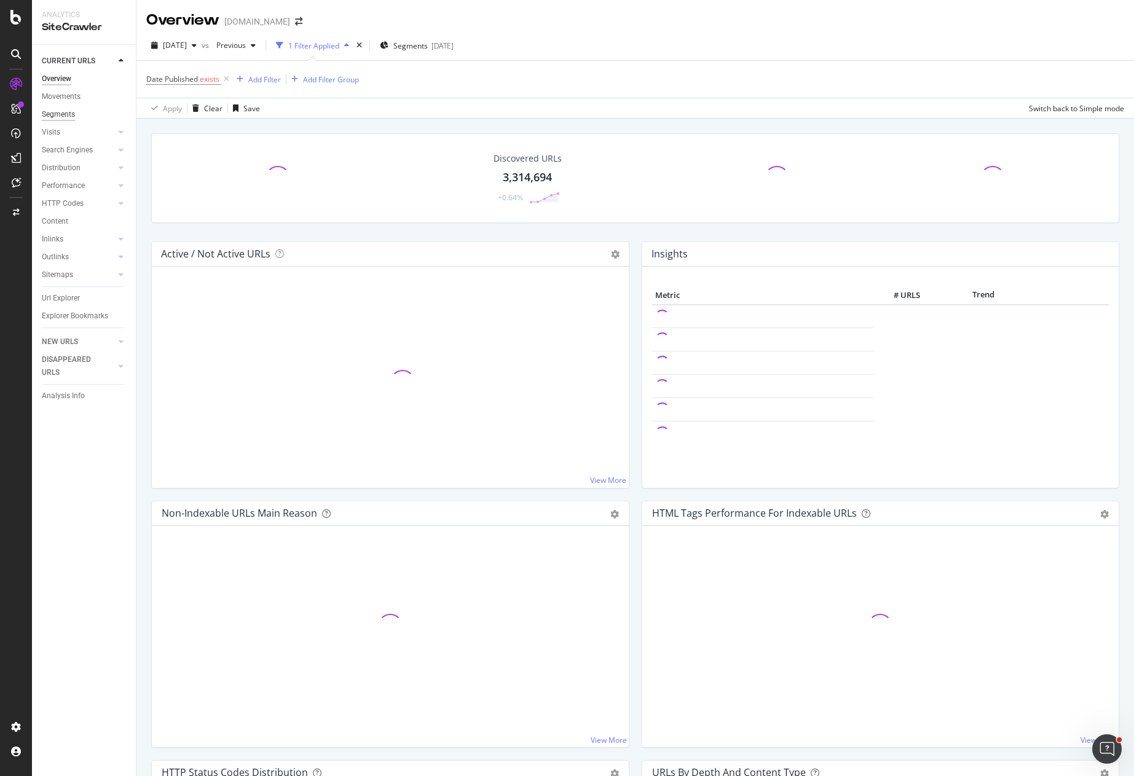
click at [59, 114] on div "Segments" at bounding box center [58, 114] width 33 height 13
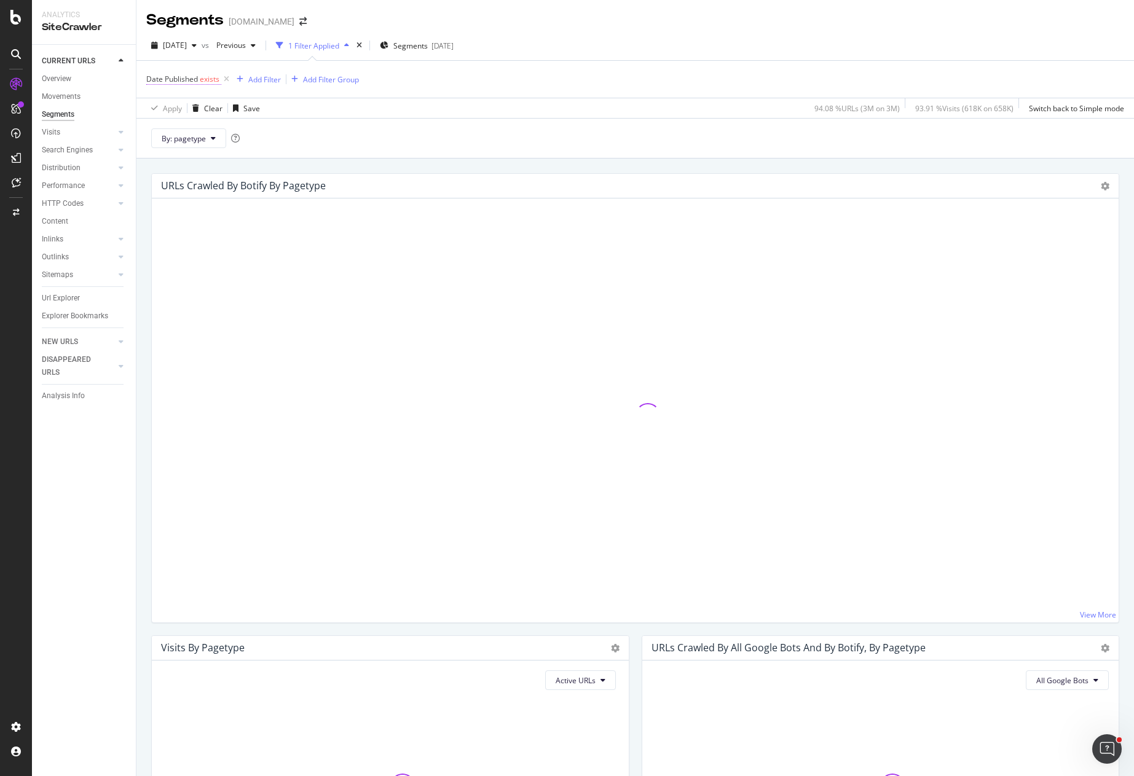
click at [190, 82] on span "Date Published" at bounding box center [172, 79] width 52 height 10
click at [155, 79] on icon at bounding box center [154, 77] width 4 height 7
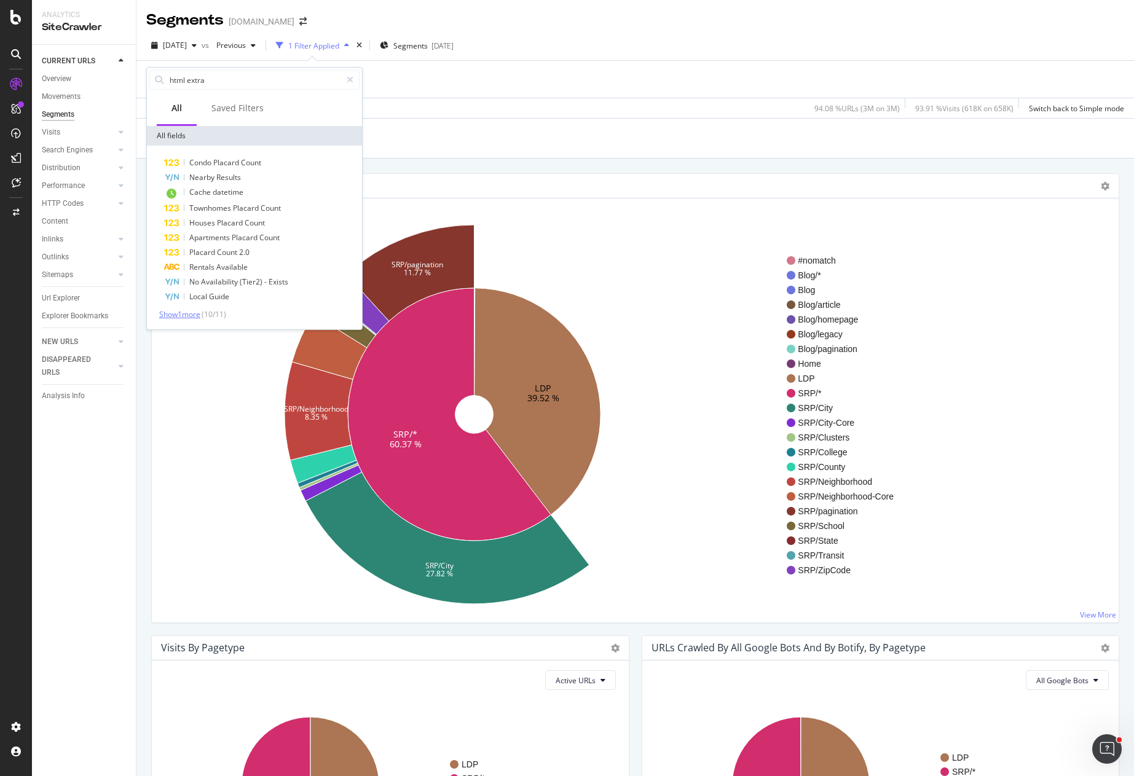
type input "html extra"
click at [192, 316] on span "Show 1 more" at bounding box center [179, 314] width 41 height 10
click at [229, 194] on span "datetime" at bounding box center [228, 192] width 31 height 10
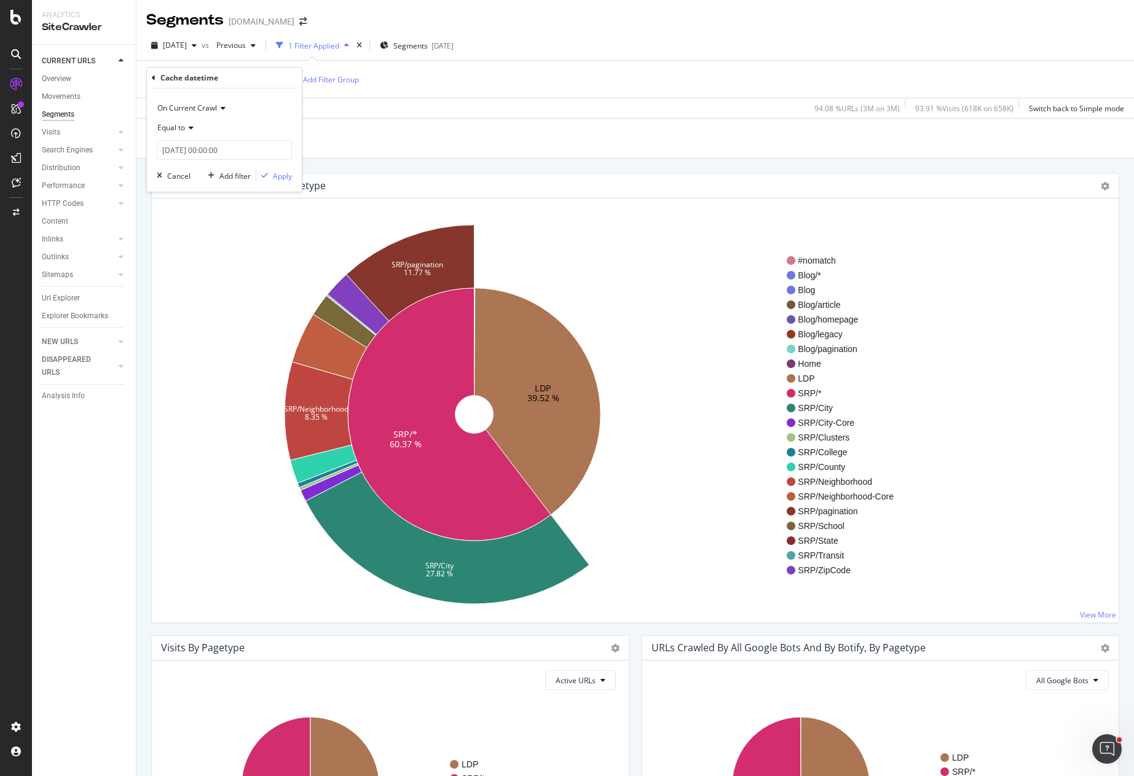
click at [186, 127] on icon at bounding box center [189, 127] width 9 height 7
click at [189, 297] on div "Exists" at bounding box center [226, 297] width 132 height 16
click at [277, 155] on div "Apply" at bounding box center [282, 154] width 19 height 10
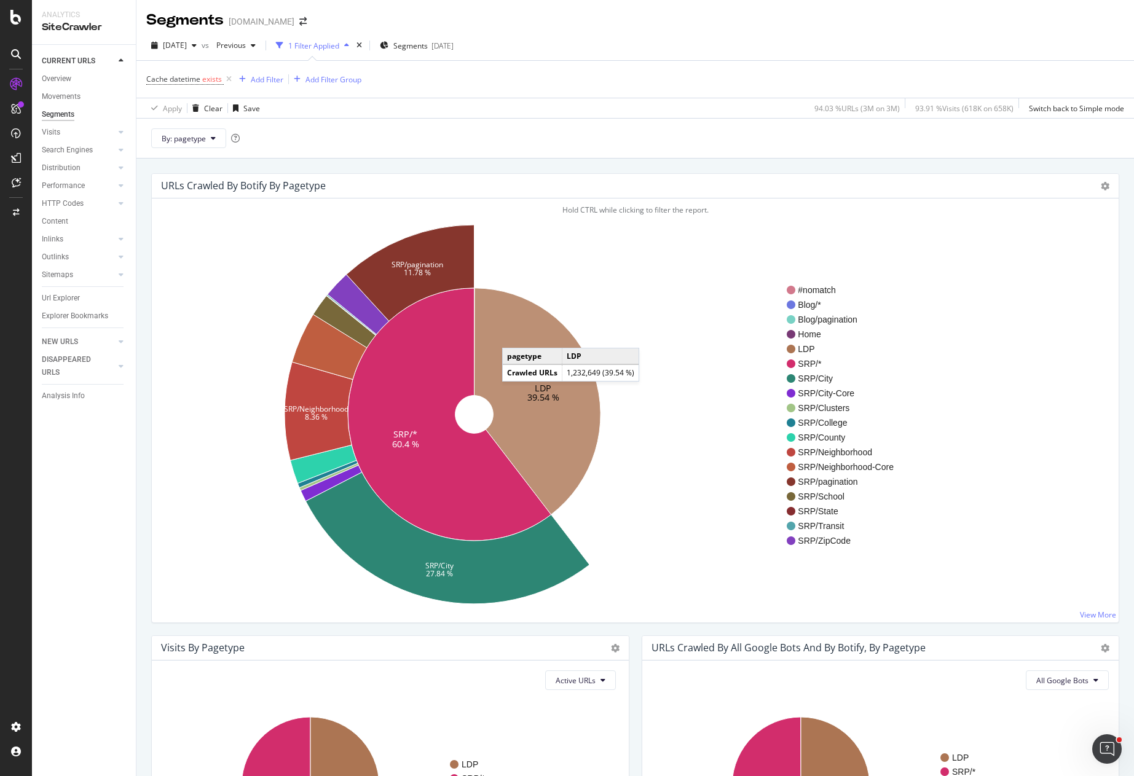
drag, startPoint x: 508, startPoint y: 362, endPoint x: 514, endPoint y: 336, distance: 27.3
click at [514, 336] on icon at bounding box center [537, 401] width 127 height 227
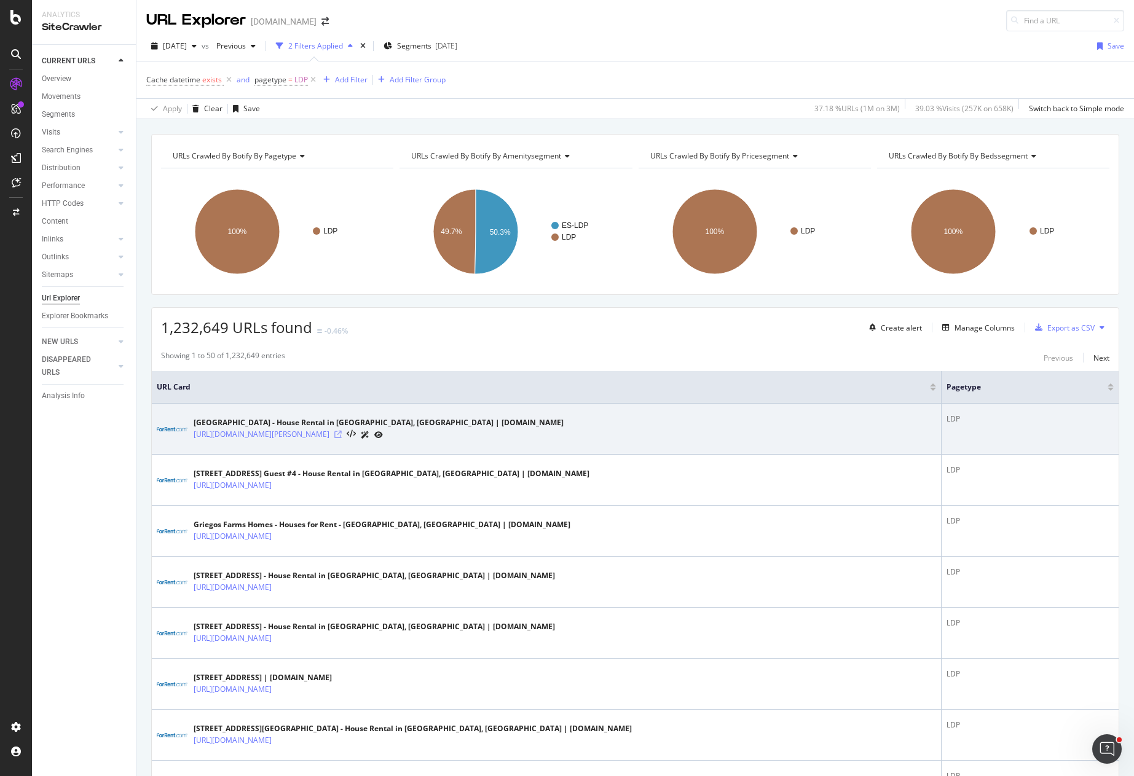
click at [342, 435] on icon at bounding box center [337, 434] width 7 height 7
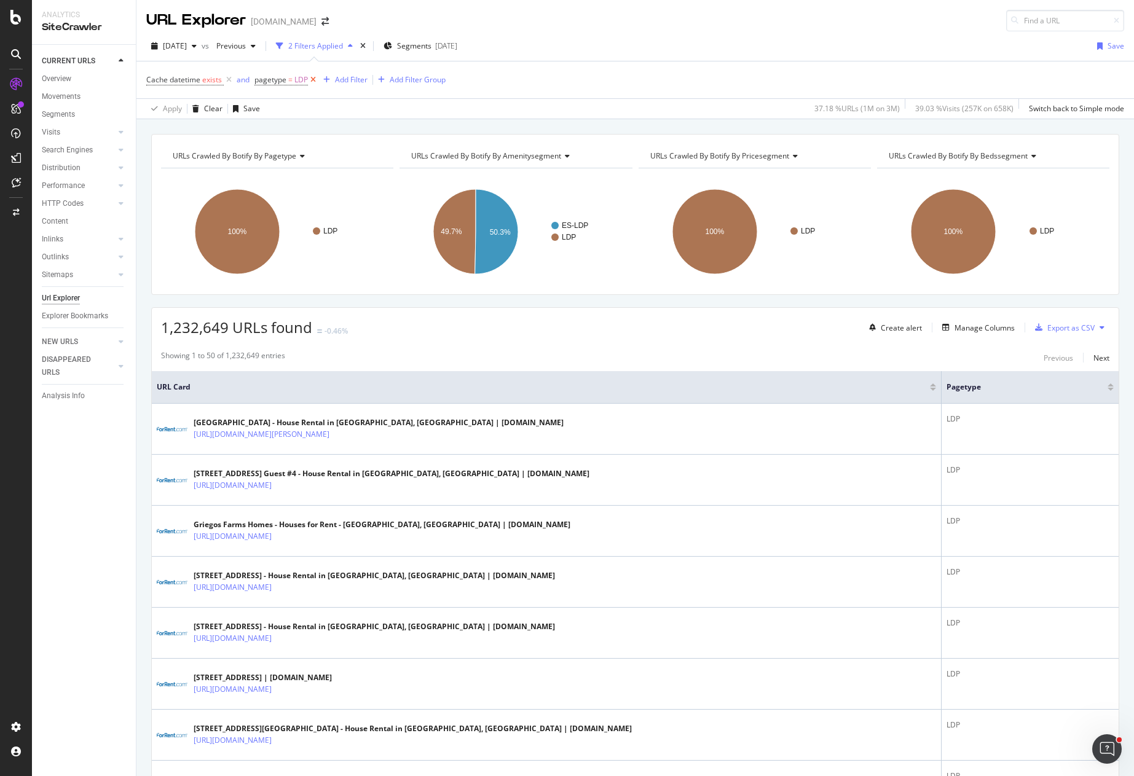
click at [312, 79] on icon at bounding box center [313, 80] width 10 height 12
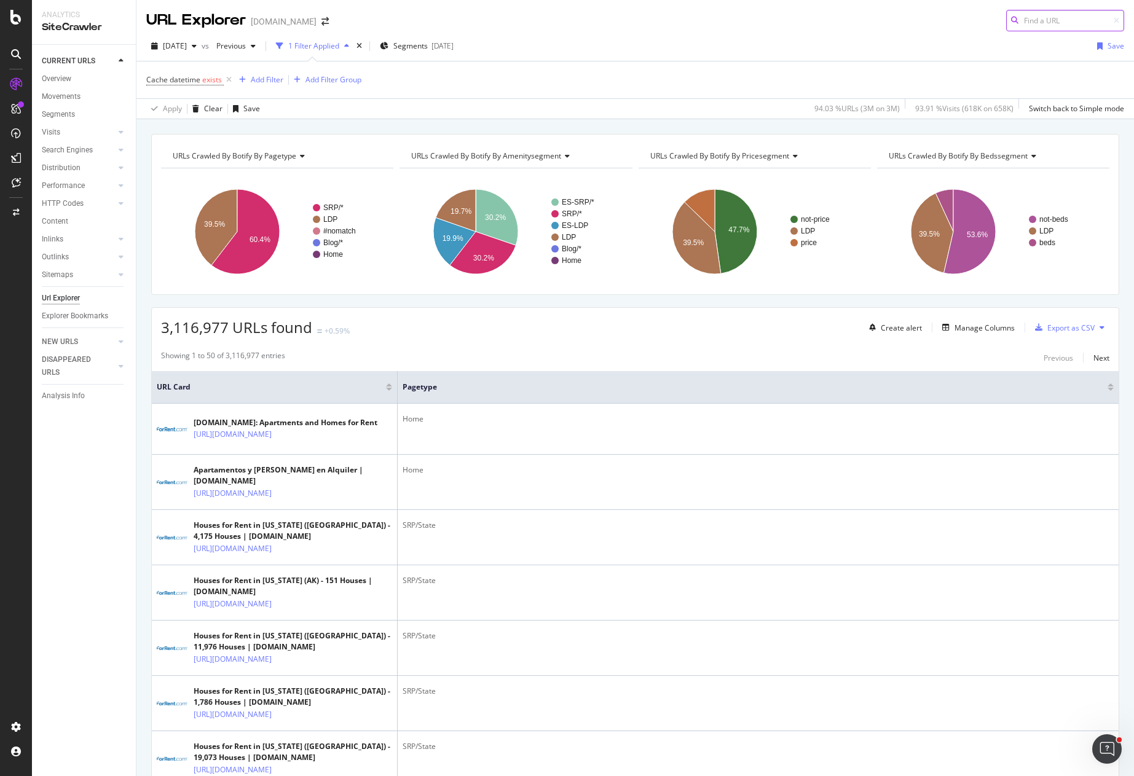
click at [1054, 20] on input at bounding box center [1065, 21] width 118 height 22
paste input "https://www.forrent.com/ca/santa-ana/the-row-at-red-hill/jv2clt6"
type input "https://www.forrent.com/ca/santa-ana/the-row-at-red-hill/jv2clt6"
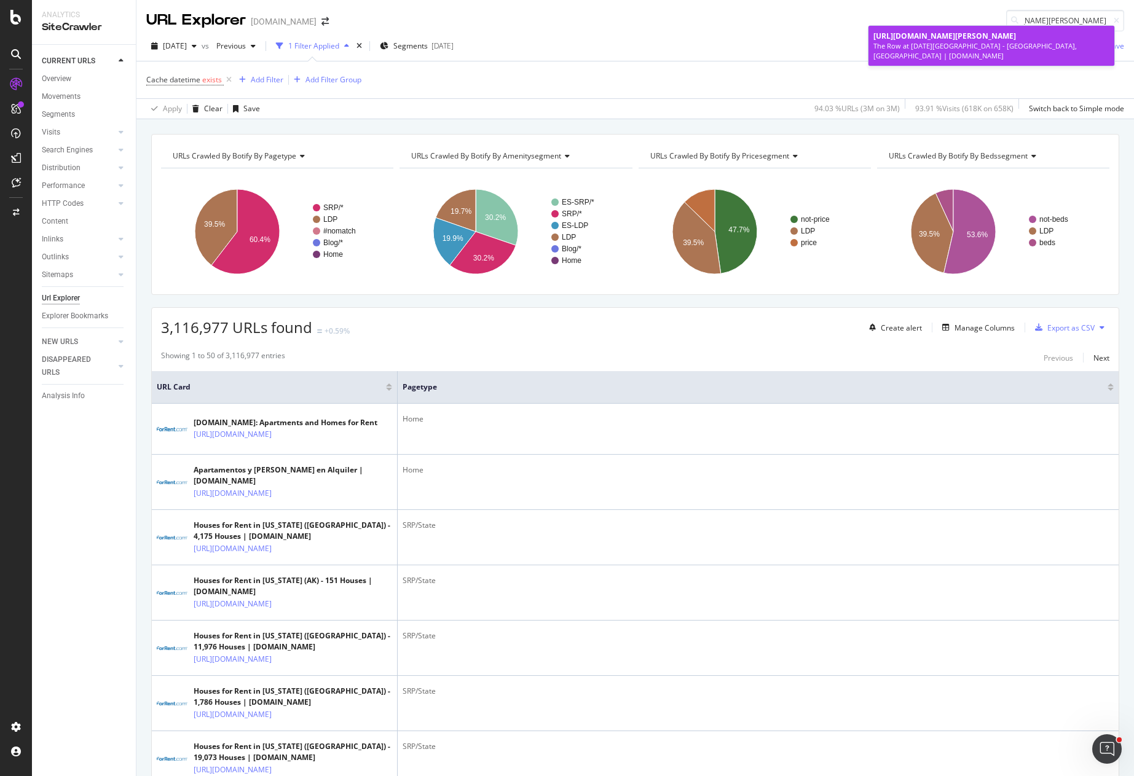
scroll to position [0, 0]
click at [902, 41] on span "https://www.forrent.com/ca/santa-ana/the-row-at-red-hill/jv2clt6" at bounding box center [944, 36] width 143 height 10
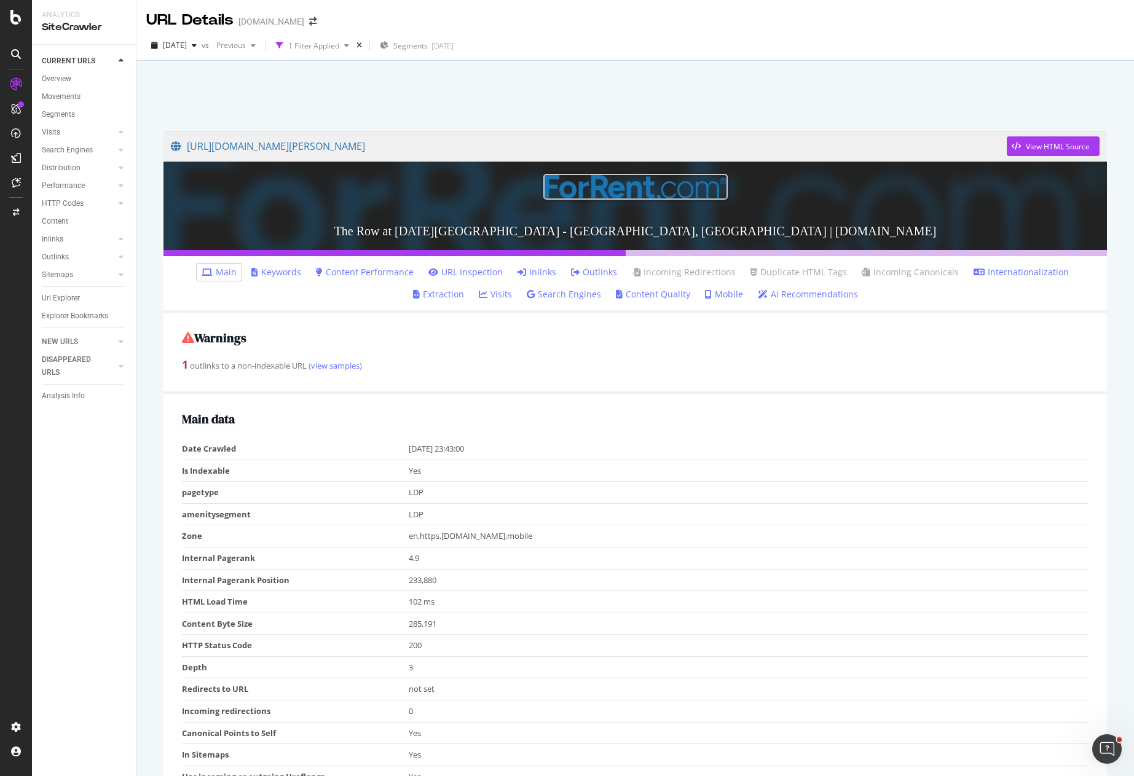
click at [116, 583] on div "CURRENT URLS Overview Movements Segments Visits Analysis Orphan URLs Search Eng…" at bounding box center [84, 410] width 104 height 731
click at [434, 361] on div "1 outlinks to a non-indexable URL (view samples)" at bounding box center [635, 365] width 906 height 16
click at [464, 288] on link "Extraction" at bounding box center [438, 294] width 51 height 12
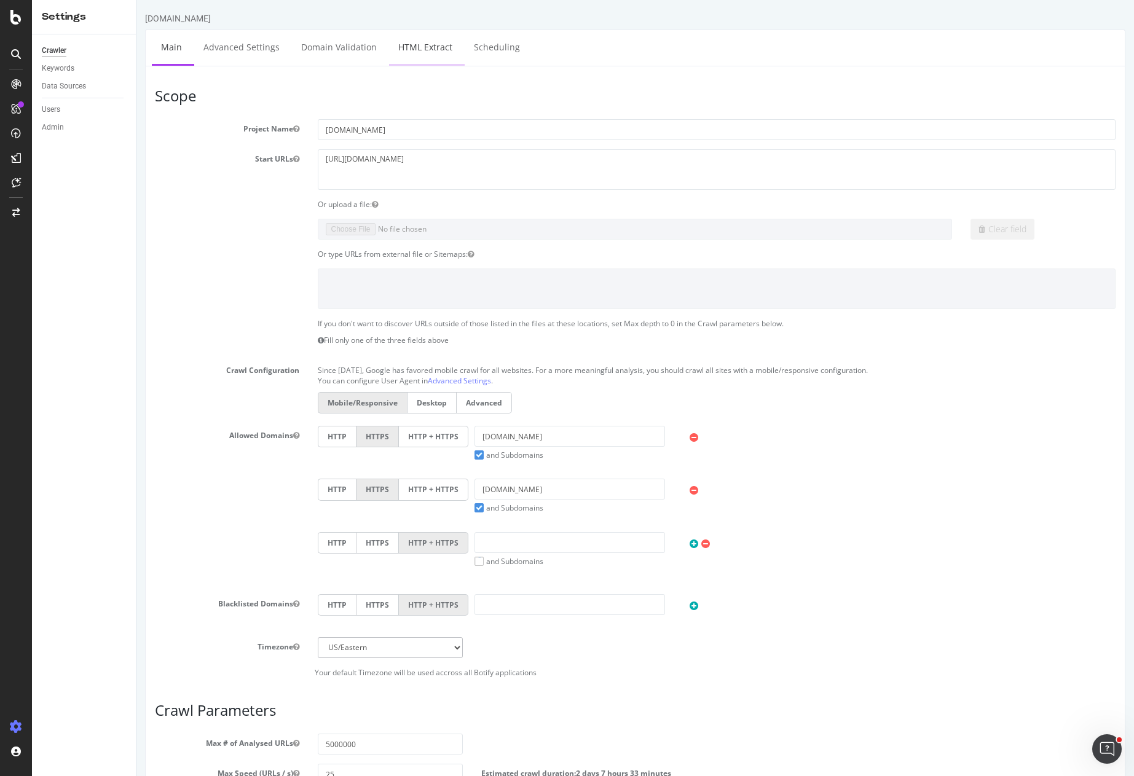
select select "exist"
select select "count"
select select "d"
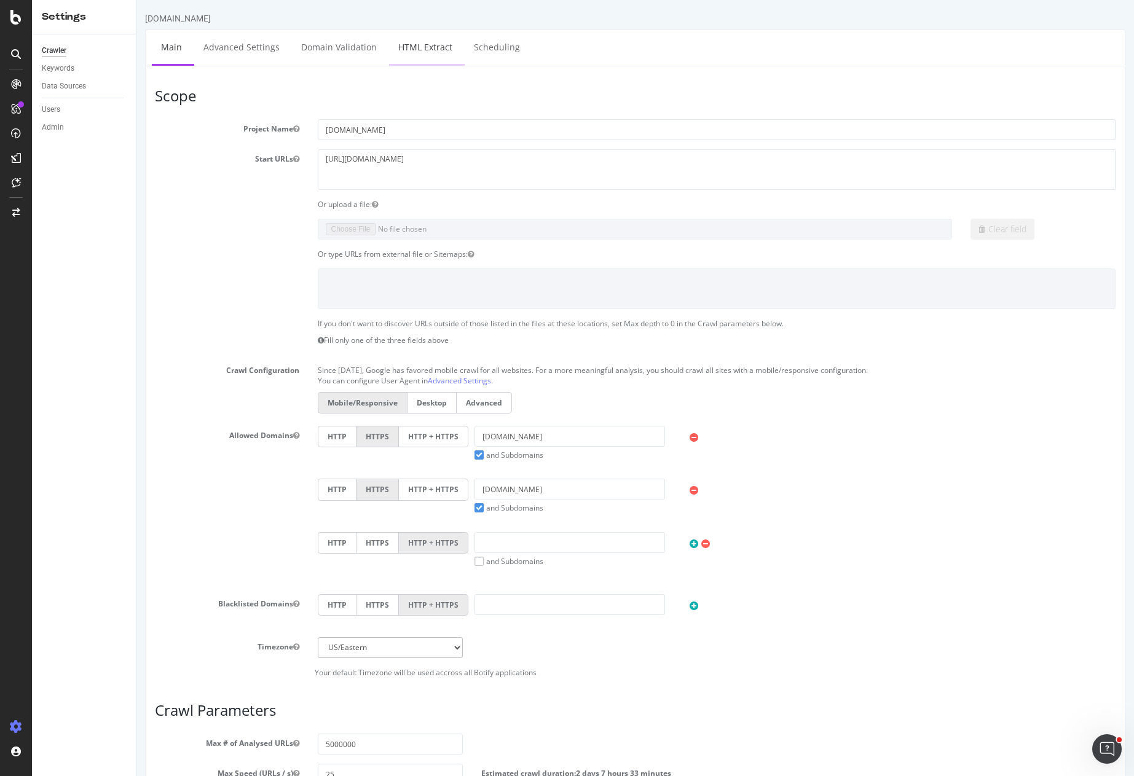
select select "rfc3339"
select select "exist"
select select "count"
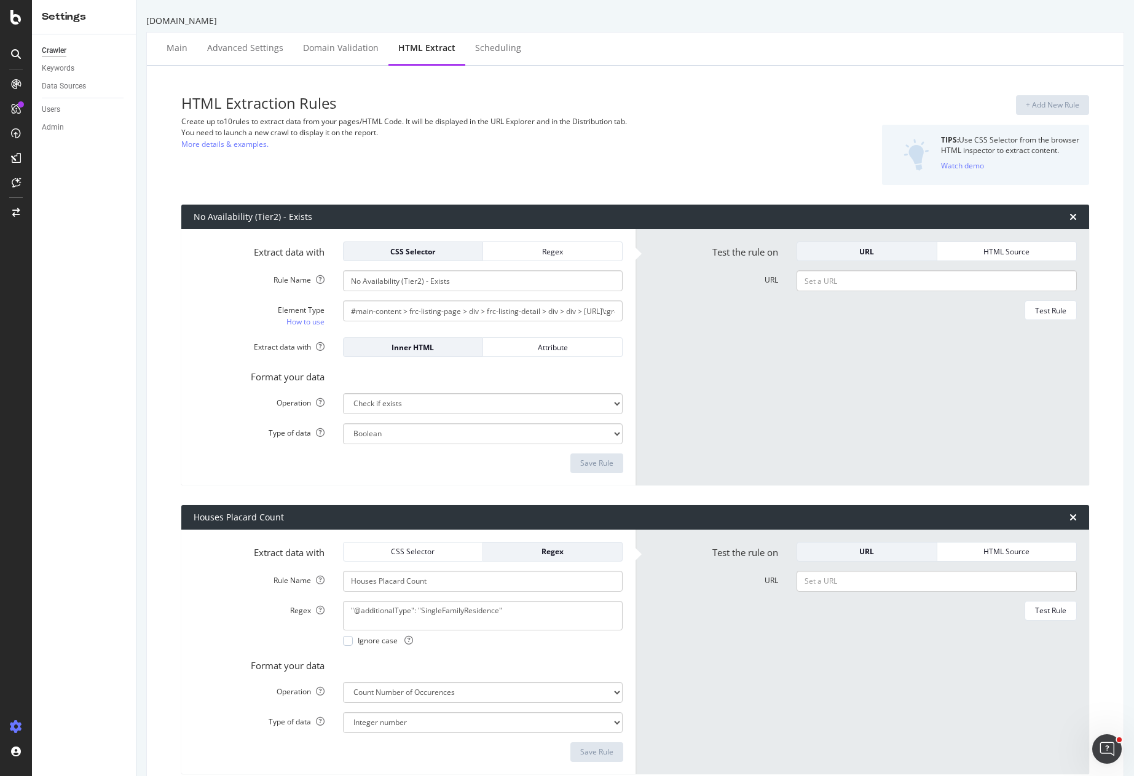
scroll to position [1295, 0]
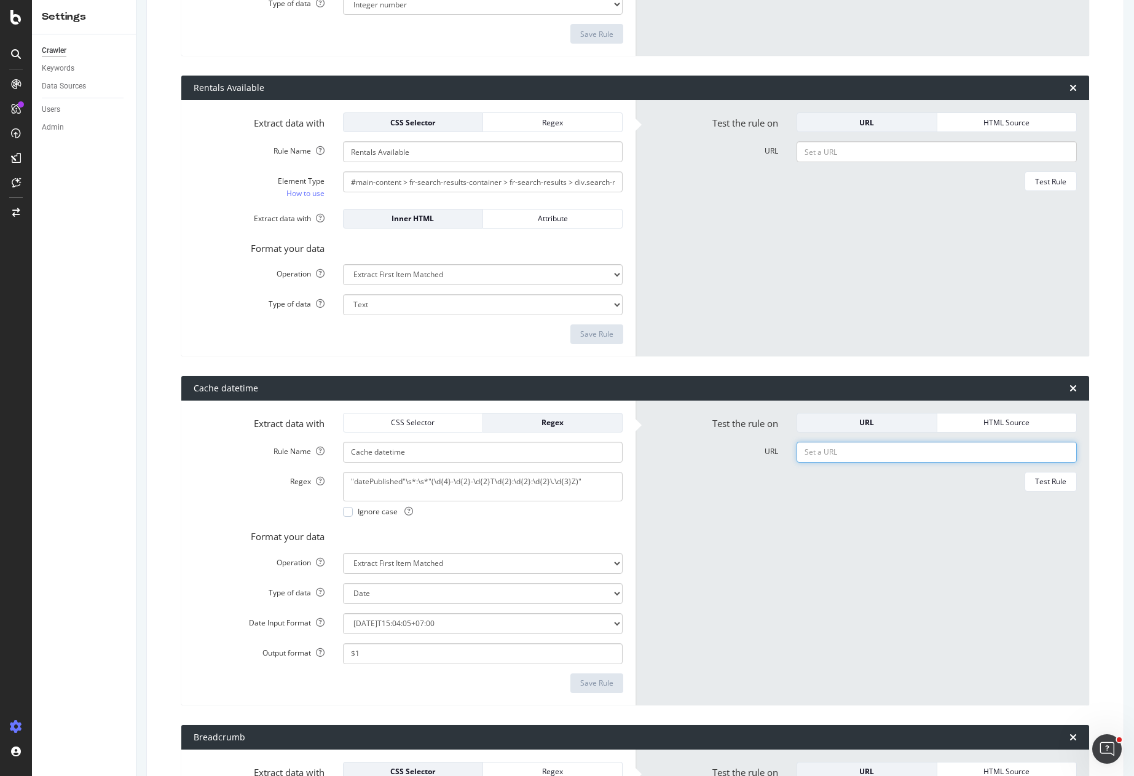
paste input "https://www.forrent.com/nm/socorro/622-mariposa/2z57mf9"
type input "https://www.forrent.com/nm/socorro/622-mariposa/2z57mf9"
click at [1045, 483] on div "Test Rule" at bounding box center [1050, 481] width 31 height 10
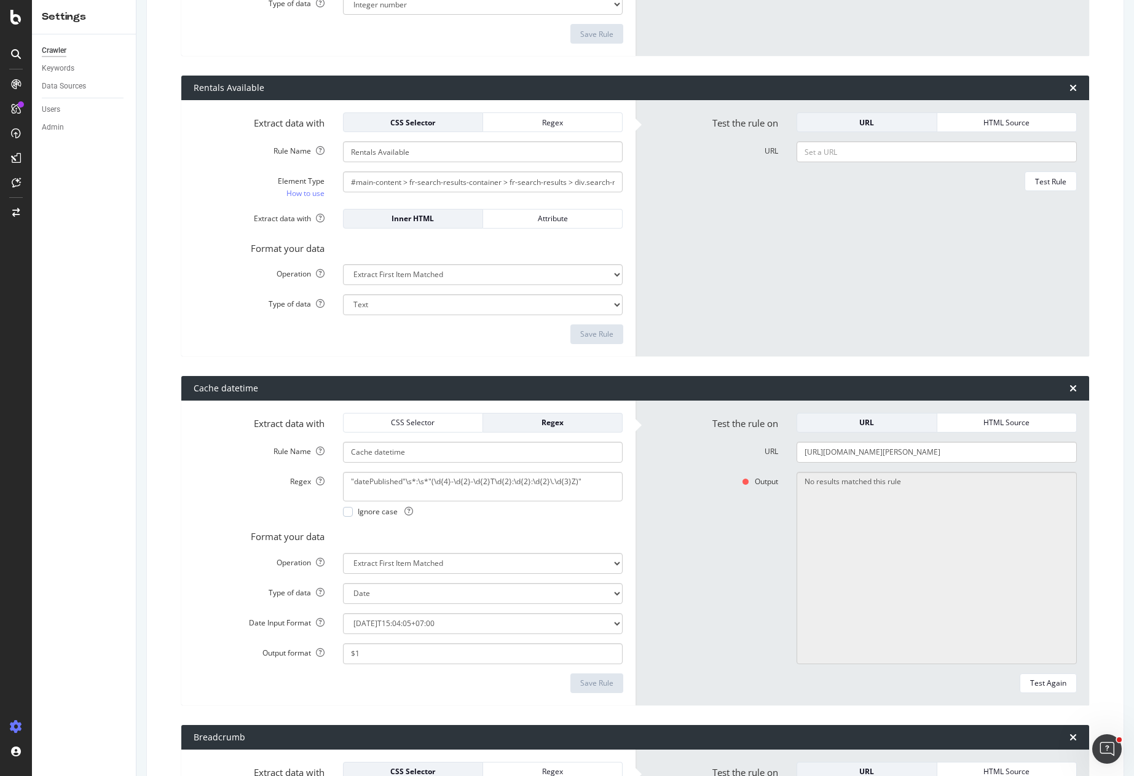
click at [718, 300] on form "Test the rule on URL HTML Source URL Test Rule" at bounding box center [863, 228] width 430 height 232
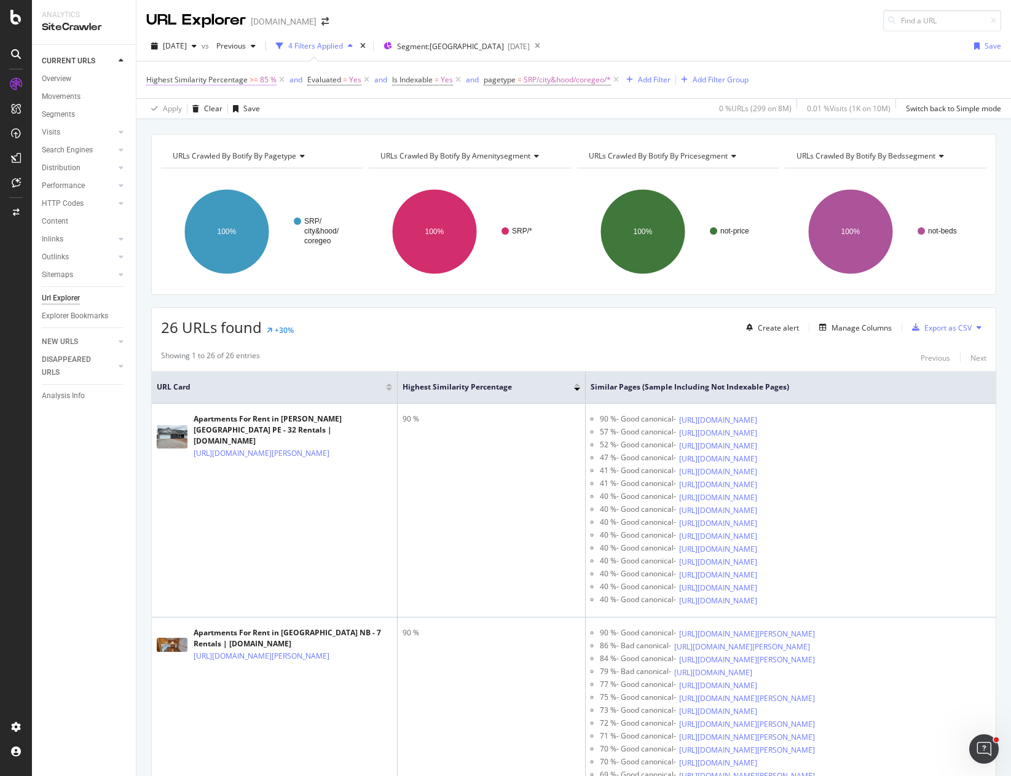
click at [263, 79] on span "85 %" at bounding box center [268, 79] width 17 height 17
drag, startPoint x: 167, startPoint y: 149, endPoint x: 139, endPoint y: 143, distance: 28.3
click at [139, 143] on body "Analytics SiteCrawler CURRENT URLS Overview Movements Segments Visits Analysis …" at bounding box center [505, 388] width 1011 height 776
type input "8"
type input "60"
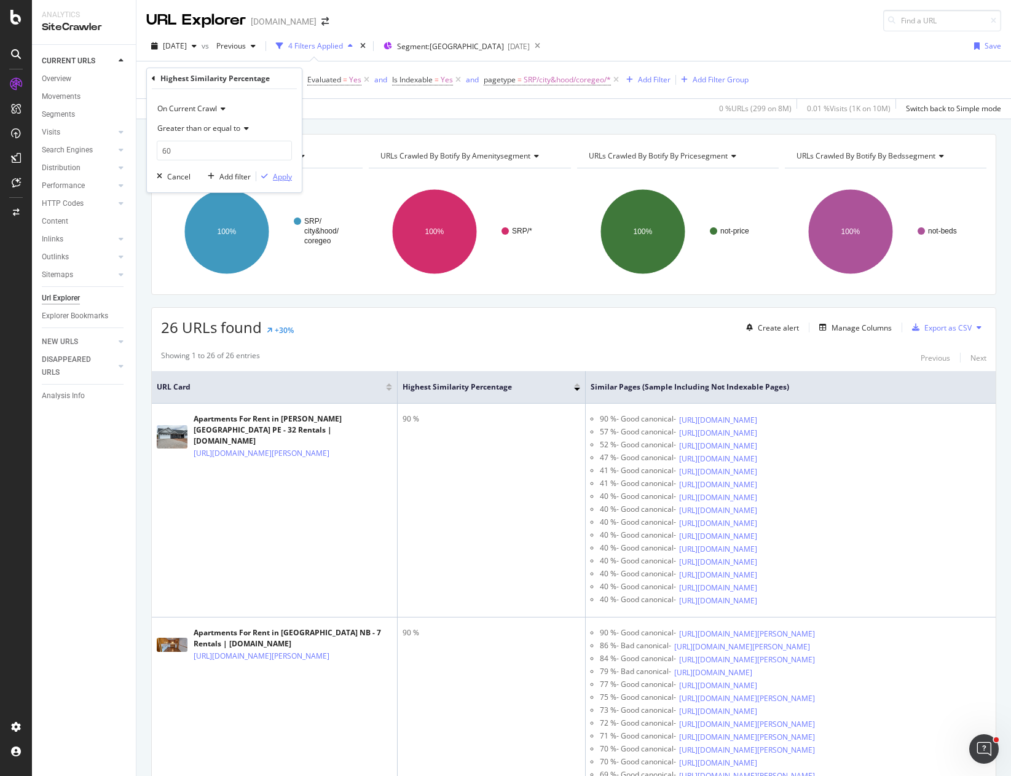
click at [282, 179] on div "Apply" at bounding box center [282, 176] width 19 height 10
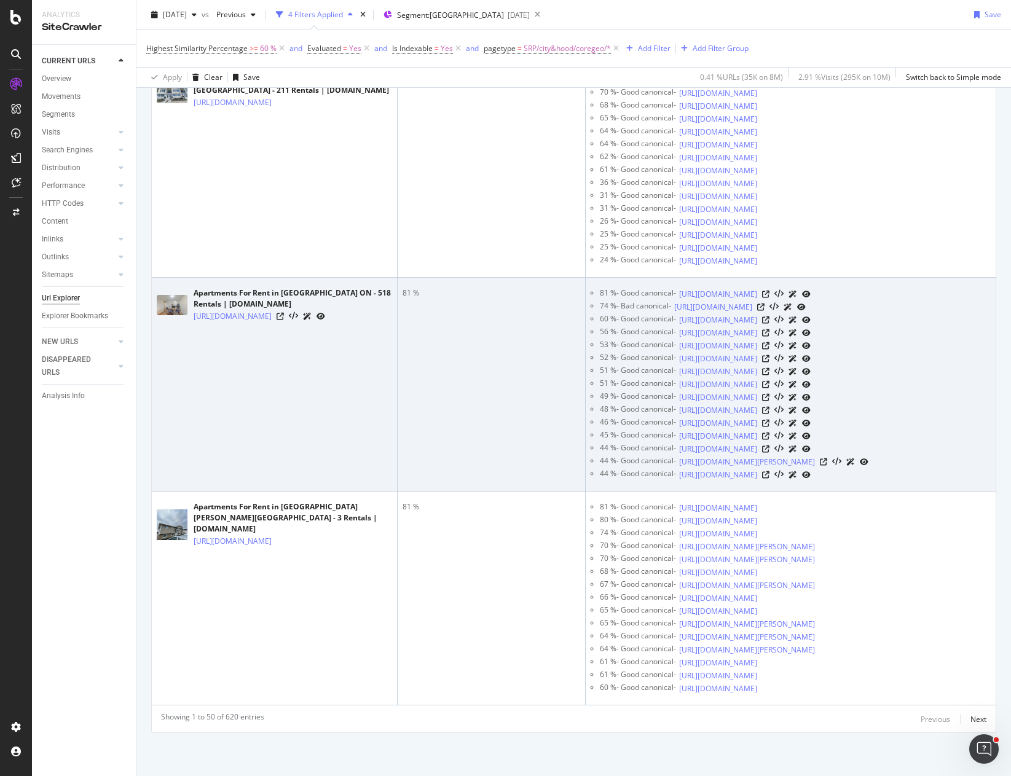
scroll to position [11792, 0]
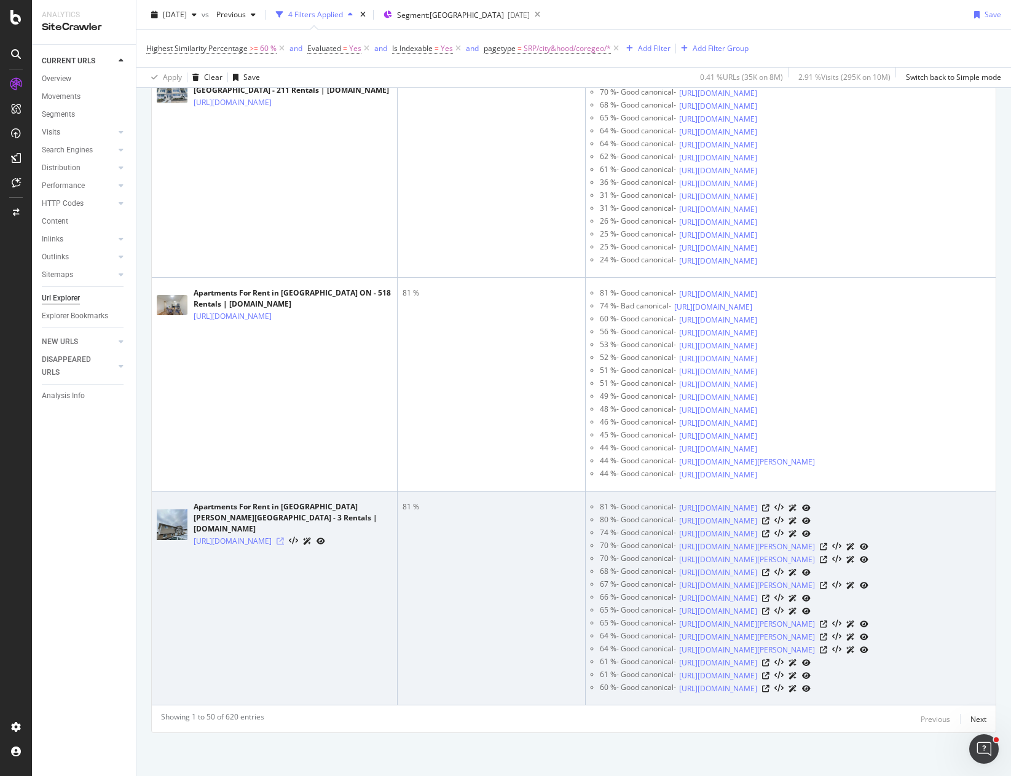
click at [284, 538] on icon at bounding box center [280, 541] width 7 height 7
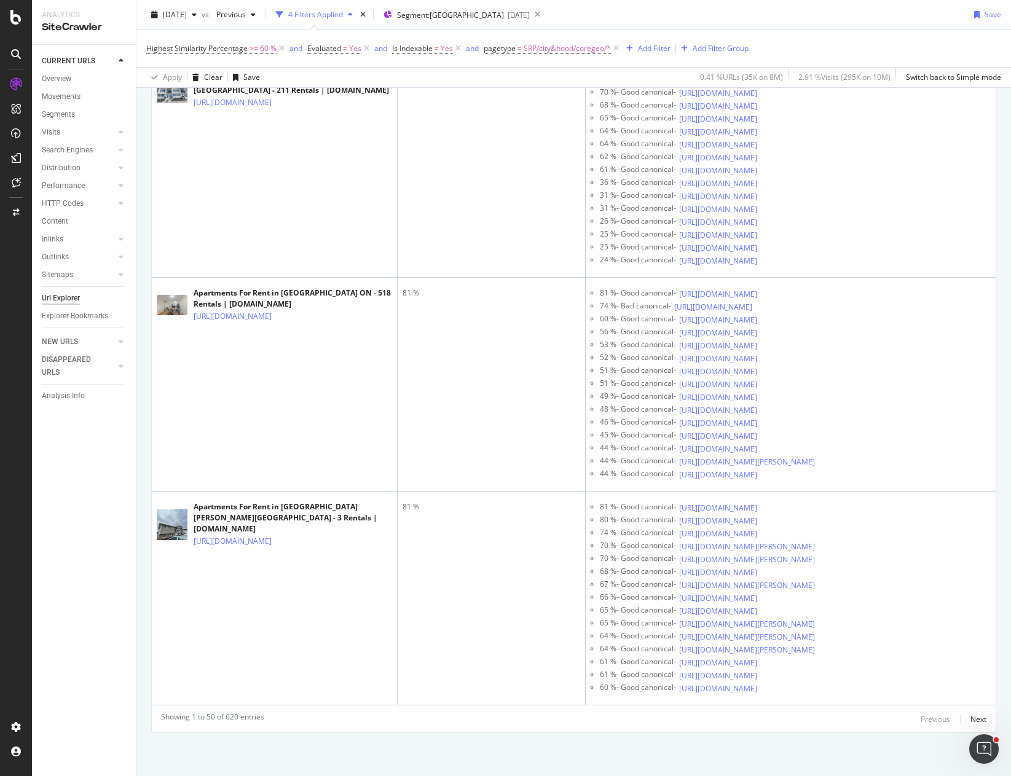
click at [114, 670] on div "CURRENT URLS Overview Movements Segments Visits Analysis Orphan URLs Search Eng…" at bounding box center [84, 410] width 104 height 731
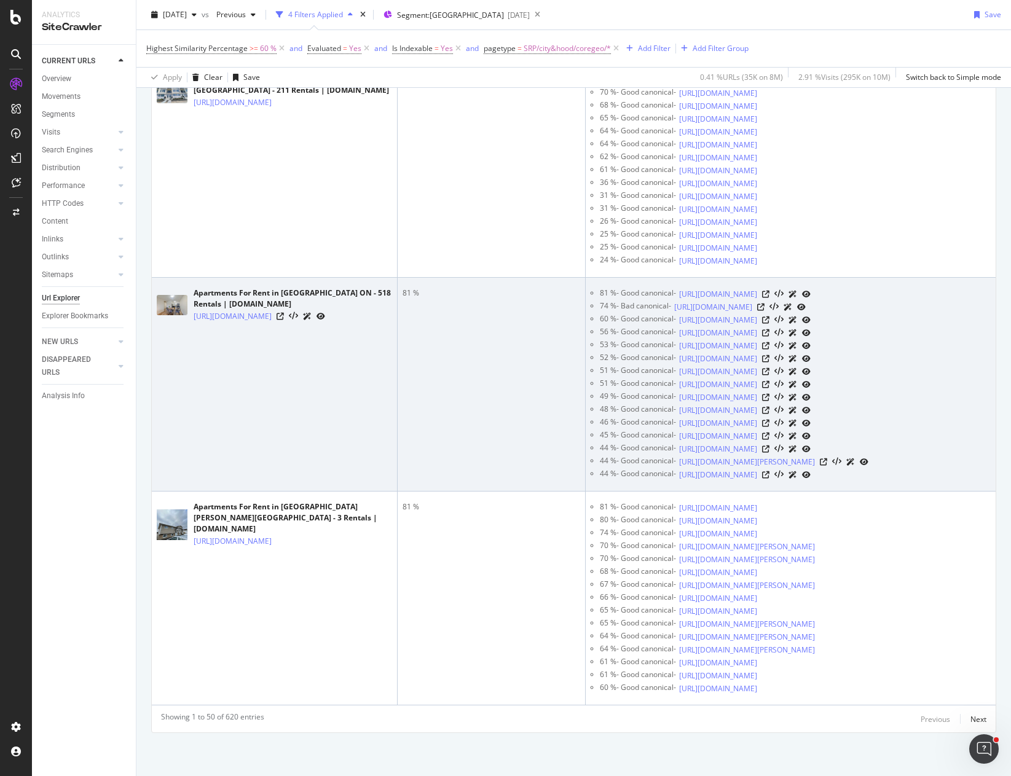
scroll to position [11669, 0]
click at [764, 311] on icon at bounding box center [760, 307] width 7 height 7
click at [284, 320] on icon at bounding box center [280, 316] width 7 height 7
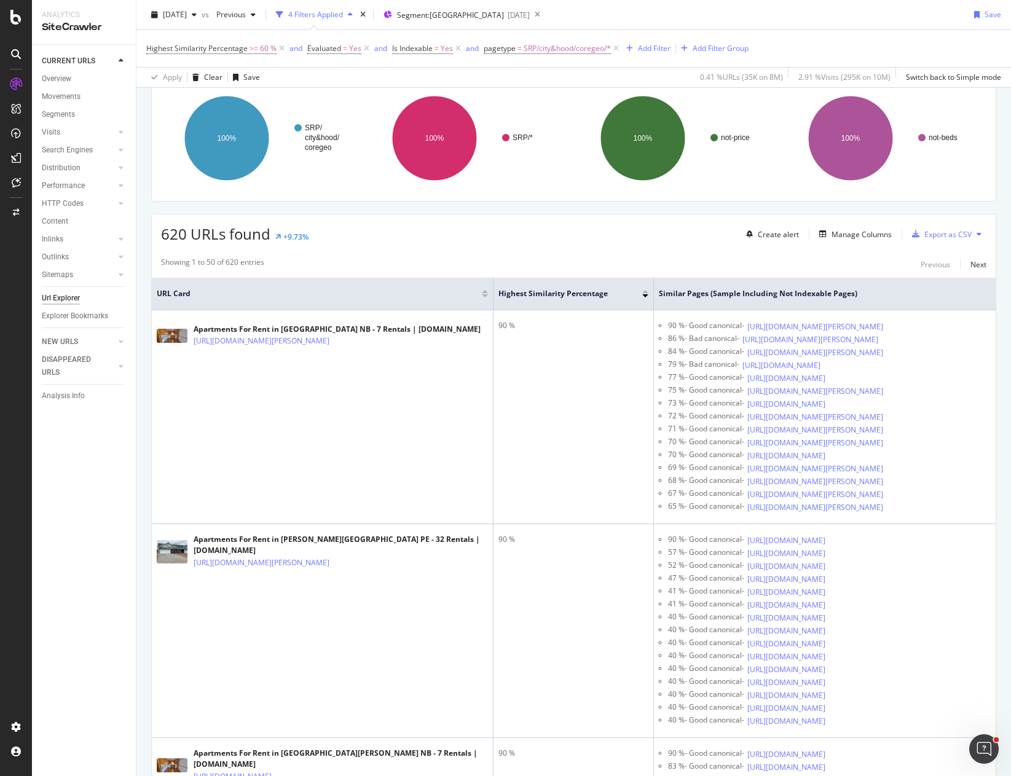
scroll to position [123, 0]
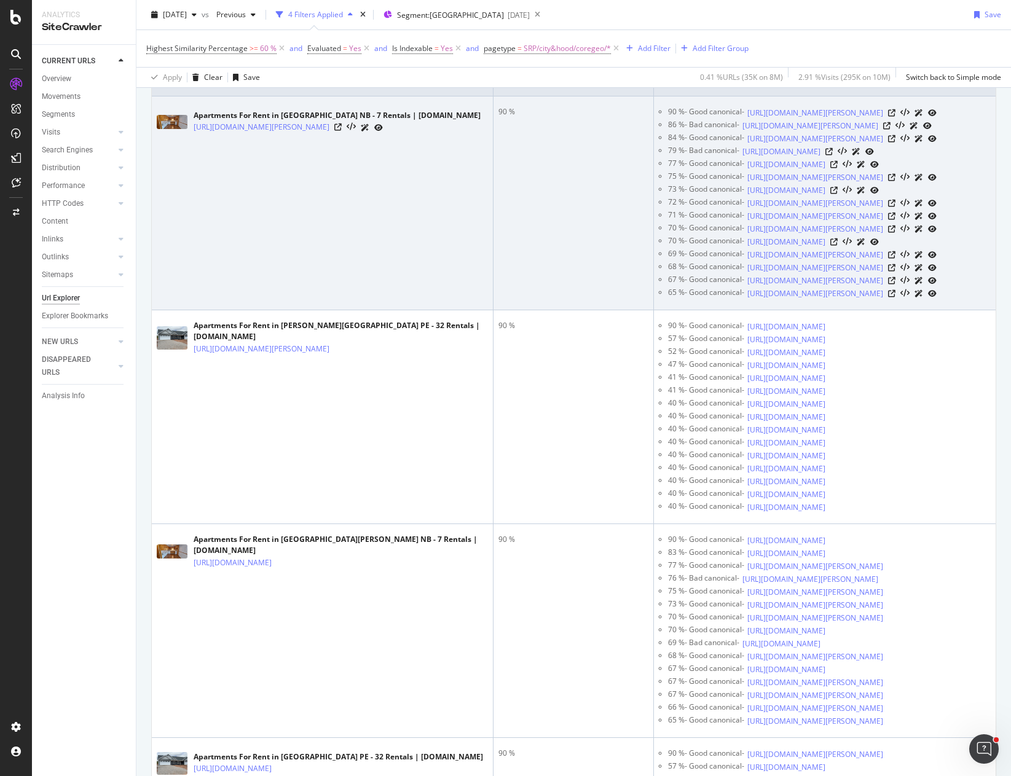
scroll to position [0, 0]
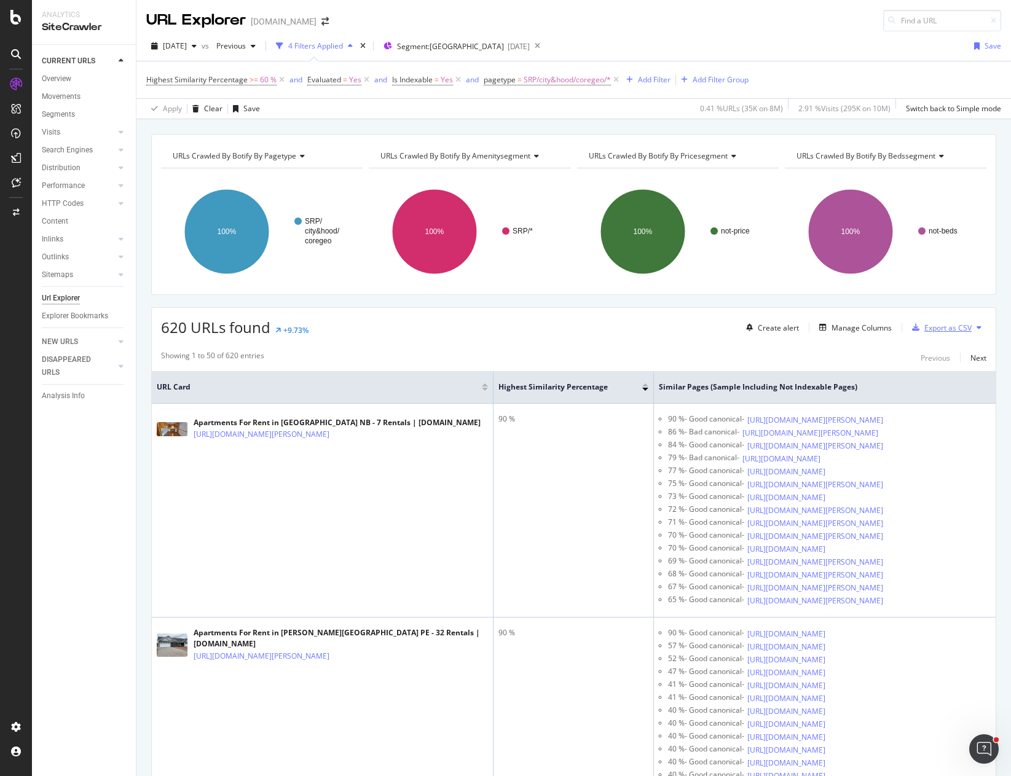
click at [943, 326] on div "Export as CSV" at bounding box center [947, 328] width 47 height 10
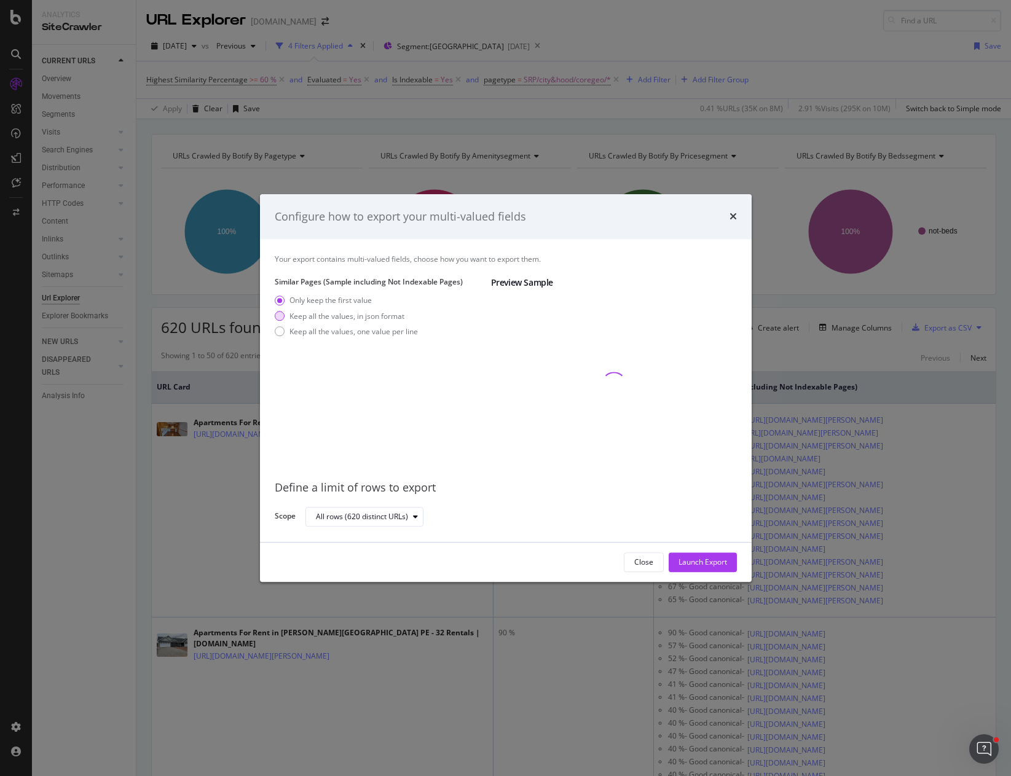
click at [349, 315] on div "Keep all the values, in json format" at bounding box center [346, 316] width 115 height 10
click at [699, 562] on div "Launch Export" at bounding box center [702, 562] width 49 height 10
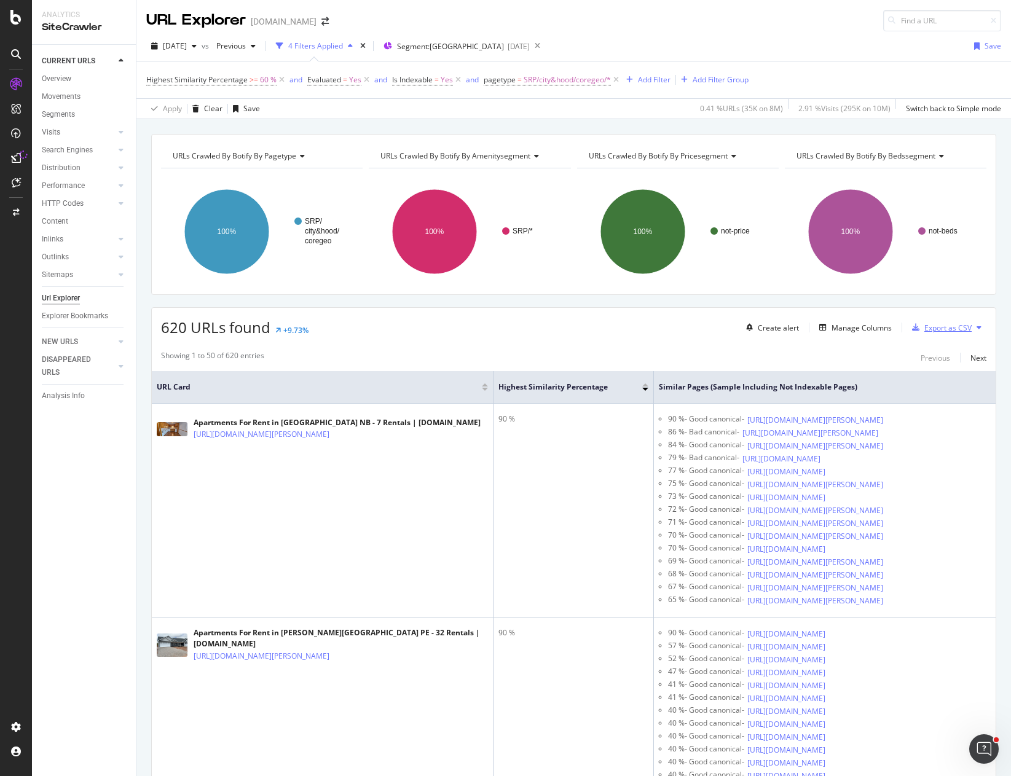
click at [939, 327] on div "Export as CSV" at bounding box center [947, 328] width 47 height 10
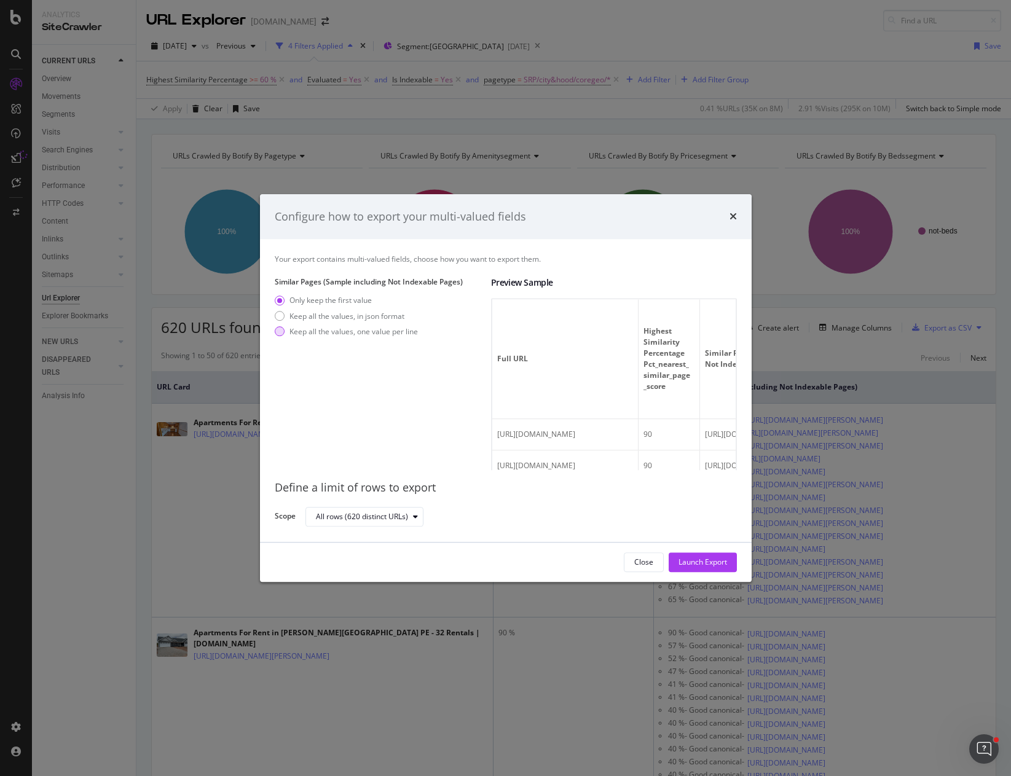
click at [306, 329] on div "Keep all the values, one value per line" at bounding box center [353, 331] width 128 height 10
click at [707, 562] on div "Launch Export" at bounding box center [702, 562] width 49 height 10
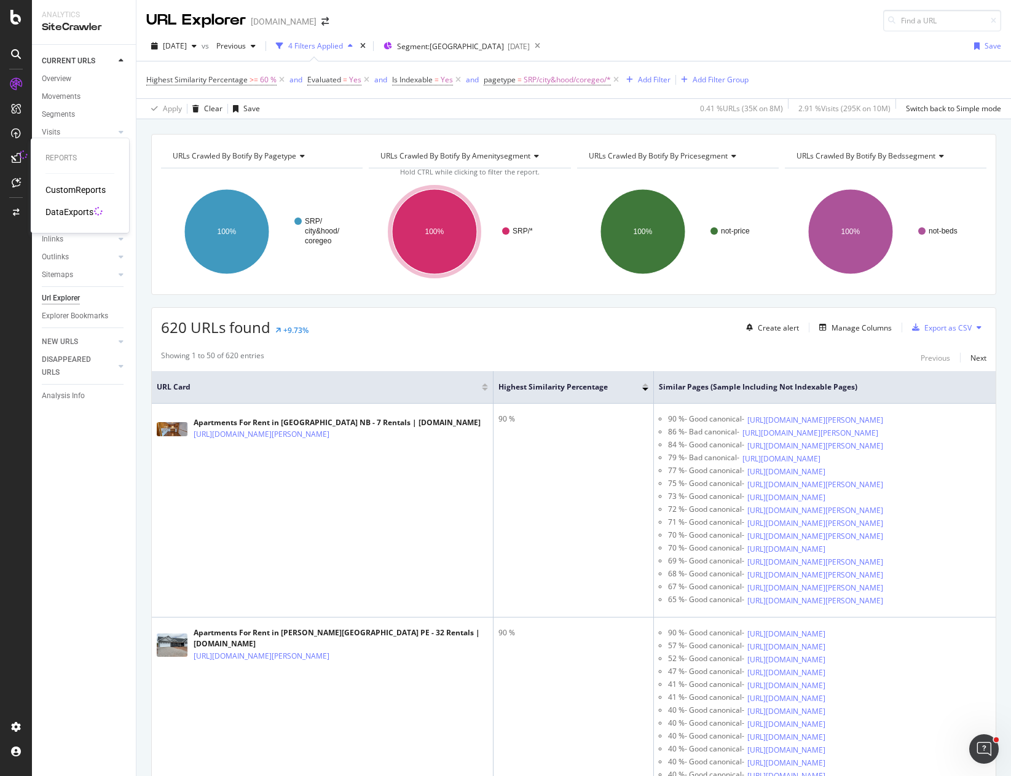
click at [84, 213] on div "DataExports" at bounding box center [69, 212] width 48 height 12
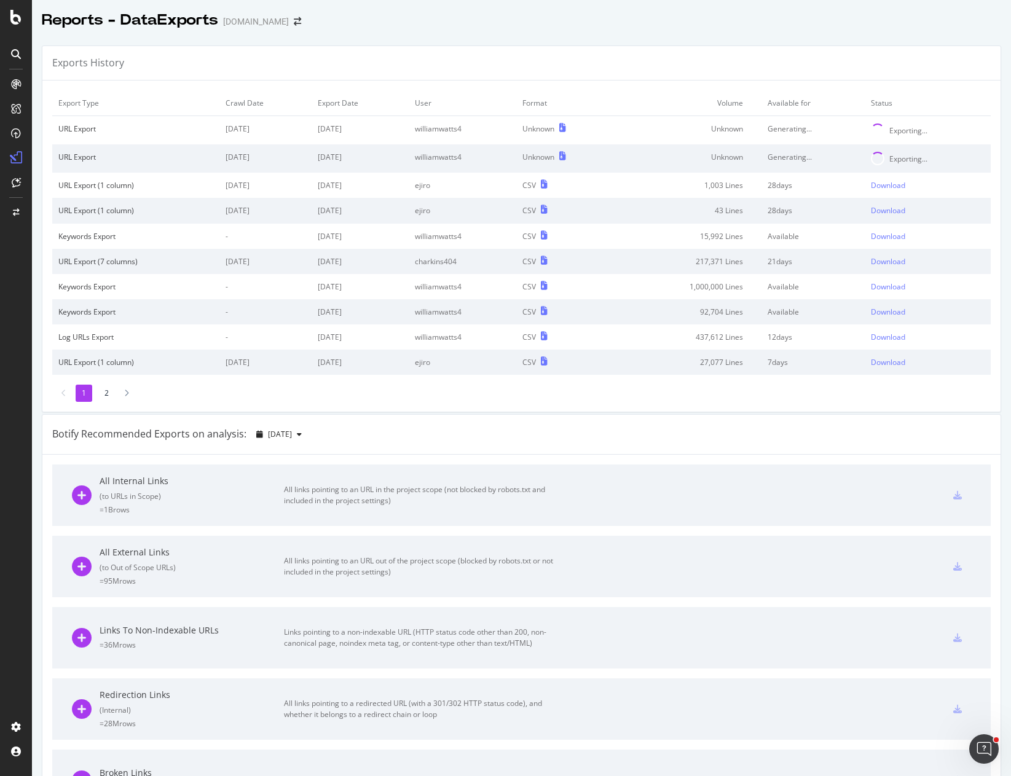
click at [854, 17] on div "Reports - DataExports [DOMAIN_NAME]" at bounding box center [521, 15] width 979 height 31
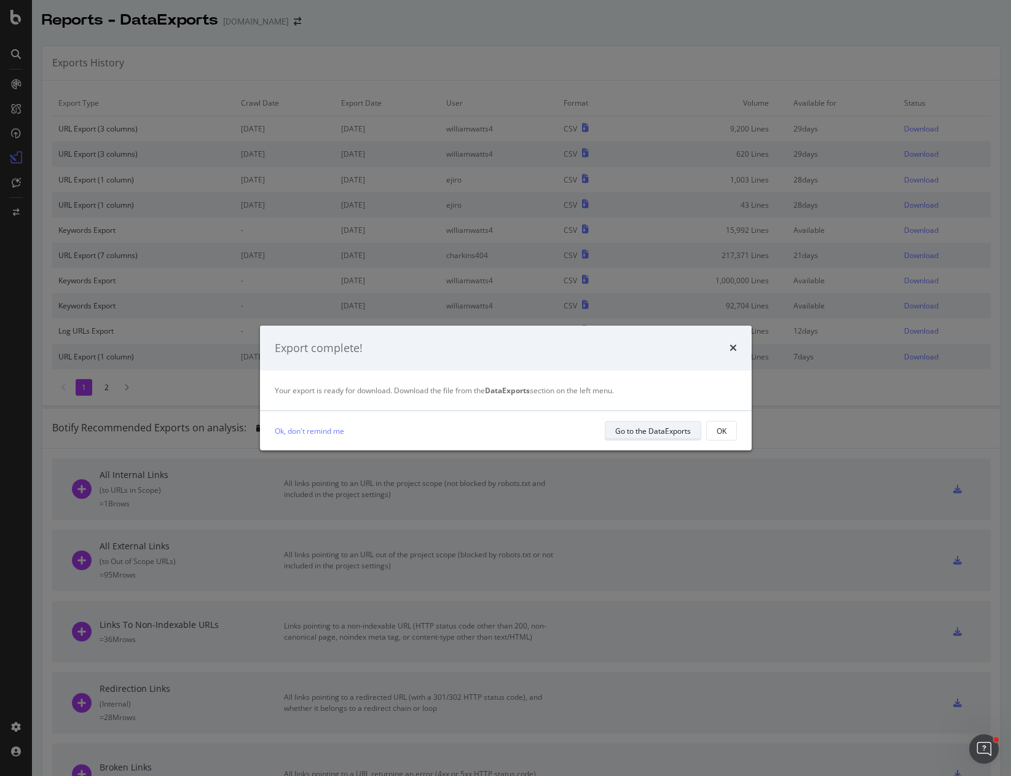
click at [675, 430] on div "Go to the DataExports" at bounding box center [653, 431] width 76 height 10
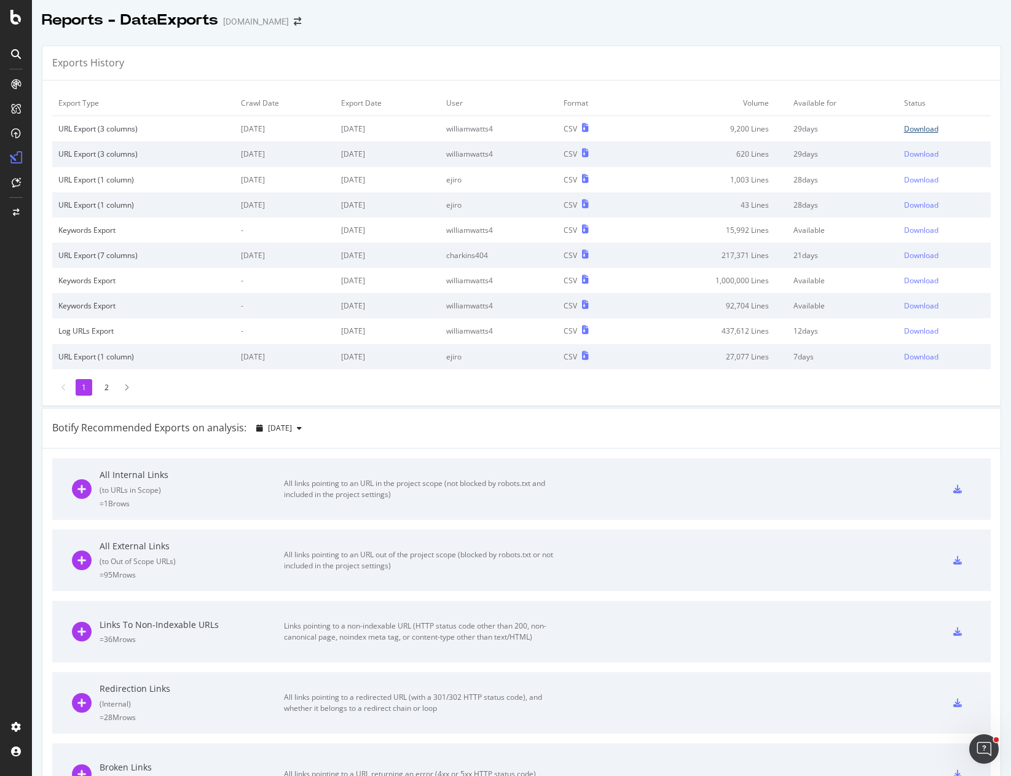
click at [920, 128] on div "Download" at bounding box center [921, 129] width 34 height 10
